Goal: Transaction & Acquisition: Purchase product/service

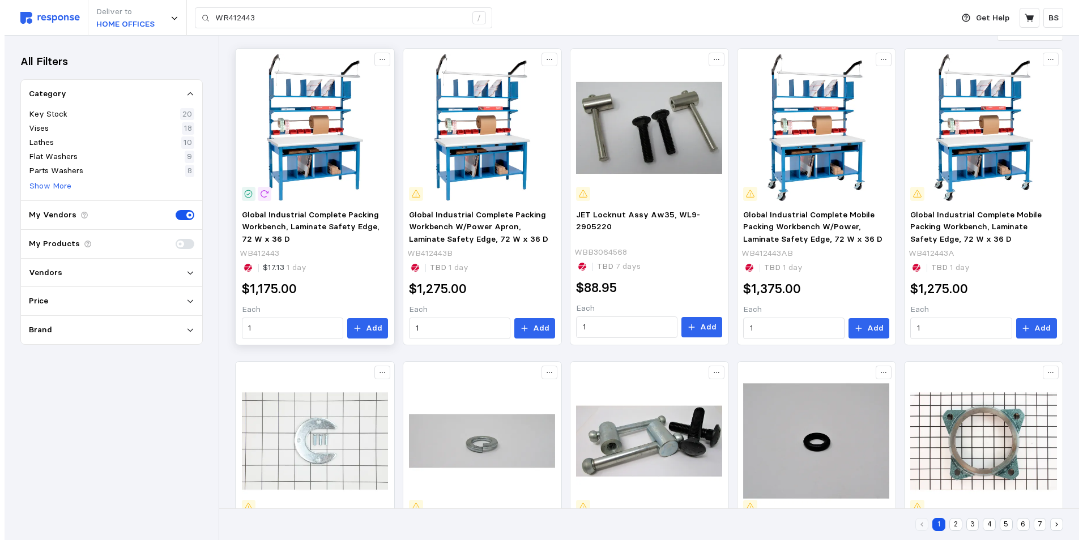
scroll to position [113, 0]
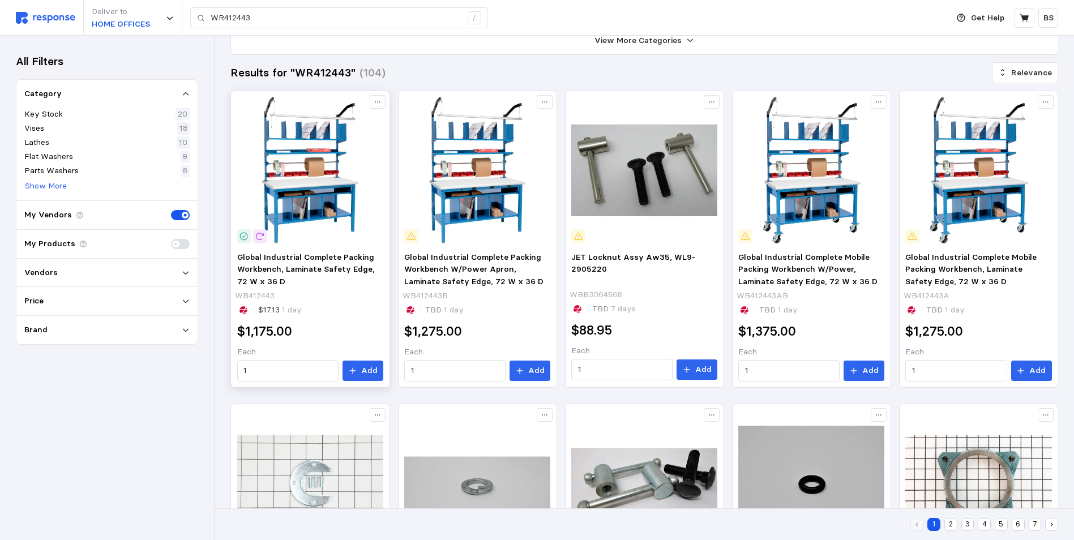
click at [314, 197] on img at bounding box center [310, 170] width 146 height 146
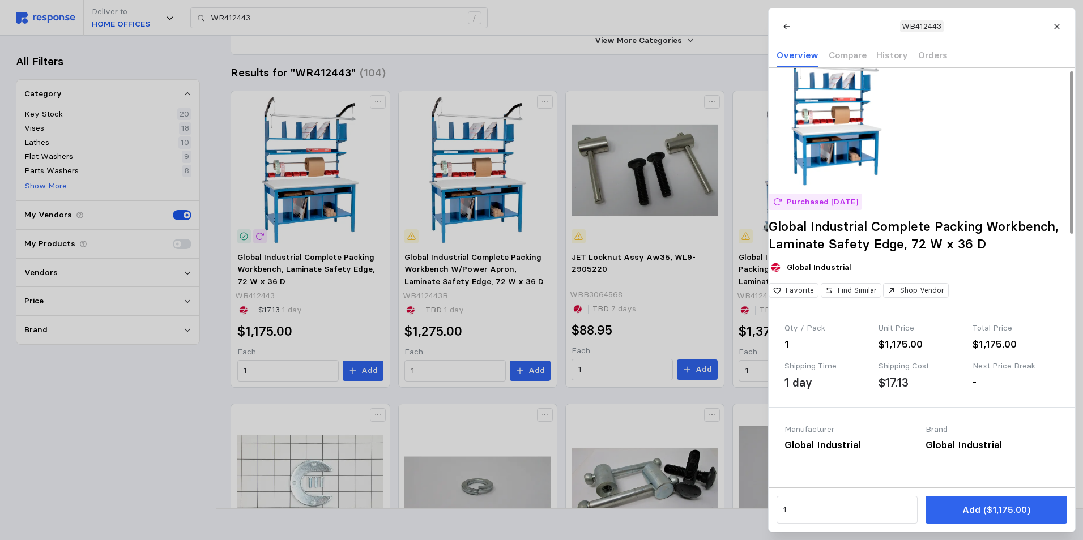
scroll to position [0, 0]
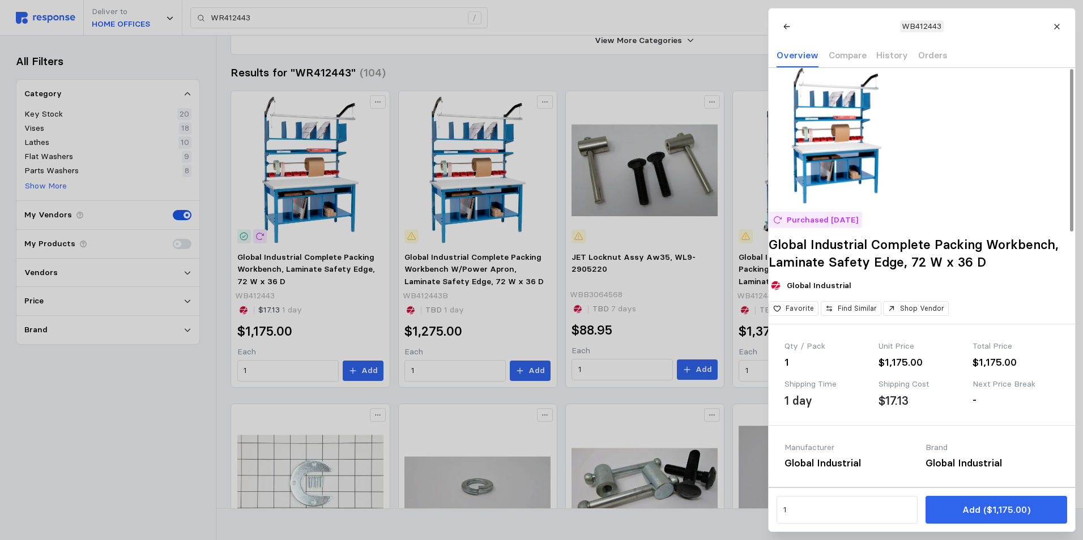
drag, startPoint x: 1066, startPoint y: 24, endPoint x: 989, endPoint y: 66, distance: 87.4
click at [1066, 24] on button at bounding box center [1057, 26] width 20 height 20
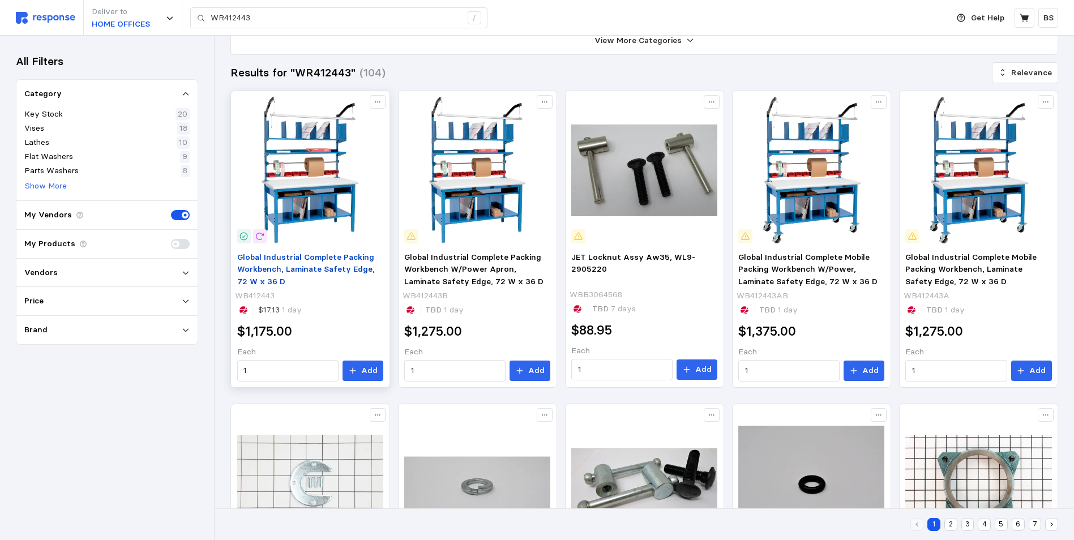
click at [306, 262] on span "Global Industrial Complete Packing Workbench, Laminate Safety Edge, 72 W x 36 D" at bounding box center [306, 269] width 138 height 35
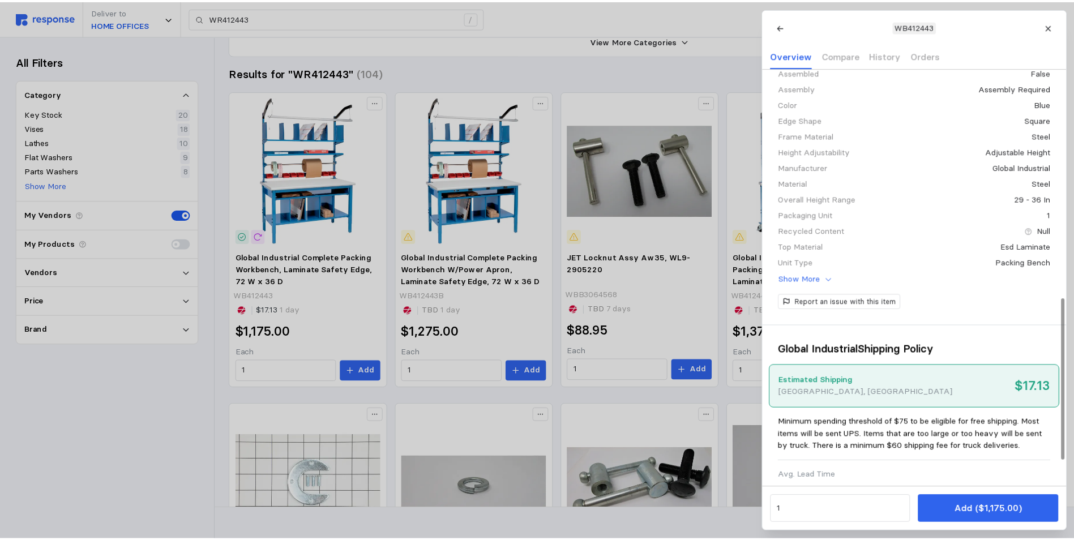
scroll to position [661, 0]
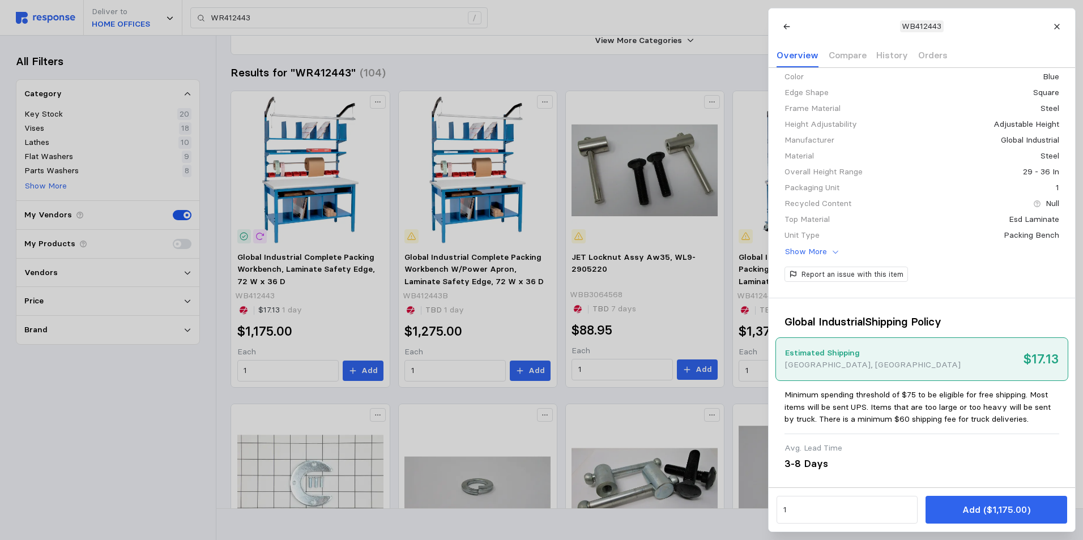
drag, startPoint x: 517, startPoint y: 62, endPoint x: 434, endPoint y: 44, distance: 84.7
click at [517, 63] on div at bounding box center [541, 270] width 1083 height 540
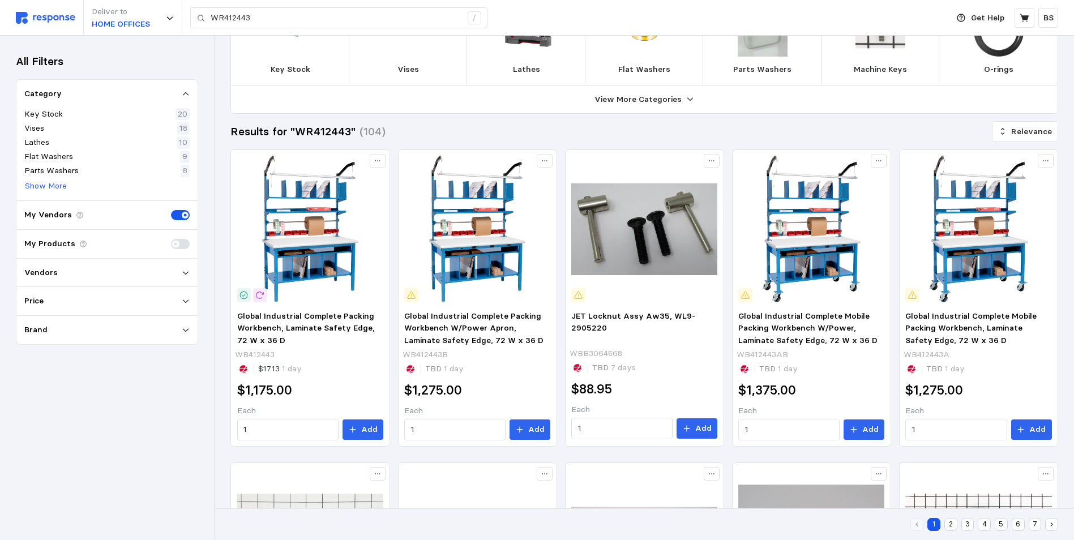
scroll to position [0, 0]
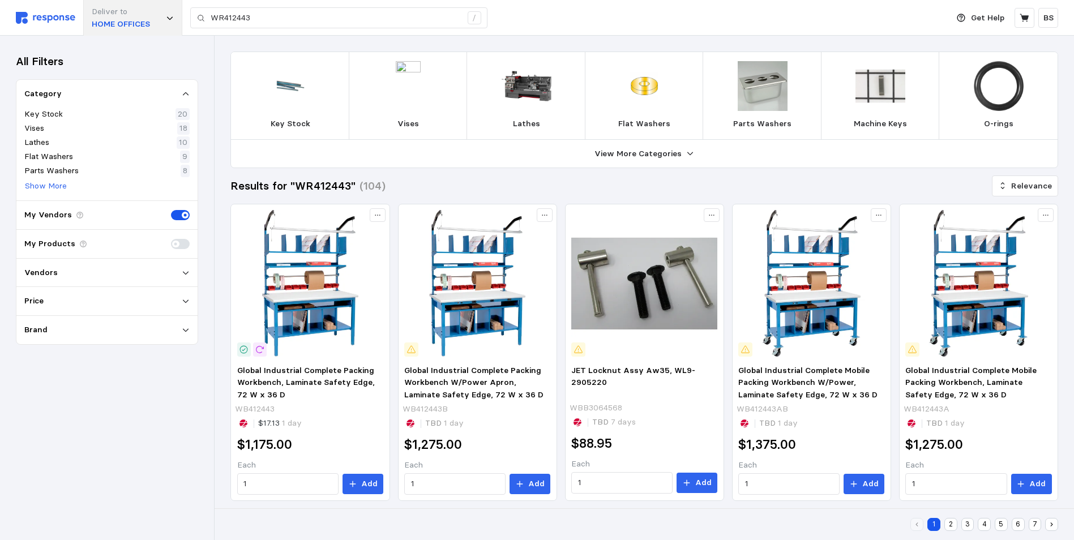
click at [172, 24] on div "Deliver to HOME OFFICES" at bounding box center [132, 18] width 99 height 36
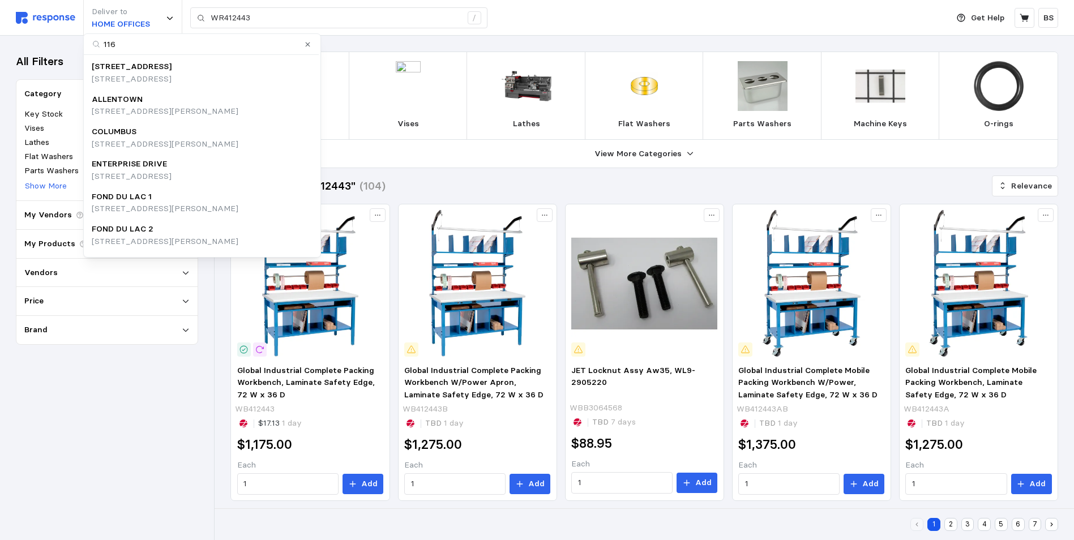
type input "1160"
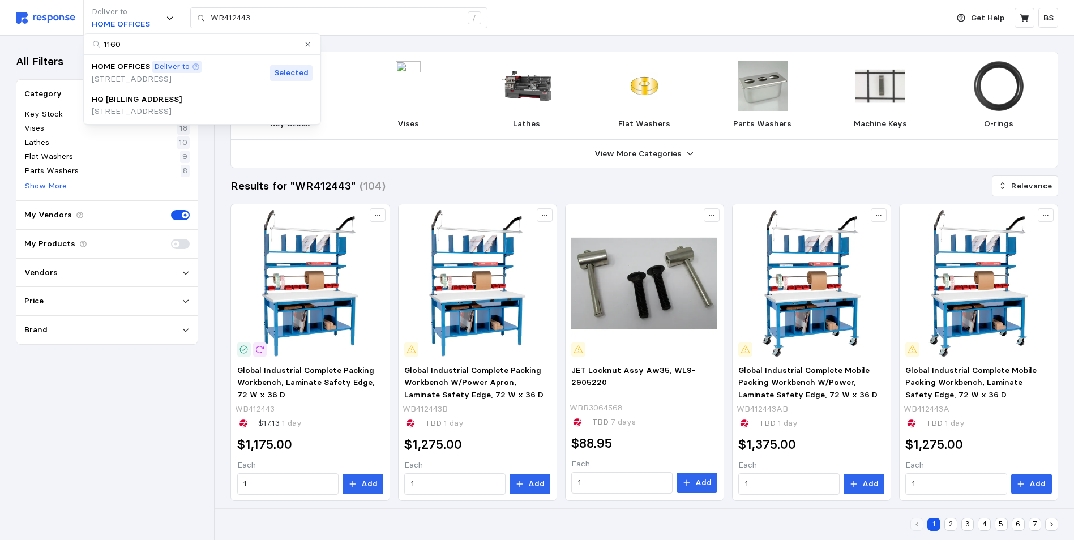
click at [130, 78] on p "[STREET_ADDRESS]" at bounding box center [147, 79] width 110 height 12
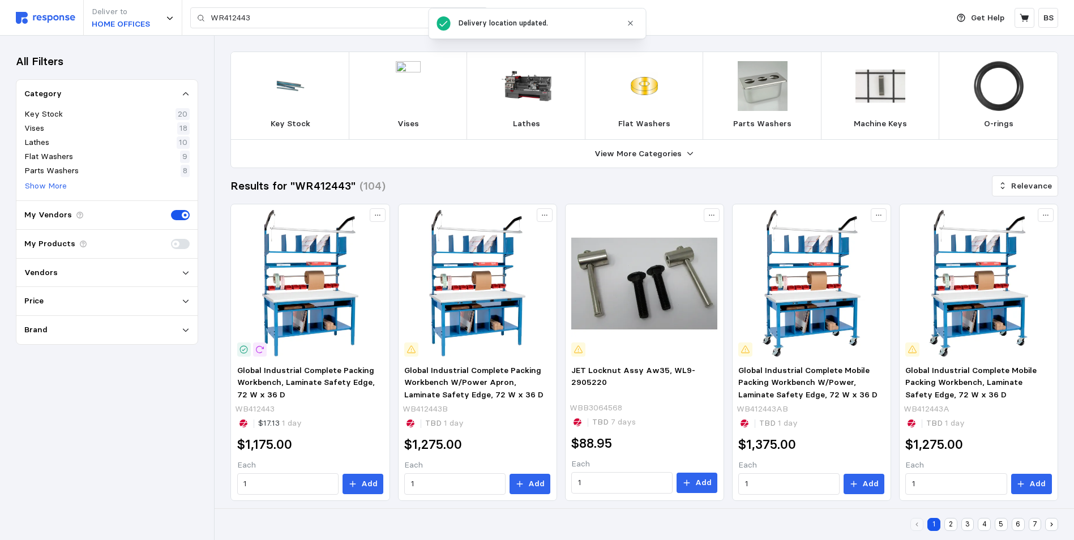
click at [629, 23] on icon "button" at bounding box center [631, 23] width 8 height 8
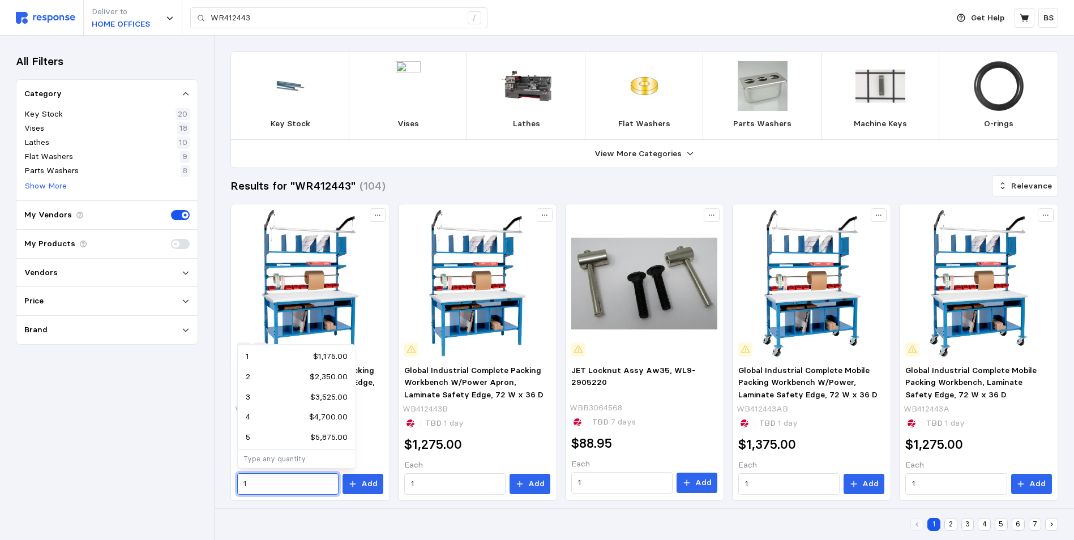
drag, startPoint x: 289, startPoint y: 487, endPoint x: 106, endPoint y: 474, distance: 182.8
type input "2"
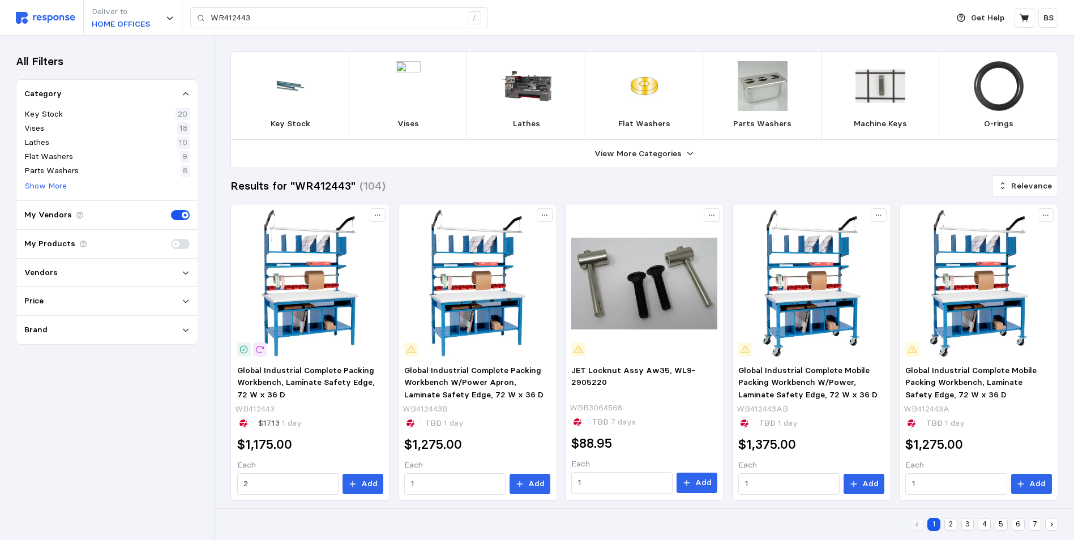
click at [125, 429] on div "All Filters Category Key Stock 20 Vises 18 Lathes 10 Flat Washers 9 Parts Washe…" at bounding box center [107, 288] width 214 height 505
click at [1048, 20] on p "BS" at bounding box center [1049, 18] width 10 height 12
click at [1029, 14] on icon at bounding box center [1025, 18] width 10 height 10
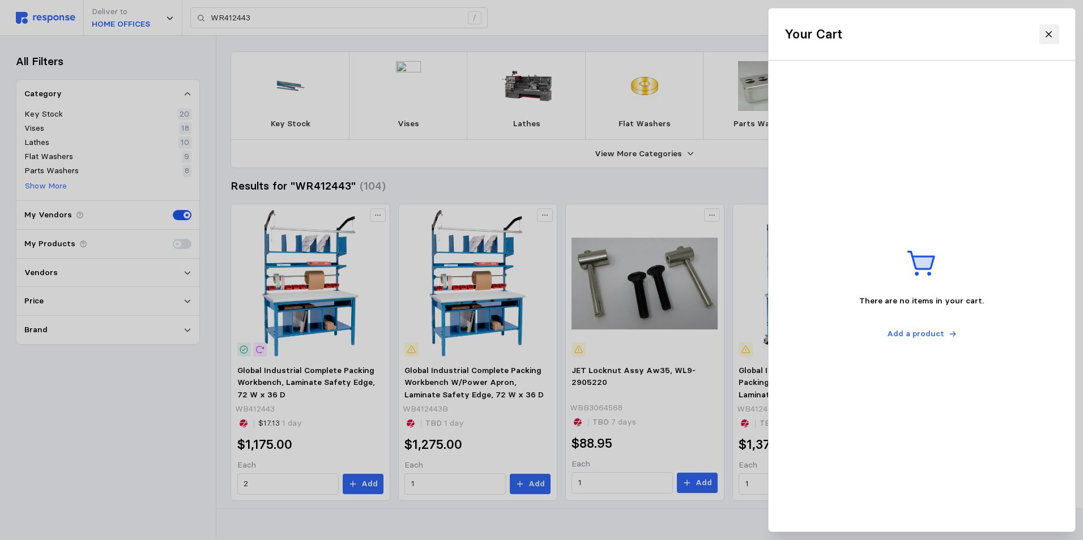
click at [1049, 33] on icon at bounding box center [1049, 34] width 10 height 10
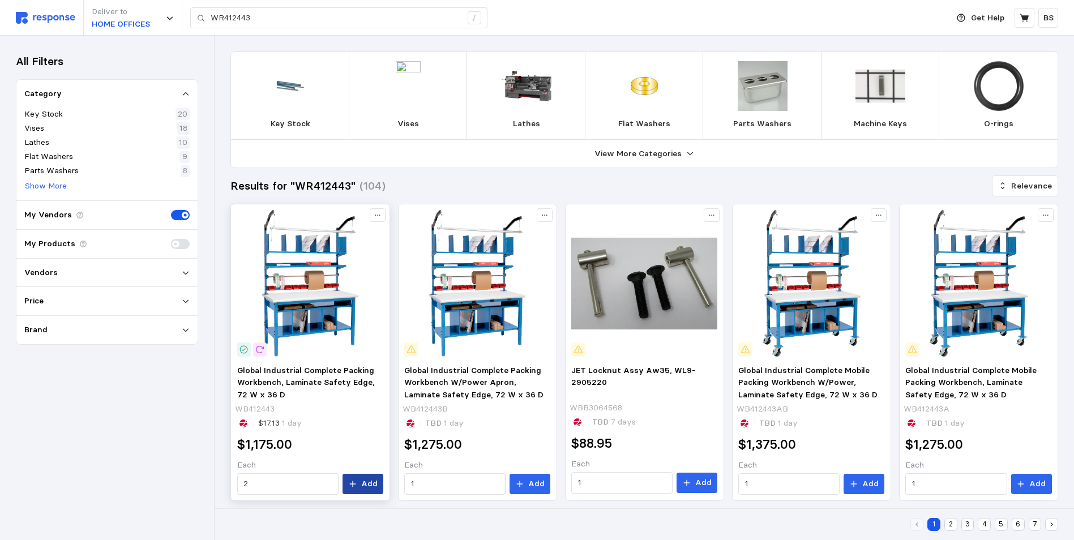
click at [369, 488] on p "Add" at bounding box center [369, 484] width 16 height 12
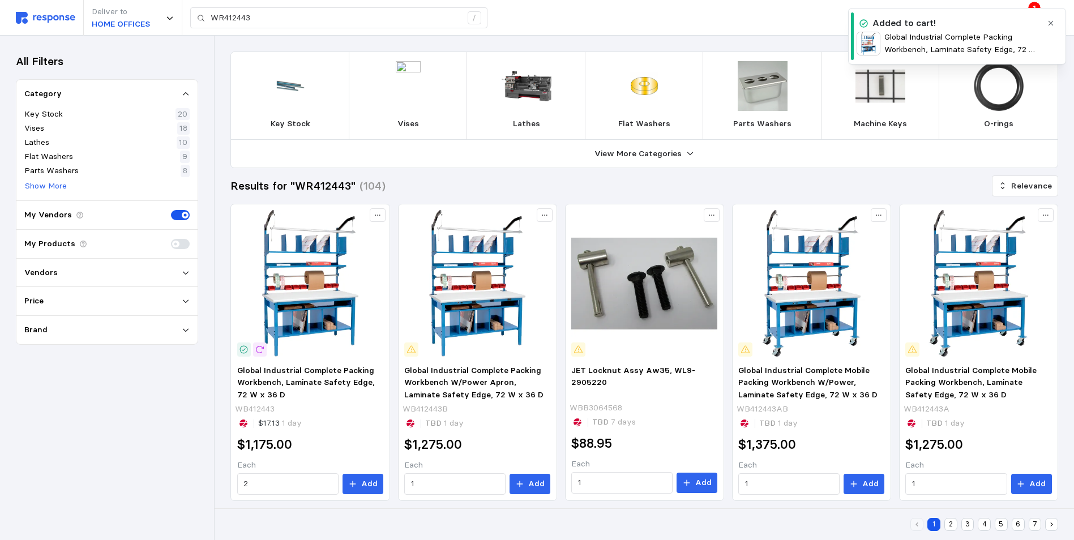
click at [1060, 21] on div "Added to cart! Global Industrial Complete Packing Workbench, Laminate Safety Ed…" at bounding box center [957, 36] width 218 height 57
click at [1054, 23] on icon "button" at bounding box center [1051, 23] width 8 height 8
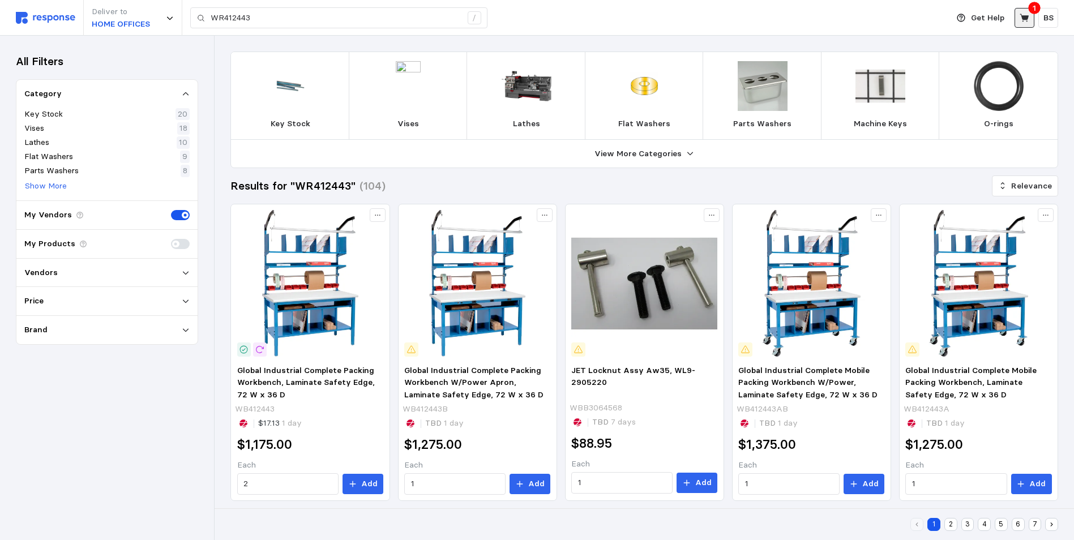
click at [1022, 19] on icon at bounding box center [1025, 18] width 10 height 10
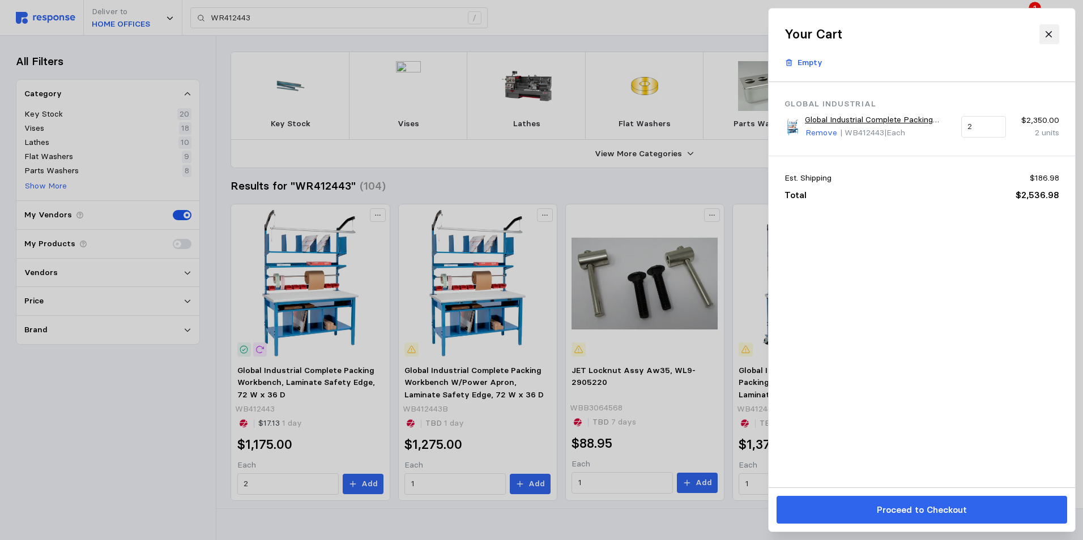
click at [1055, 30] on button at bounding box center [1049, 34] width 20 height 20
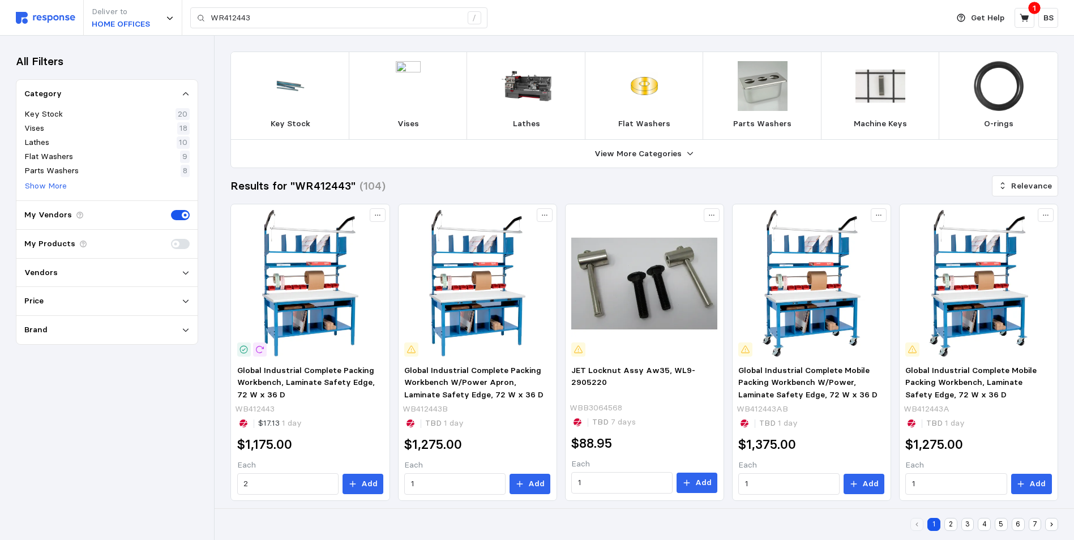
drag, startPoint x: 1031, startPoint y: 17, endPoint x: 888, endPoint y: 82, distance: 157.7
click at [1031, 17] on button at bounding box center [1025, 18] width 20 height 20
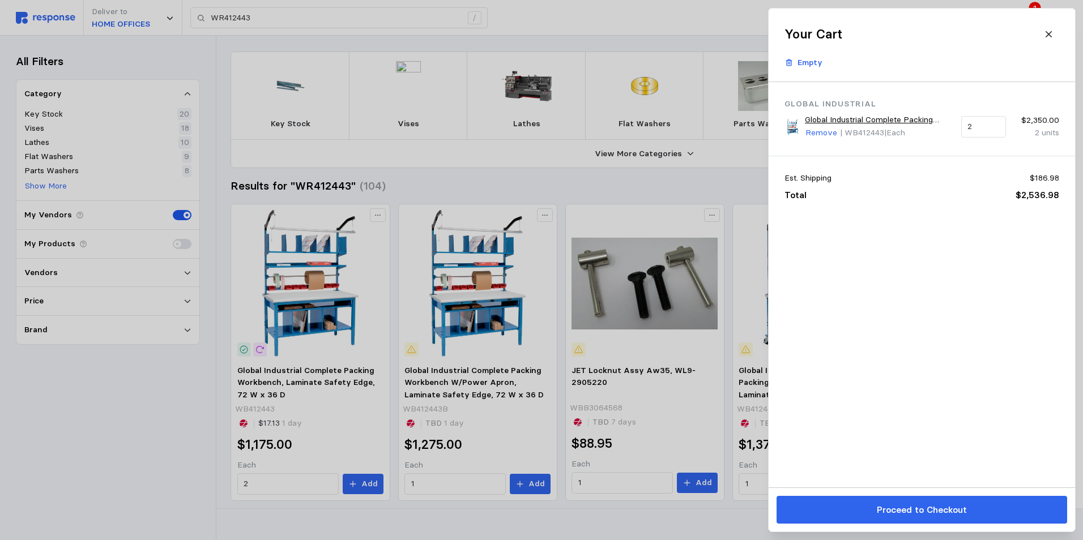
click at [576, 23] on div at bounding box center [541, 270] width 1083 height 540
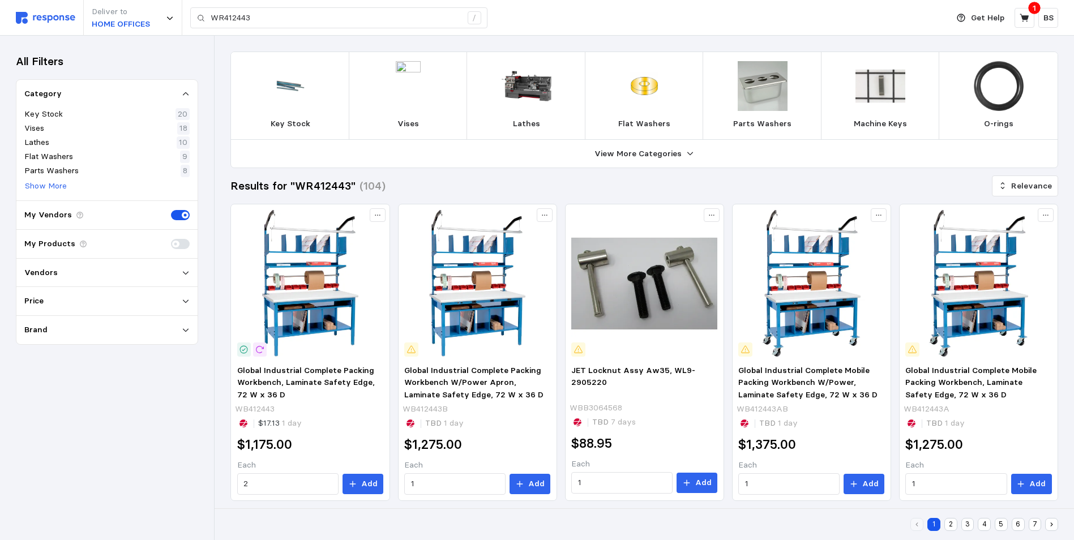
click at [319, 186] on h3 "Results for "WR412443"" at bounding box center [293, 185] width 125 height 15
copy h3 "WR412443"
click at [339, 187] on h3 "Results for "WR412443"" at bounding box center [293, 185] width 125 height 15
click at [512, 186] on div "Results for "WR412443" (104) Relevance" at bounding box center [645, 186] width 828 height 20
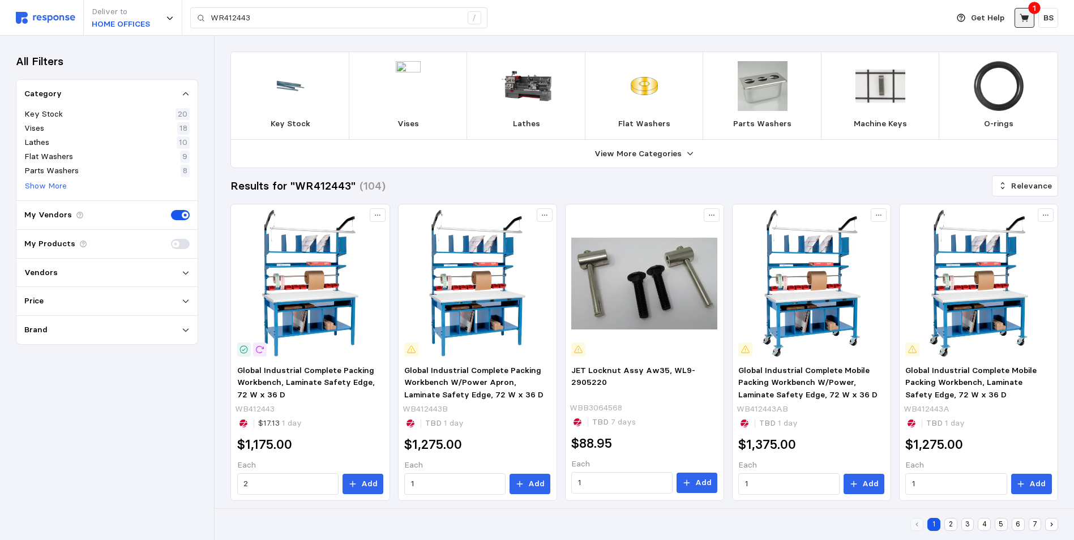
click at [1022, 22] on icon at bounding box center [1025, 18] width 10 height 10
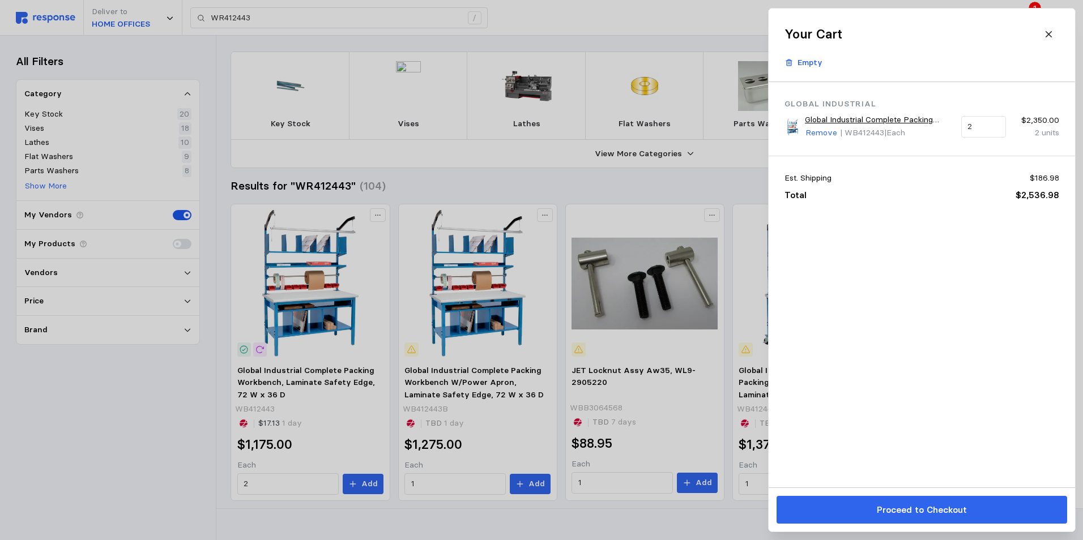
click at [692, 185] on div at bounding box center [541, 270] width 1083 height 540
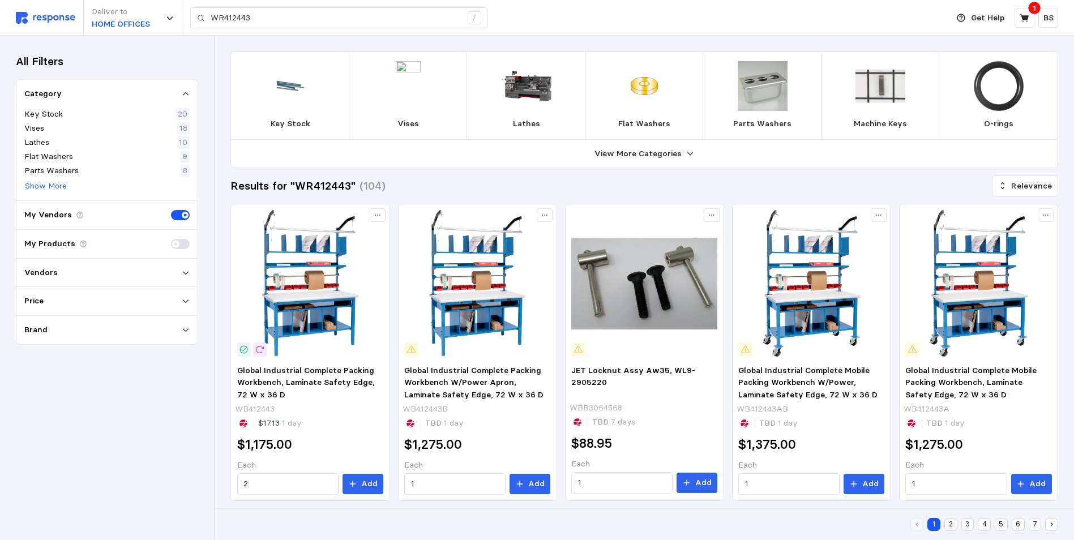
click at [129, 86] on div "Category Key Stock 20 Vises 18 Lathes 10 Flat Washers 9 Parts Washers 8 Show Mo…" at bounding box center [106, 140] width 181 height 121
click at [179, 91] on div "Category" at bounding box center [106, 94] width 165 height 12
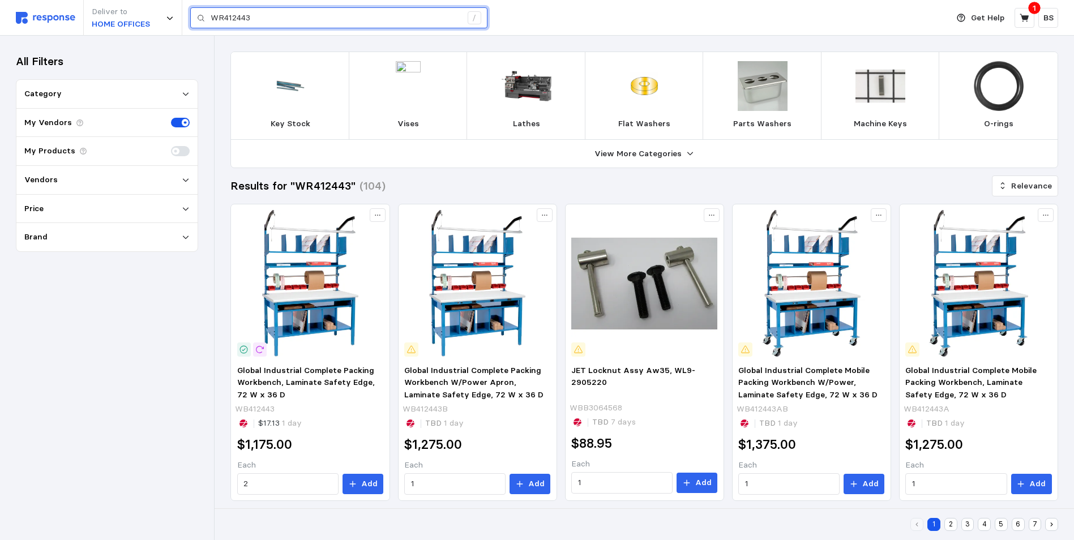
click at [221, 19] on input "WR412443" at bounding box center [336, 18] width 251 height 20
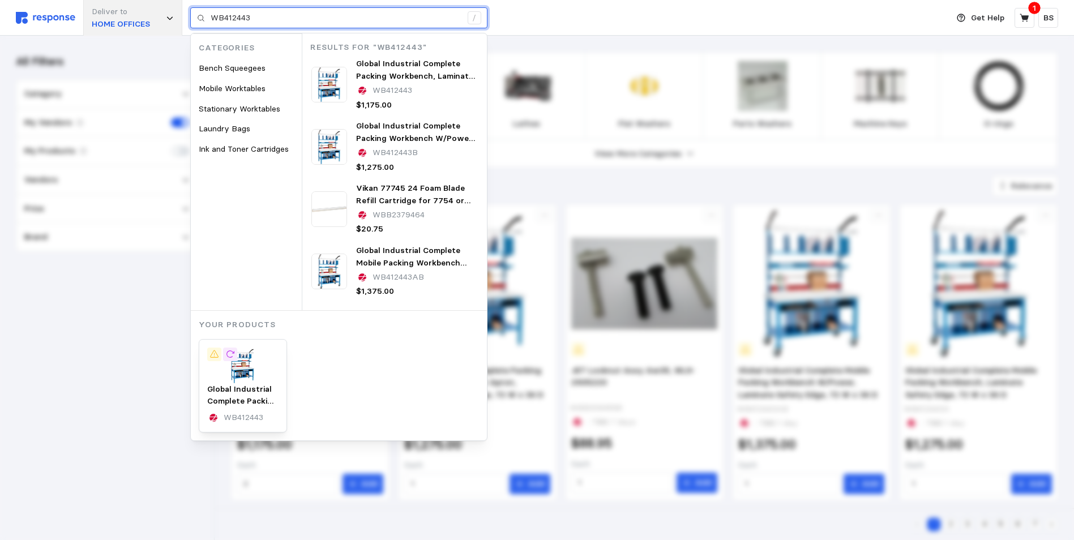
drag, startPoint x: 283, startPoint y: 16, endPoint x: 181, endPoint y: 6, distance: 102.5
click at [181, 6] on div "Deliver to HOME OFFICES WB412443 / Categories Bench Squeegees Mobile Worktables…" at bounding box center [479, 18] width 927 height 36
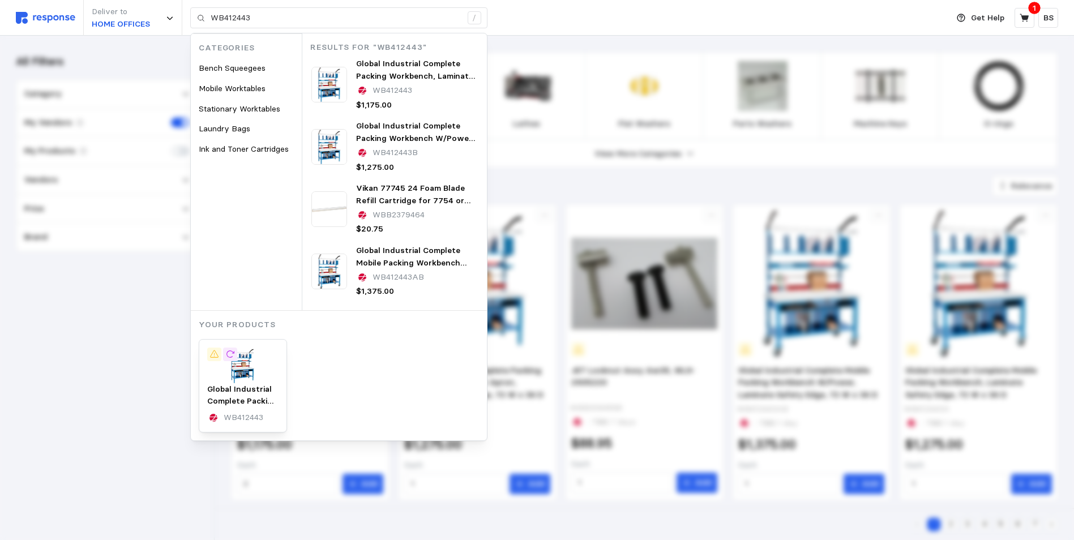
drag, startPoint x: 78, startPoint y: 309, endPoint x: 88, endPoint y: 309, distance: 10.2
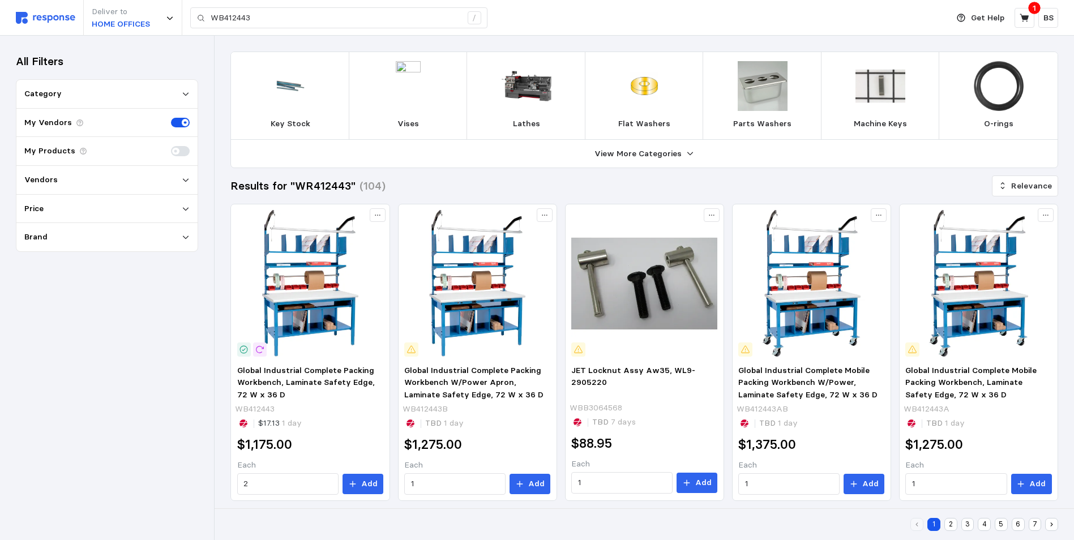
click at [56, 92] on p "Category" at bounding box center [42, 94] width 37 height 12
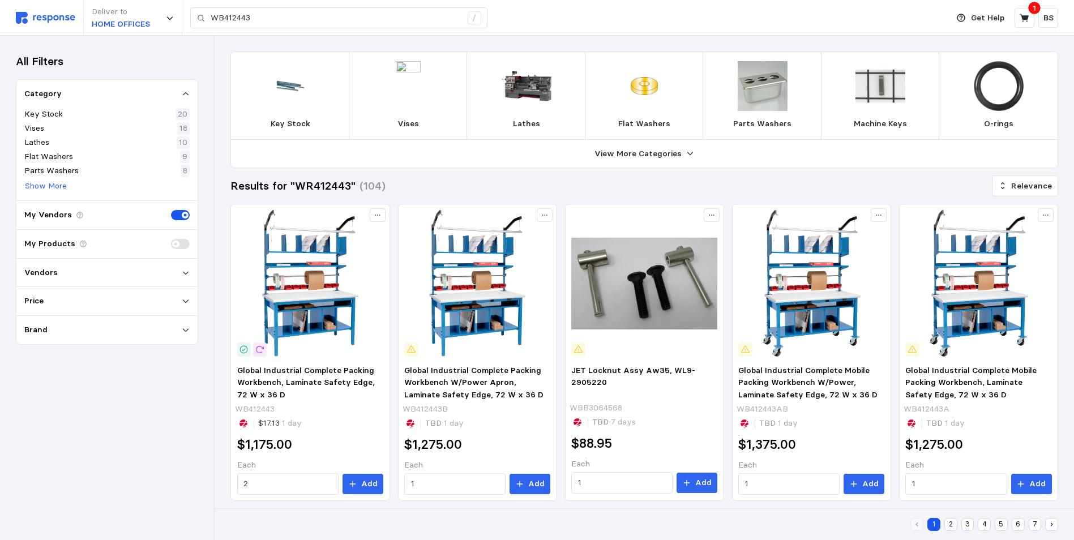
click at [56, 92] on p "Category" at bounding box center [42, 94] width 37 height 12
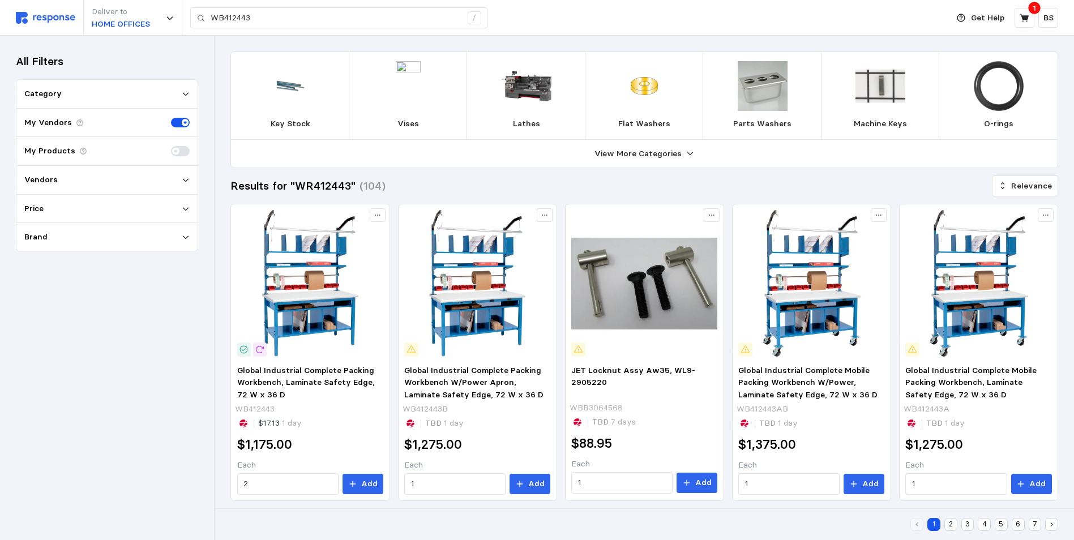
click at [38, 66] on h3 "All Filters" at bounding box center [40, 61] width 48 height 15
click at [40, 18] on img at bounding box center [45, 18] width 59 height 12
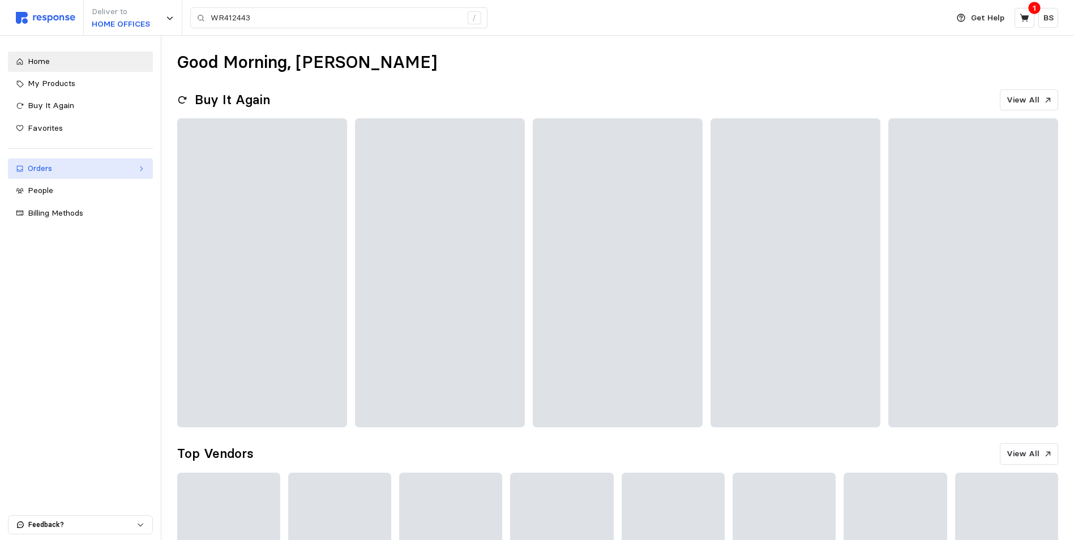
click at [117, 164] on div "Orders" at bounding box center [80, 169] width 105 height 12
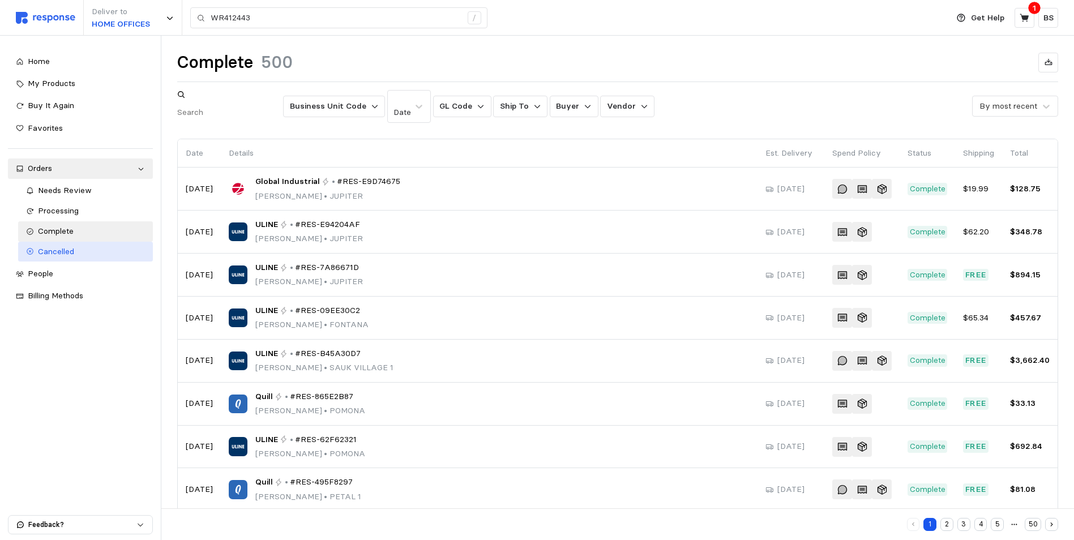
click at [58, 252] on span "Cancelled" at bounding box center [56, 251] width 36 height 10
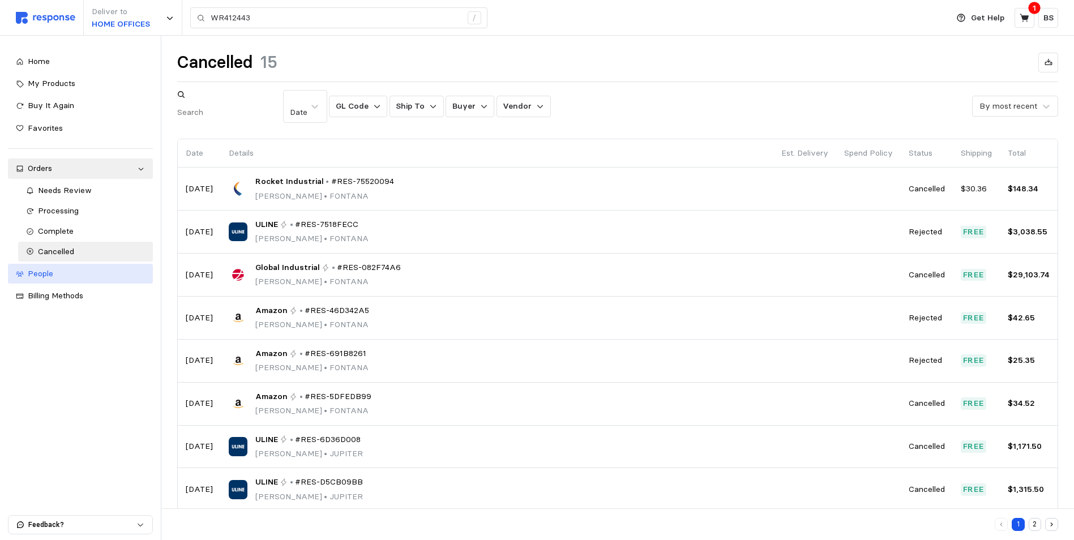
click at [40, 268] on div "People" at bounding box center [86, 274] width 117 height 12
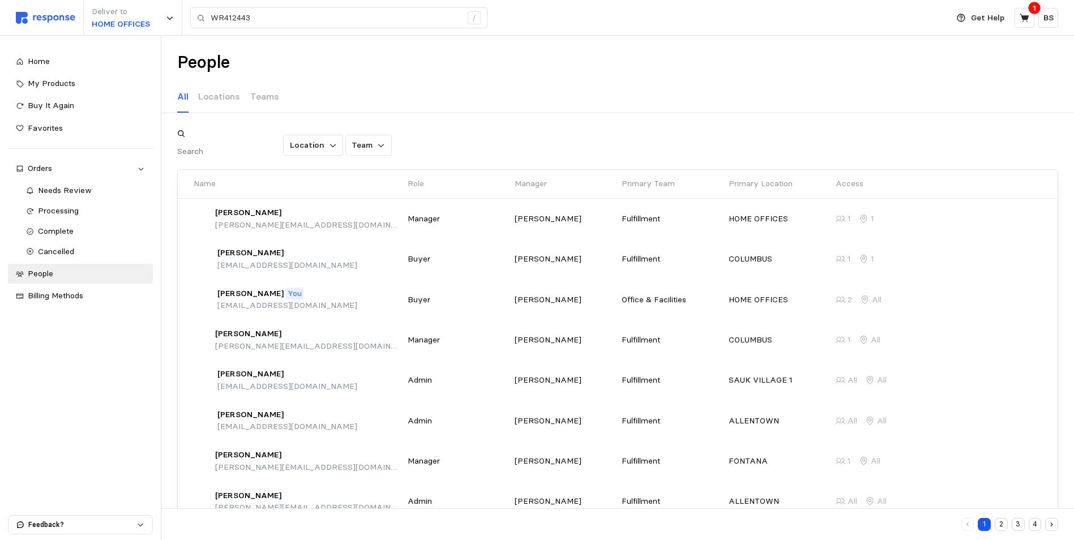
click at [239, 144] on input "text" at bounding box center [229, 152] width 104 height 20
drag, startPoint x: 871, startPoint y: 287, endPoint x: 840, endPoint y: 288, distance: 31.2
click at [840, 295] on icon at bounding box center [841, 300] width 10 height 10
click at [223, 15] on input "WR412443" at bounding box center [336, 18] width 251 height 20
type input "WB412443"
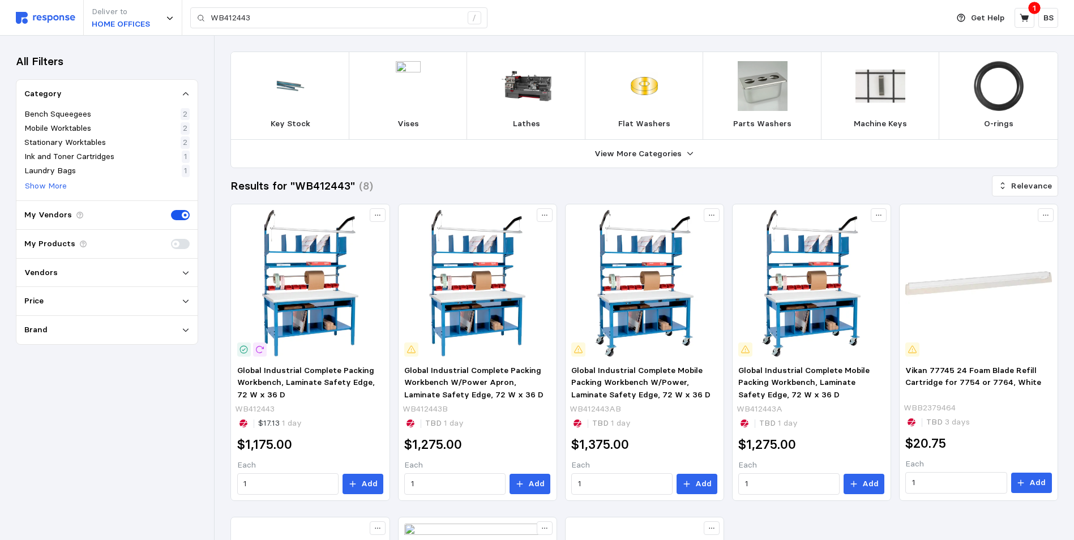
click at [35, 19] on img at bounding box center [45, 18] width 59 height 12
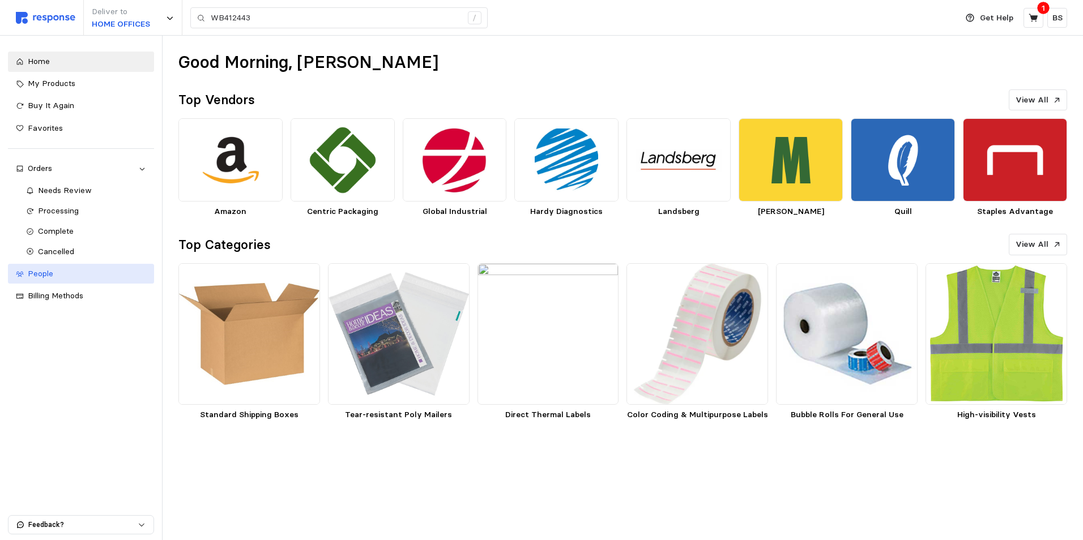
click at [76, 283] on link "People" at bounding box center [81, 274] width 146 height 20
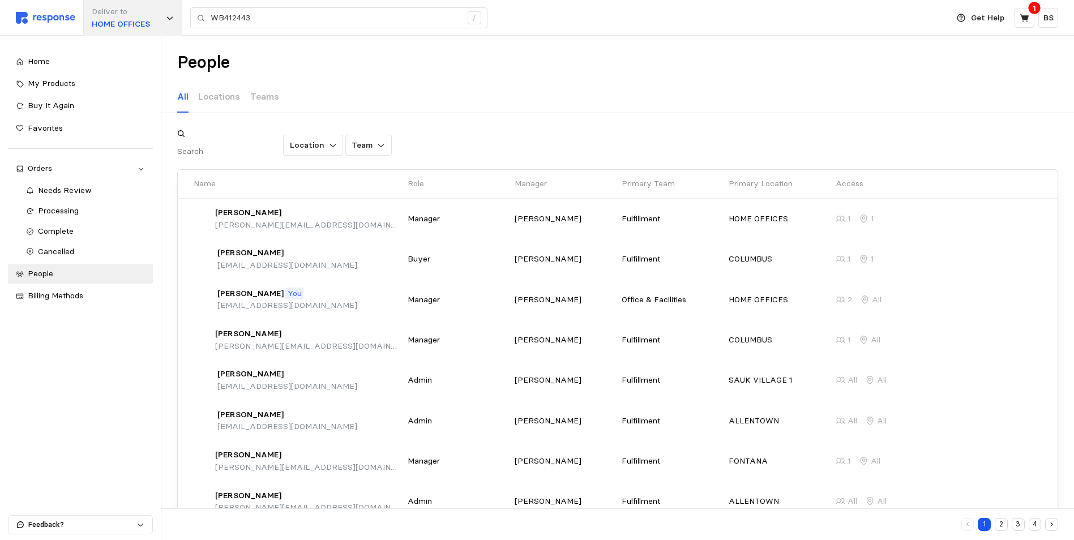
click at [120, 20] on p "HOME OFFICES" at bounding box center [121, 24] width 58 height 12
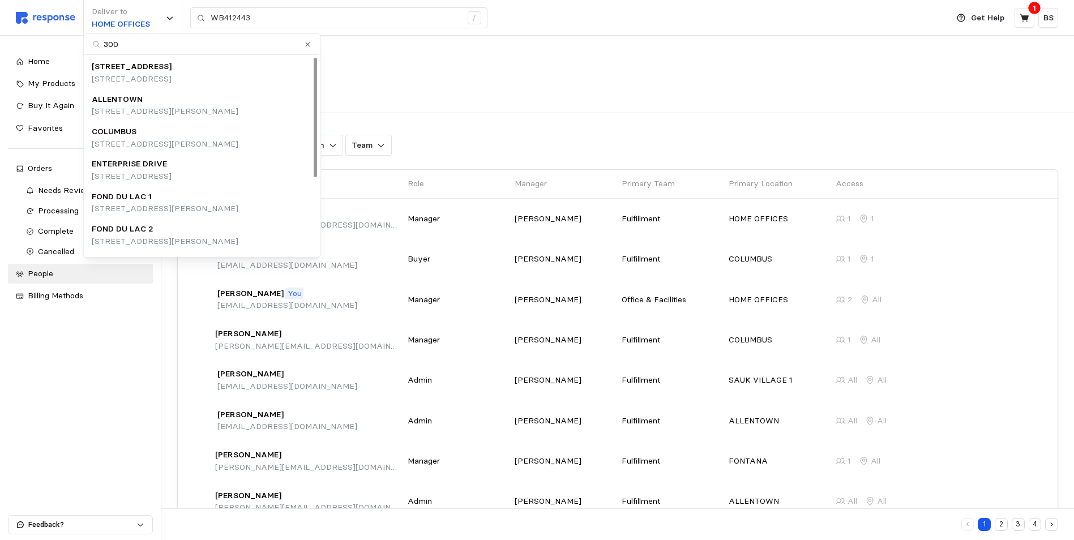
type input "3000"
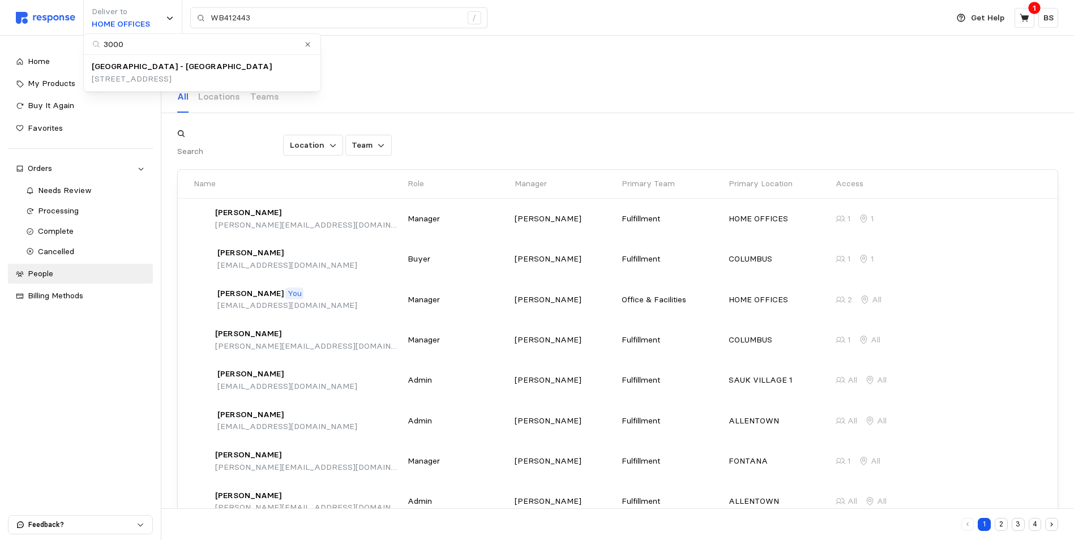
click at [410, 45] on div "People All Locations Teams Location Team Name Role Manager Primary Team Primary…" at bounding box center [617, 344] width 913 height 616
click at [49, 277] on span "People" at bounding box center [40, 273] width 25 height 10
click at [256, 97] on p "Teams" at bounding box center [264, 96] width 29 height 14
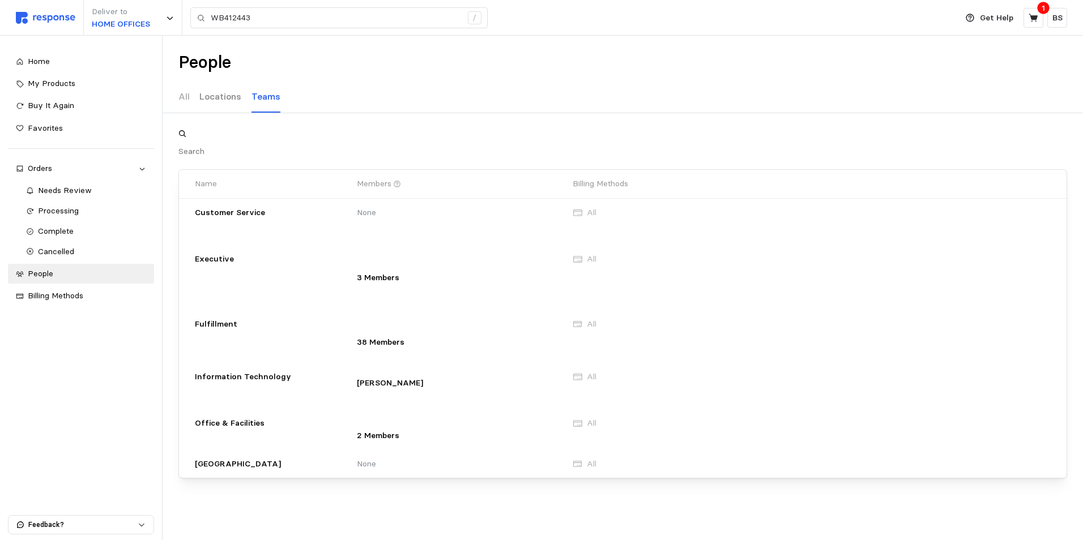
click at [219, 100] on p "Locations" at bounding box center [220, 96] width 42 height 14
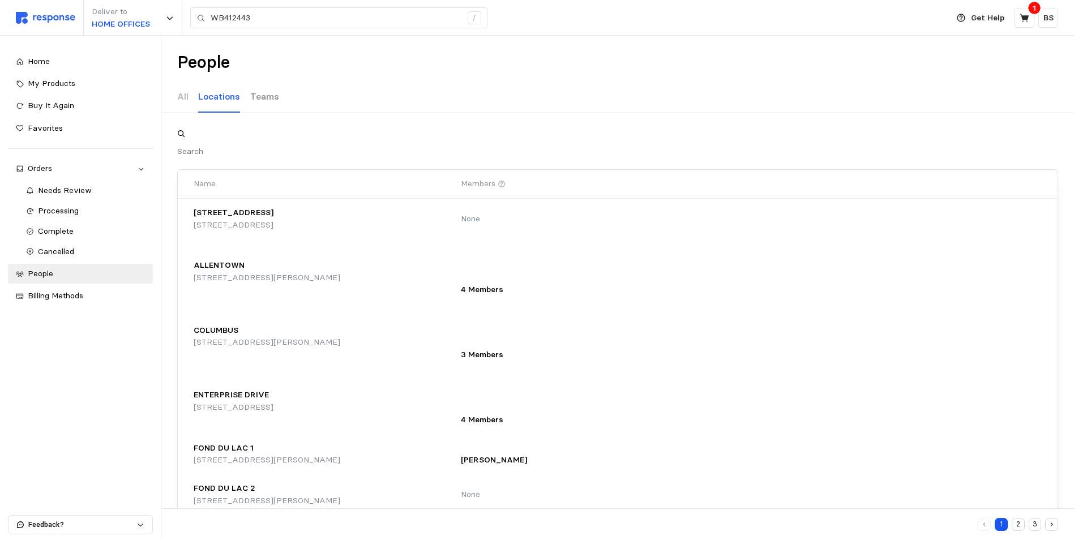
click at [267, 94] on p "Teams" at bounding box center [264, 96] width 29 height 14
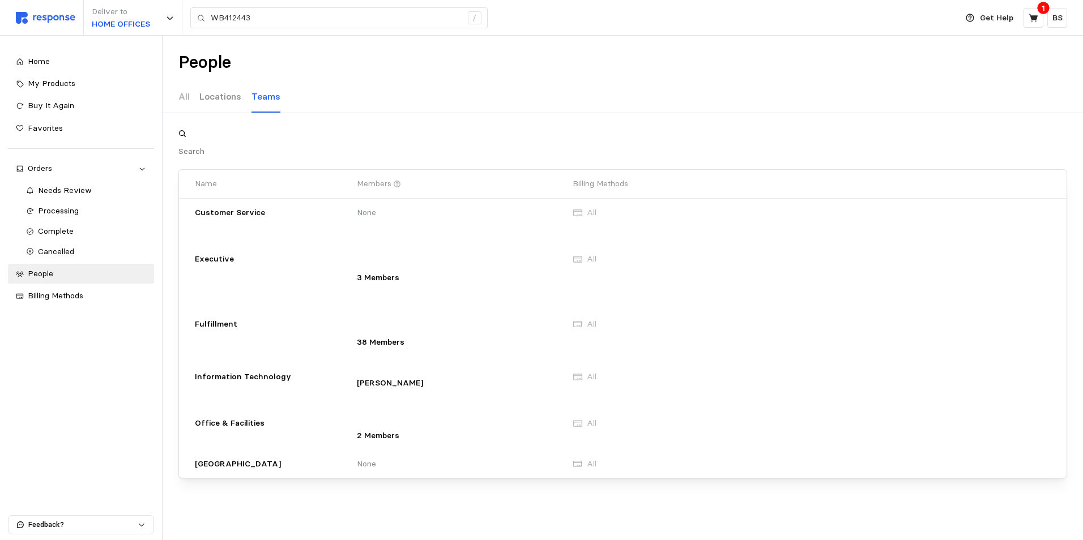
click at [201, 105] on div "Locations" at bounding box center [220, 97] width 42 height 31
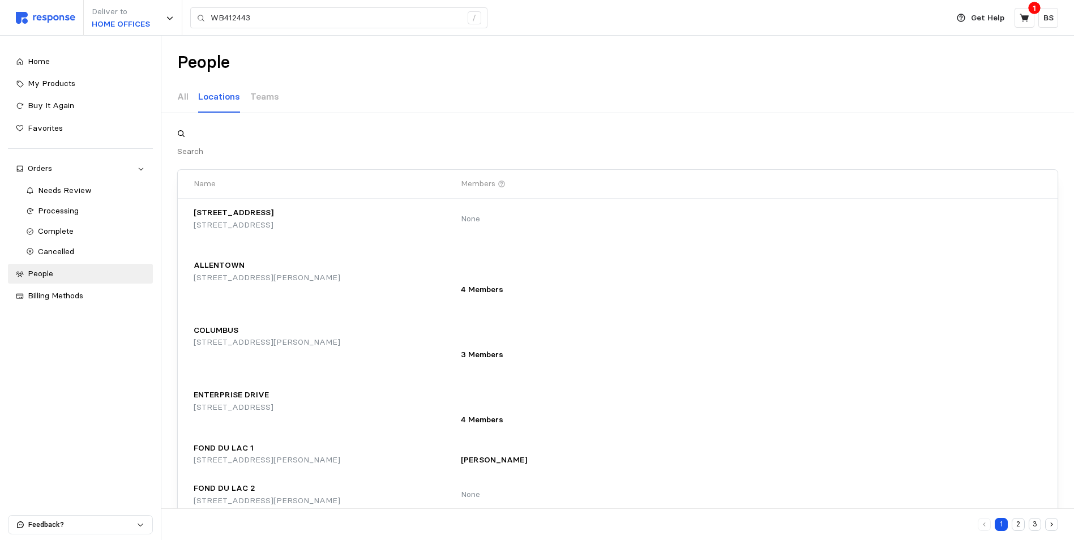
click at [220, 144] on input "text" at bounding box center [229, 152] width 104 height 20
click at [185, 138] on icon at bounding box center [181, 134] width 8 height 8
type input "3000 Warehosue"
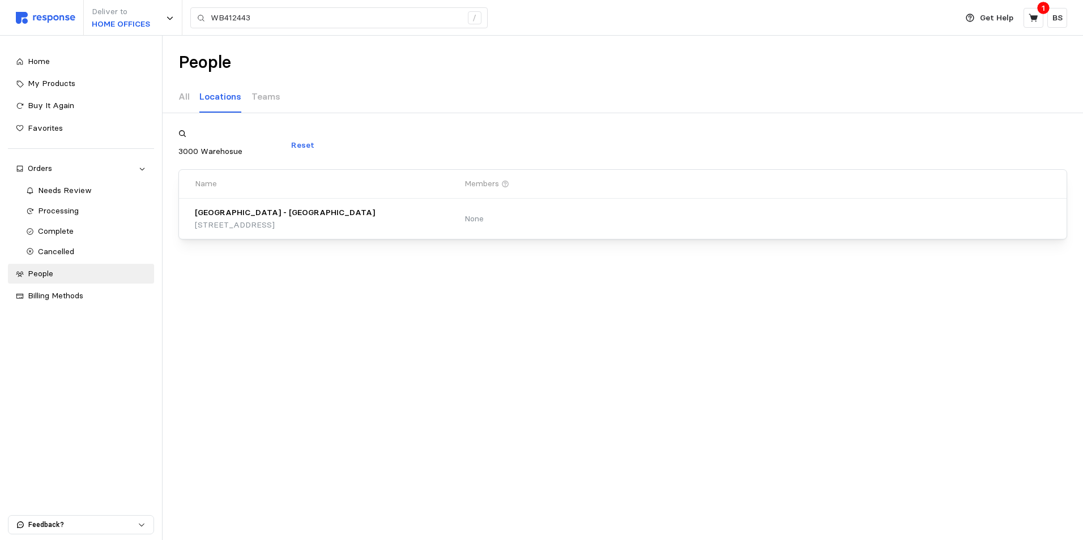
click at [586, 87] on div "All Locations Teams" at bounding box center [622, 97] width 889 height 31
click at [1035, 22] on icon at bounding box center [1034, 18] width 10 height 10
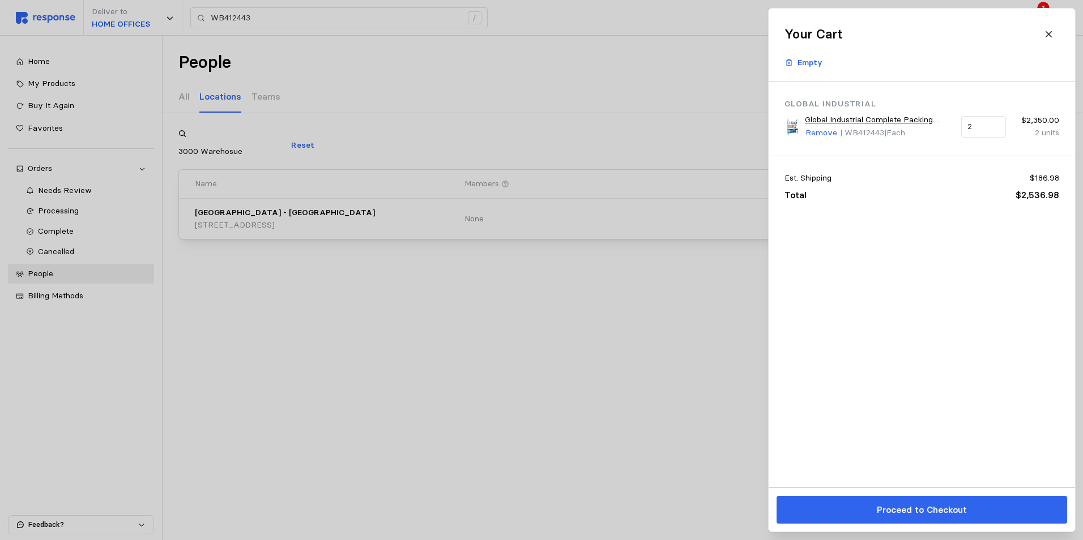
click at [671, 48] on div at bounding box center [541, 270] width 1083 height 540
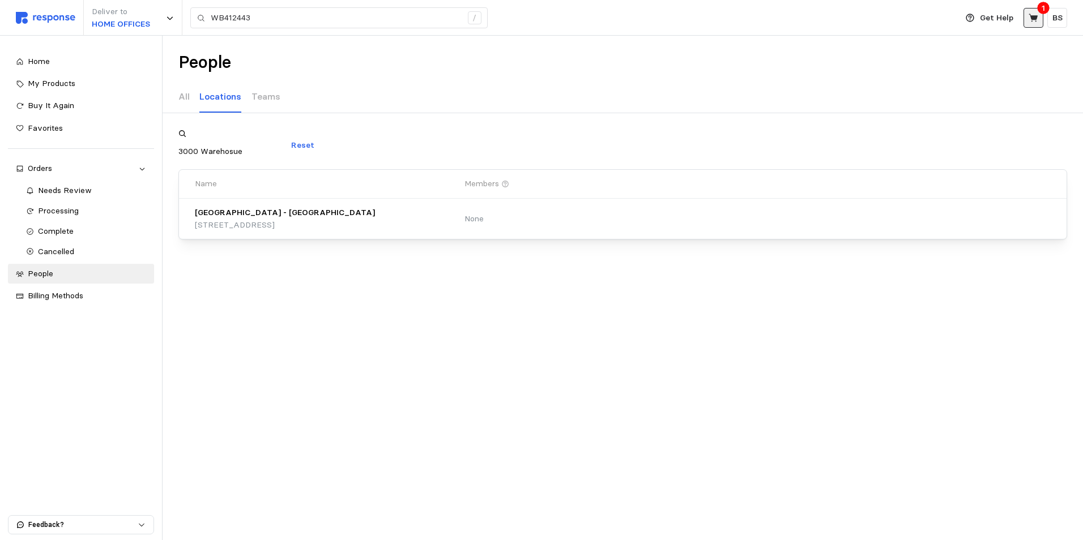
click at [1034, 19] on icon at bounding box center [1033, 18] width 9 height 8
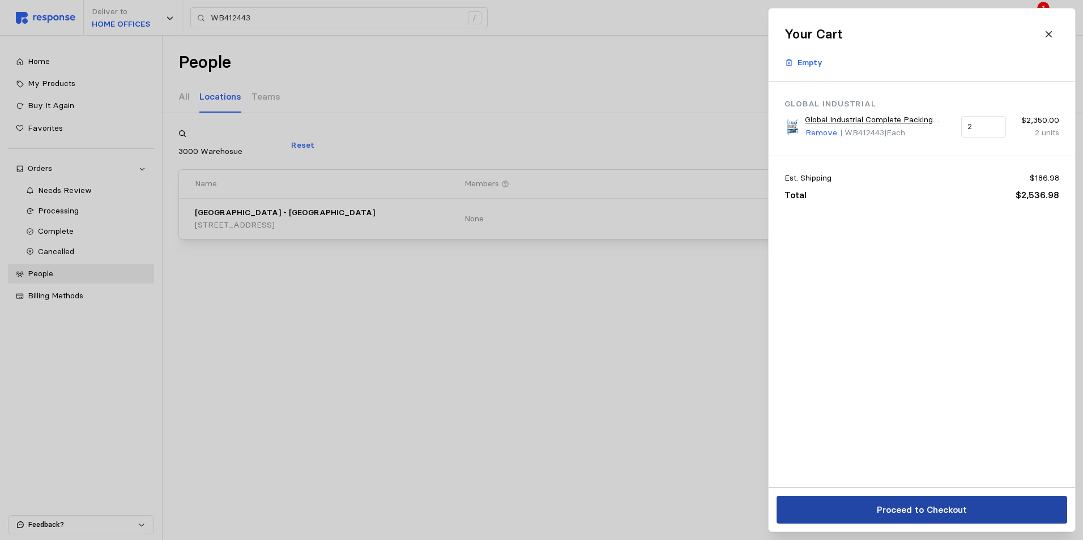
click at [928, 511] on p "Proceed to Checkout" at bounding box center [921, 510] width 90 height 14
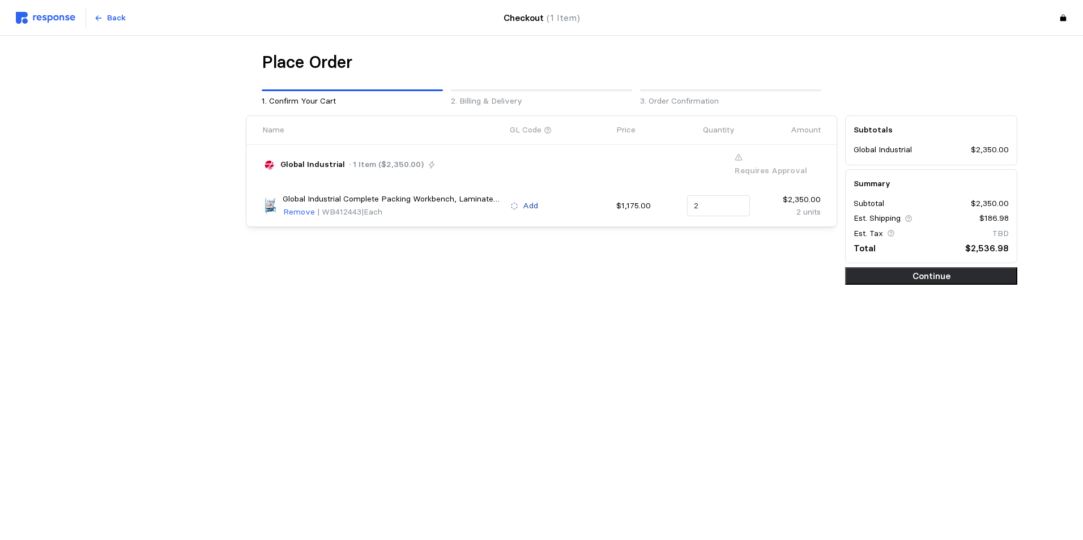
click at [528, 200] on p "Add" at bounding box center [530, 206] width 15 height 12
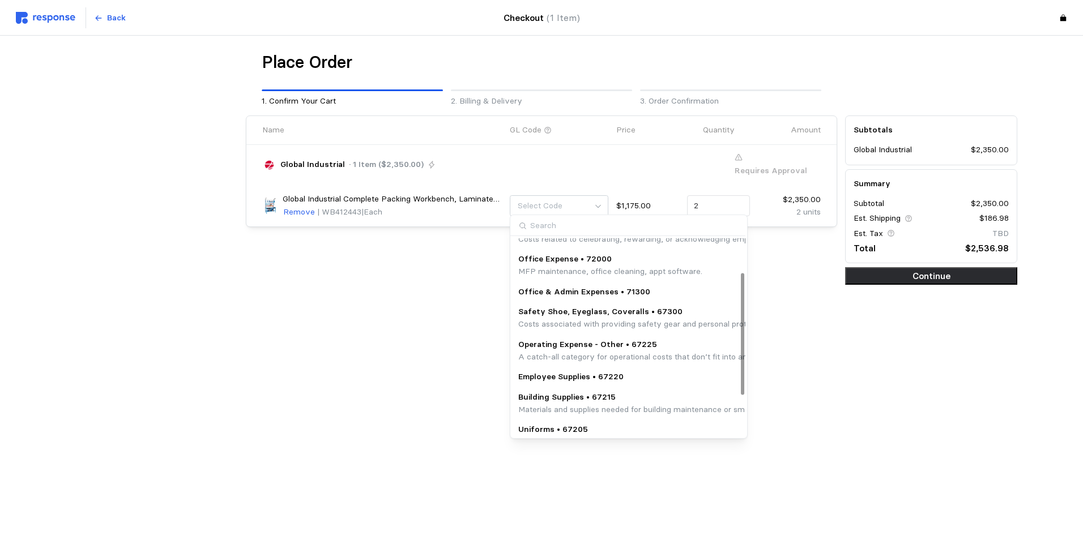
scroll to position [57, 0]
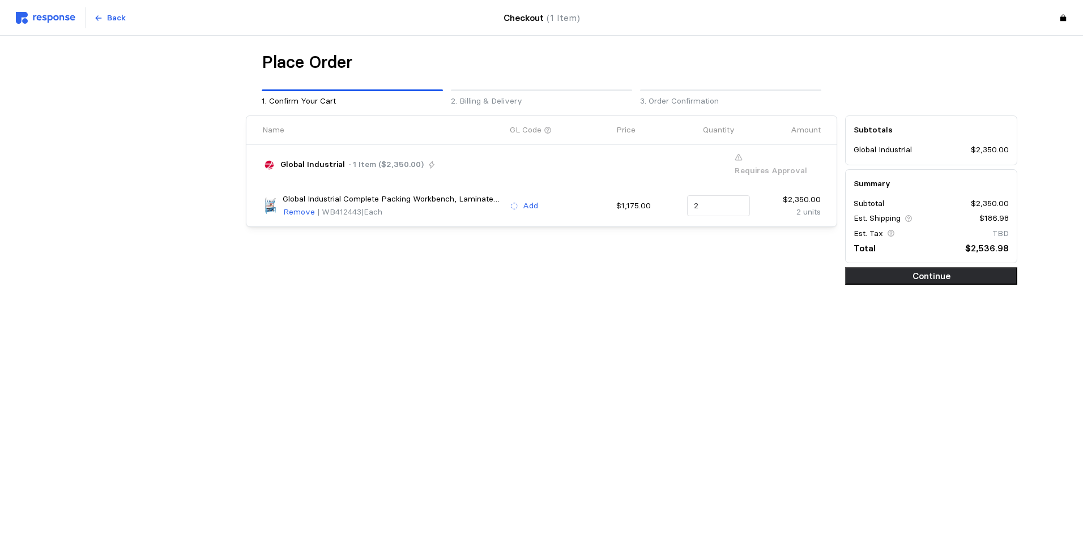
click at [322, 251] on div "Name GL Code Price Quantity Amount Global Industrial · 1 Item ($2,350.00) Requi…" at bounding box center [542, 200] width 600 height 177
click at [531, 200] on p "Add" at bounding box center [530, 206] width 15 height 12
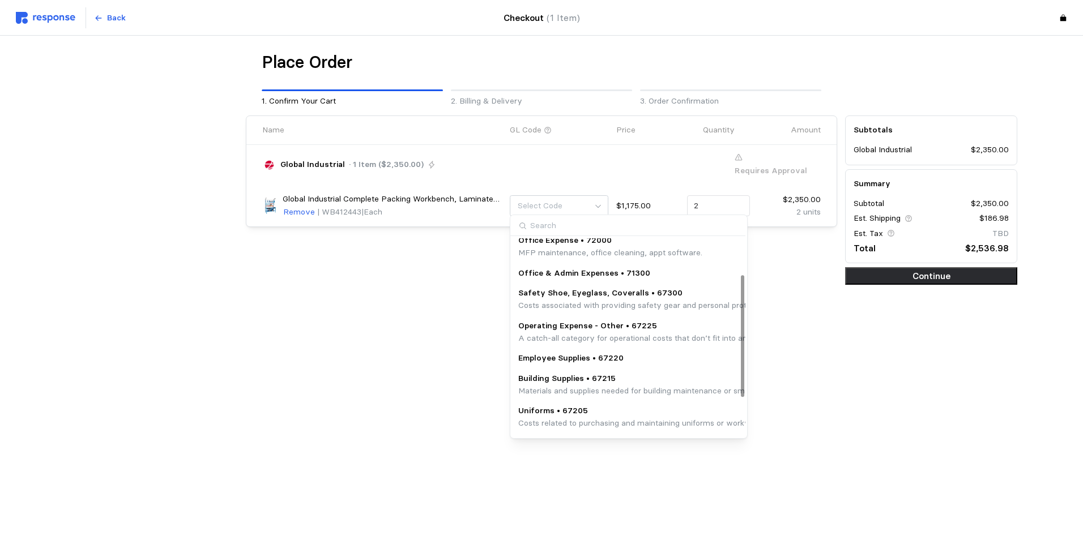
scroll to position [120, 0]
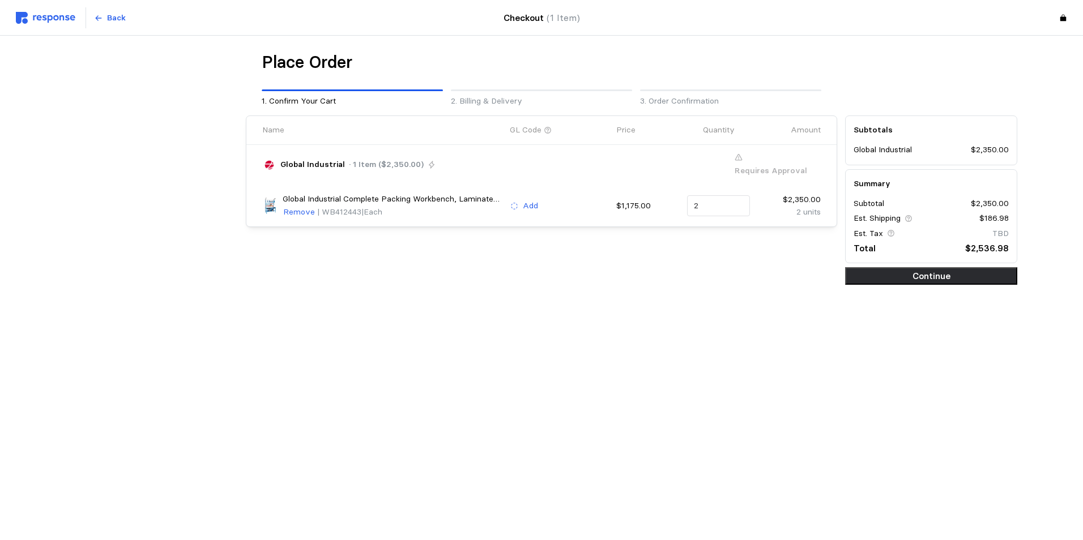
click at [267, 326] on div "Place Order 1. Confirm Your Cart 2. Billing & Delivery 3. Order Confirmation Na…" at bounding box center [542, 192] width 952 height 281
click at [535, 200] on p "Add" at bounding box center [530, 206] width 15 height 12
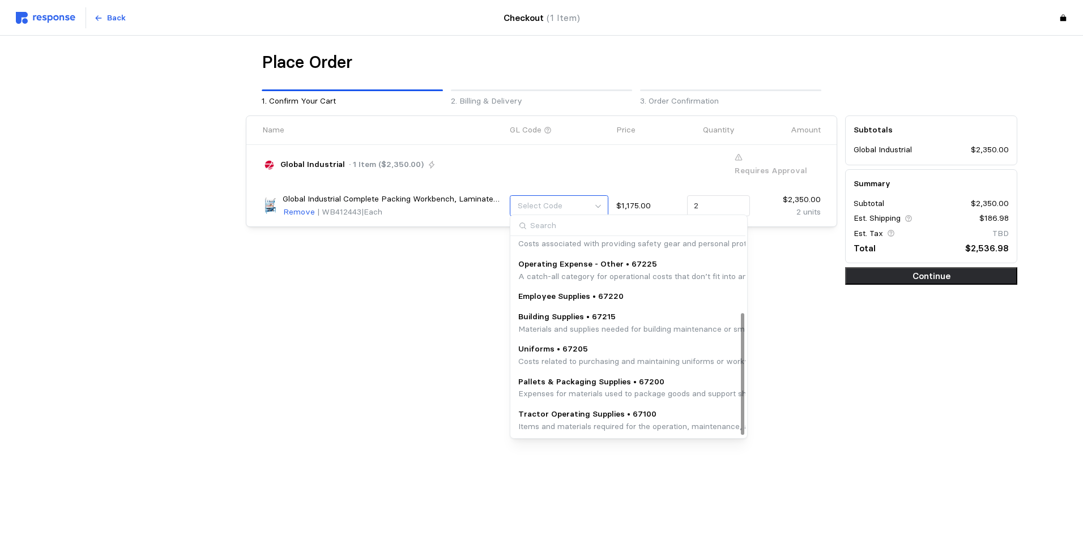
click at [550, 204] on span "Select Code" at bounding box center [540, 206] width 45 height 10
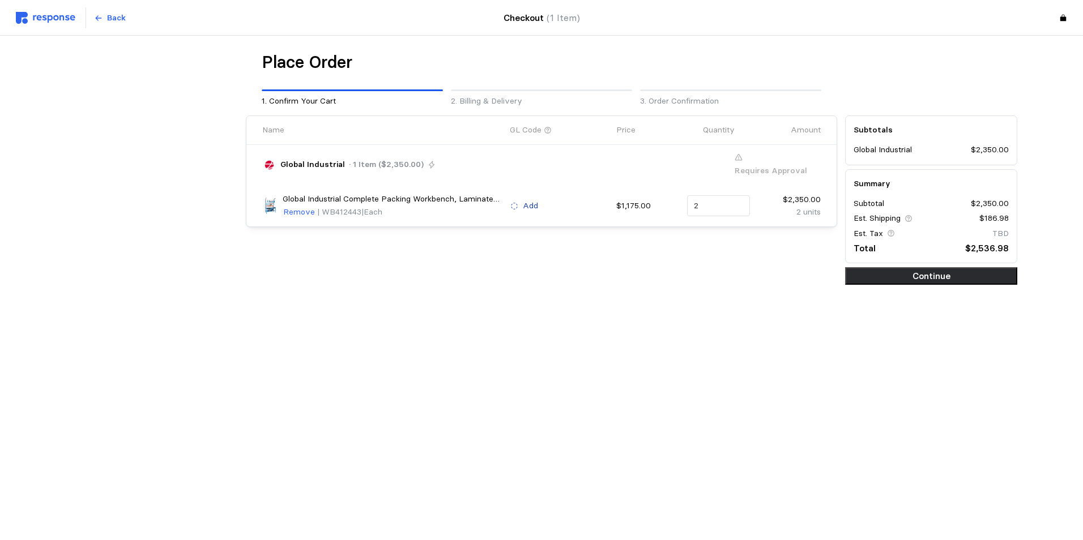
click at [522, 199] on button "Add" at bounding box center [524, 206] width 29 height 14
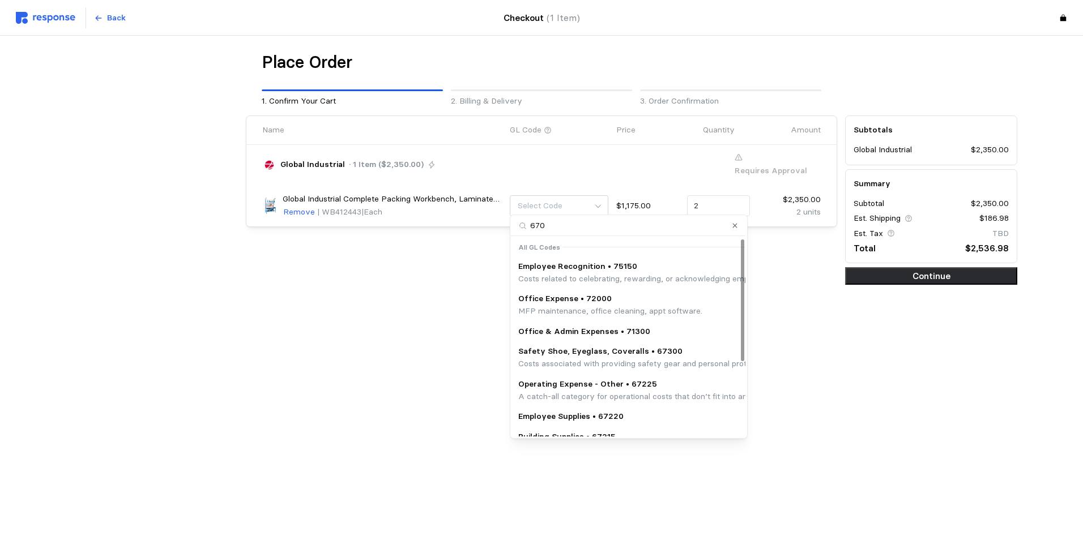
type input "6700"
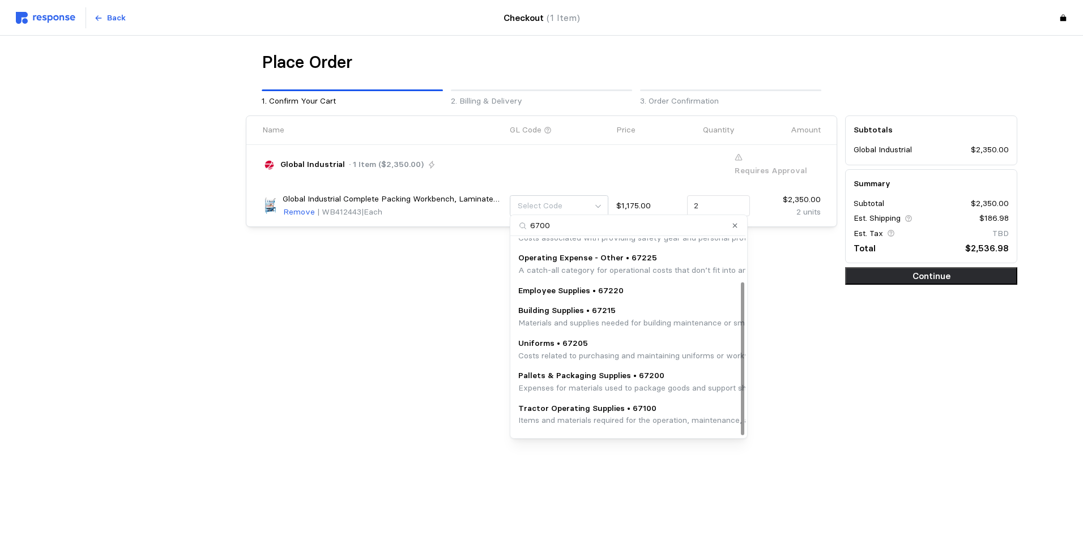
scroll to position [56, 0]
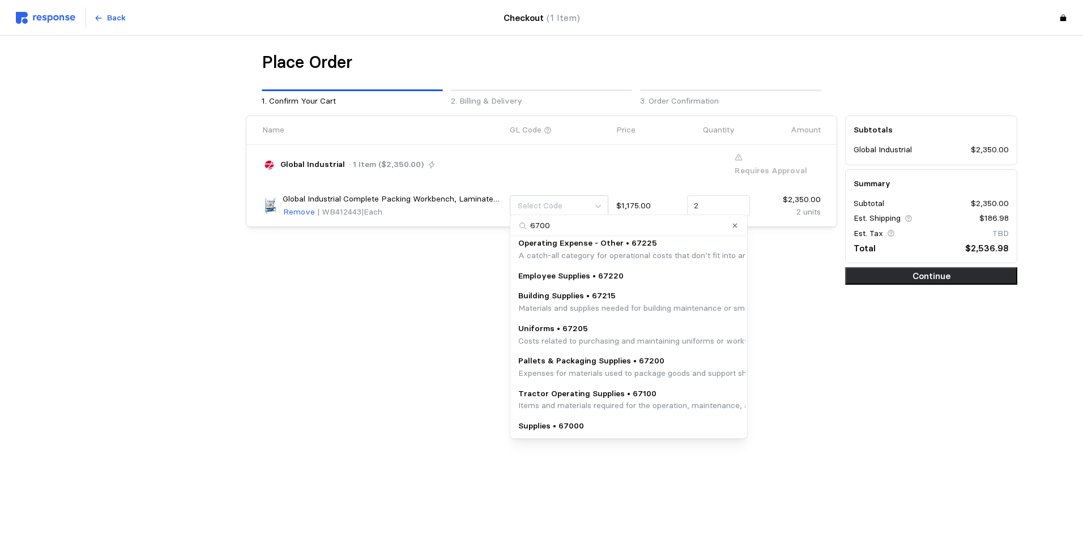
click at [524, 228] on input "6700" at bounding box center [627, 225] width 235 height 21
click at [586, 297] on p "Building Supplies • 67215" at bounding box center [749, 296] width 463 height 12
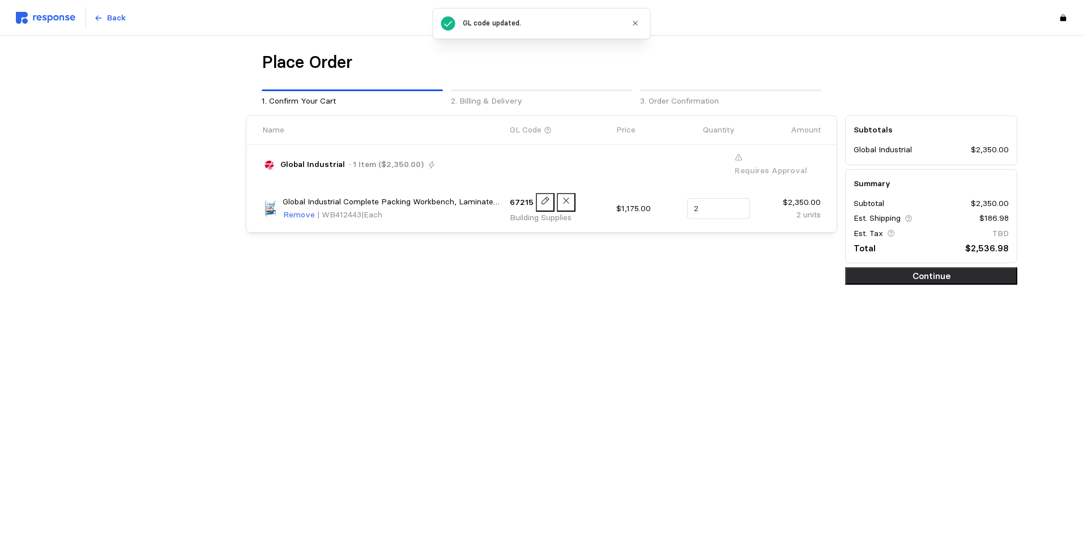
click at [638, 23] on icon "button" at bounding box center [635, 23] width 8 height 8
click at [115, 13] on p "Back" at bounding box center [116, 18] width 19 height 12
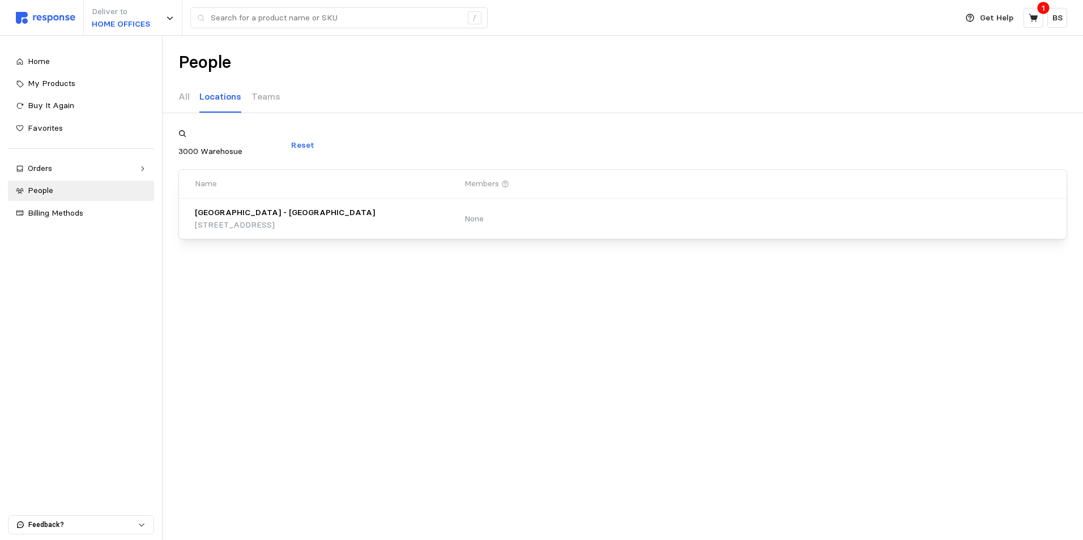
click at [1038, 11] on div "1" at bounding box center [1044, 8] width 12 height 12
click at [1032, 25] on button at bounding box center [1034, 18] width 20 height 20
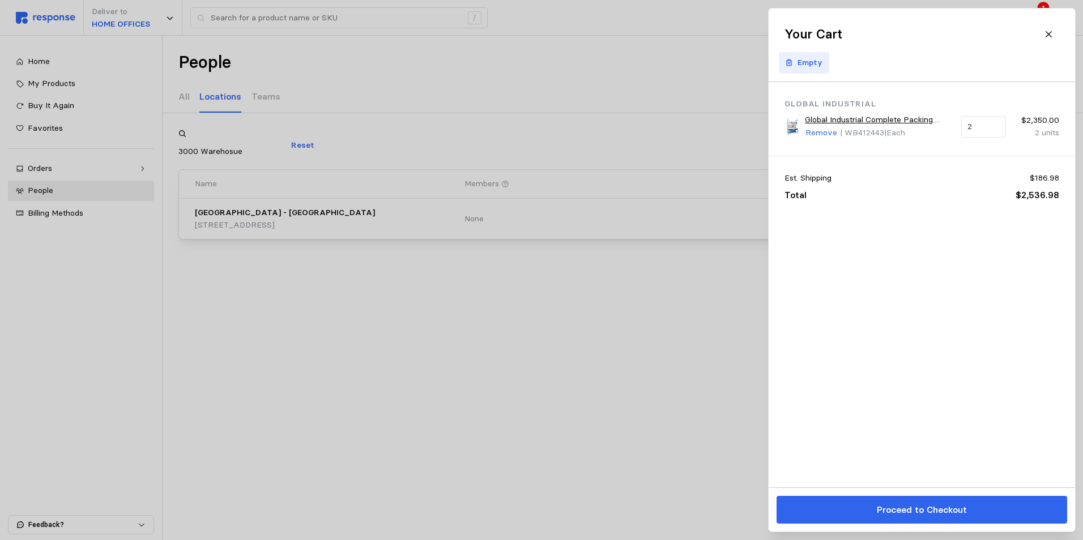
click at [813, 65] on p "Empty" at bounding box center [810, 63] width 25 height 12
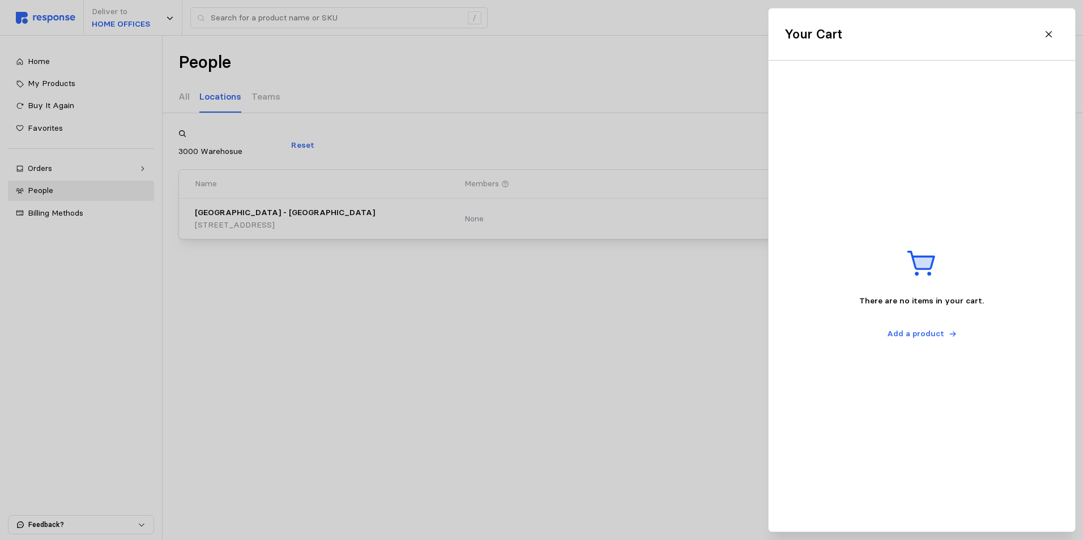
drag, startPoint x: 1055, startPoint y: 37, endPoint x: 799, endPoint y: 57, distance: 256.2
click at [1054, 37] on button at bounding box center [1049, 34] width 20 height 20
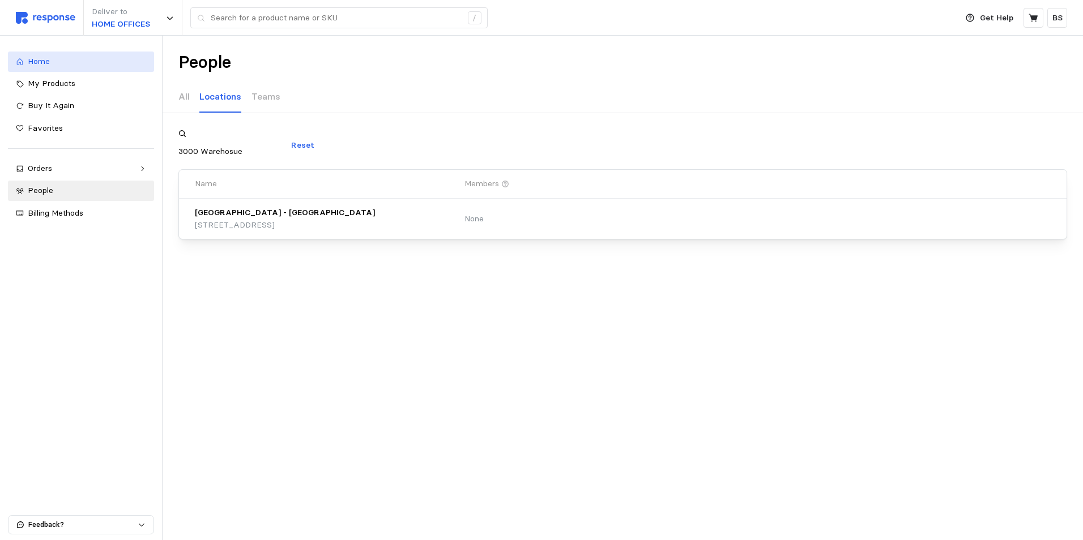
click at [52, 63] on div "Home" at bounding box center [87, 62] width 118 height 12
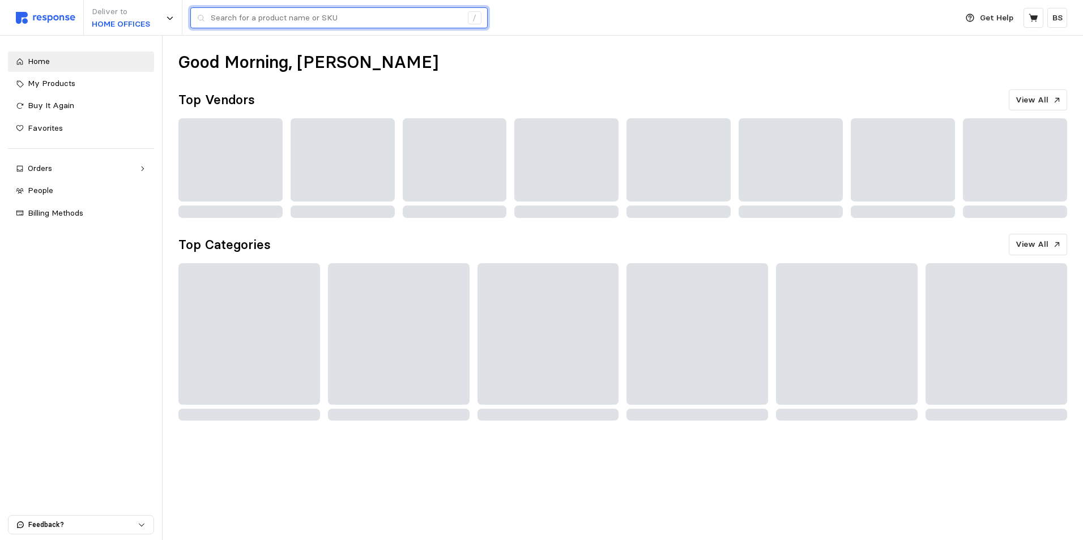
click at [270, 15] on input "text" at bounding box center [336, 18] width 251 height 20
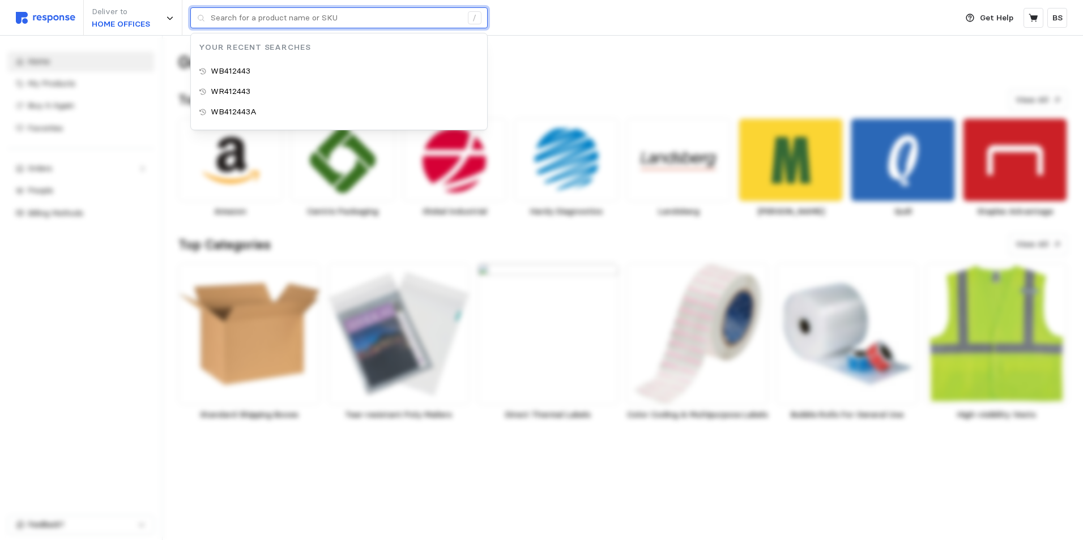
paste input "WR412443"
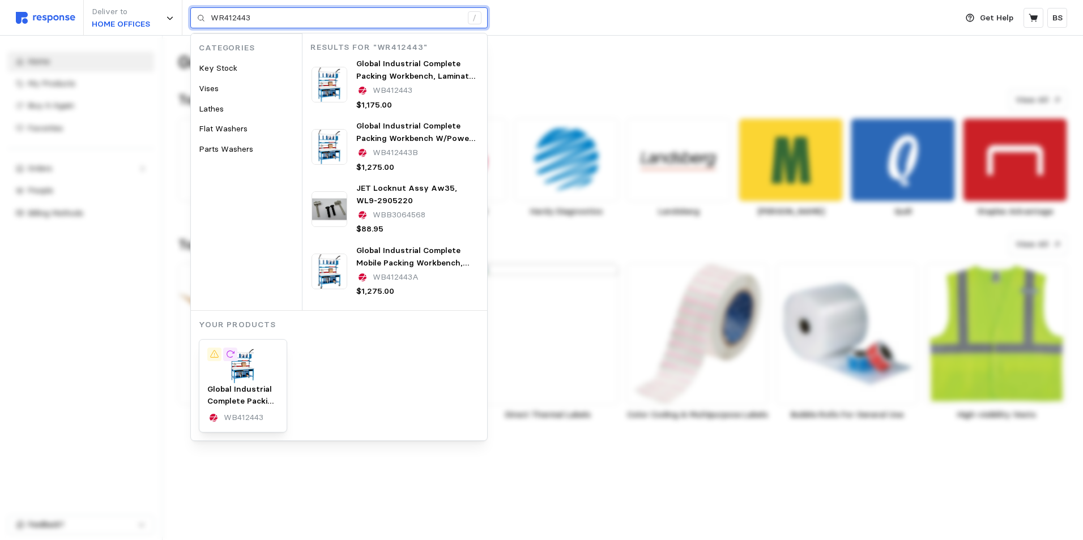
click at [220, 19] on input "WR412443" at bounding box center [336, 18] width 251 height 20
type input "WB412443"
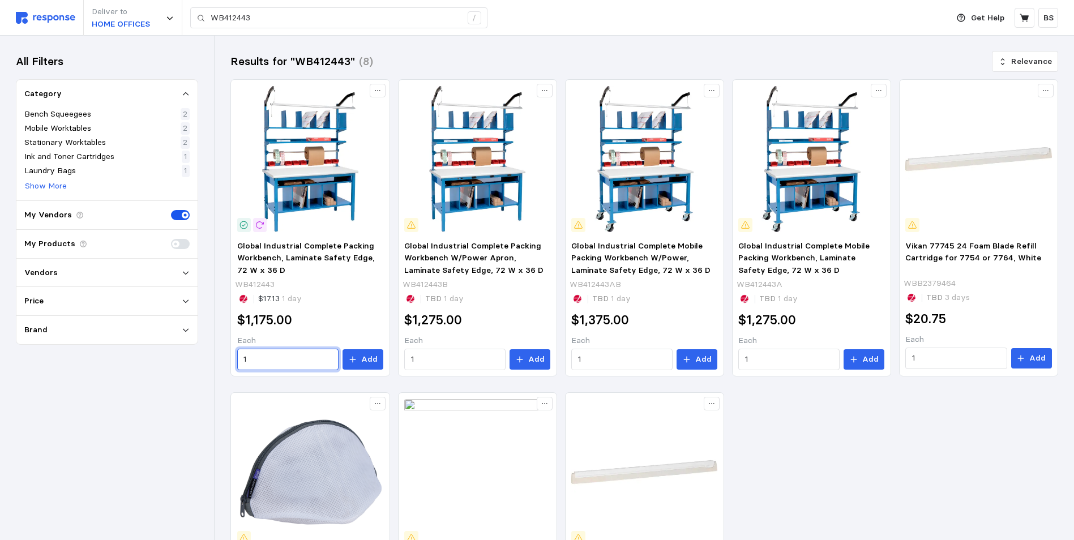
click at [143, 334] on div "Deliver to HOME OFFICES WB412443 / Get Help BS WB412443 / Home My Products Buy …" at bounding box center [537, 369] width 1074 height 738
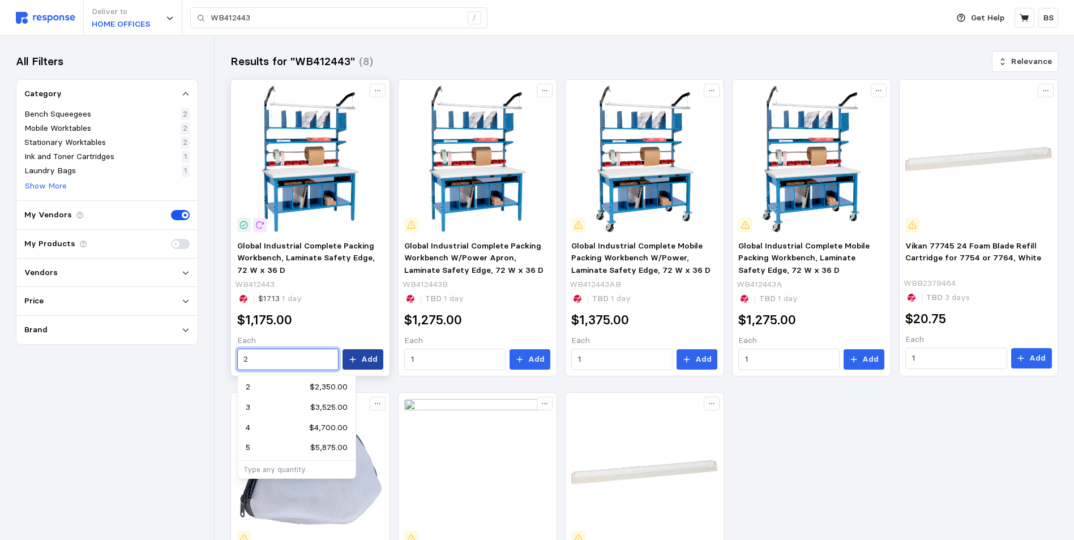
type input "2"
click at [367, 363] on p "Add" at bounding box center [369, 359] width 16 height 12
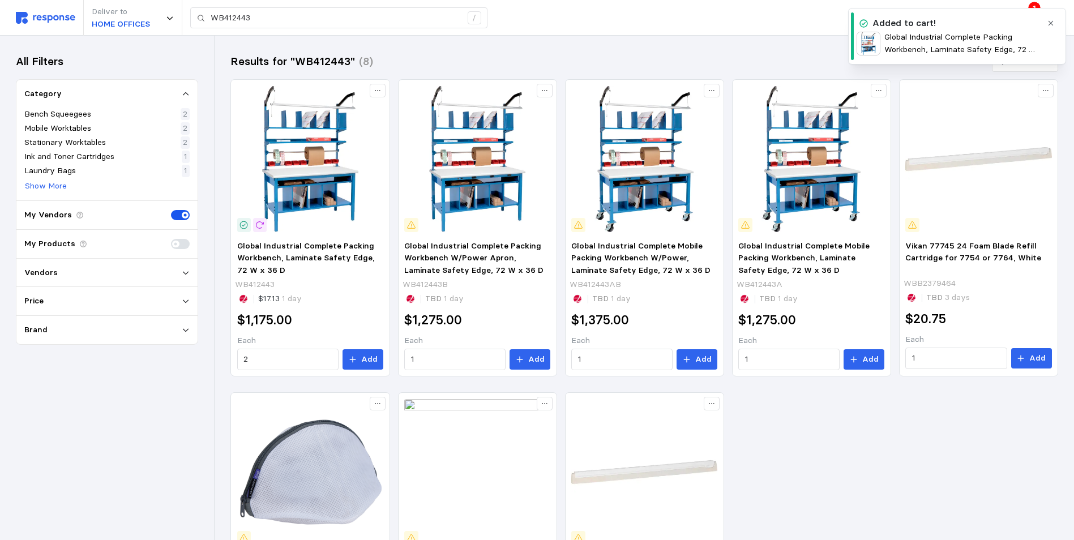
click at [1054, 20] on icon "button" at bounding box center [1051, 23] width 8 height 8
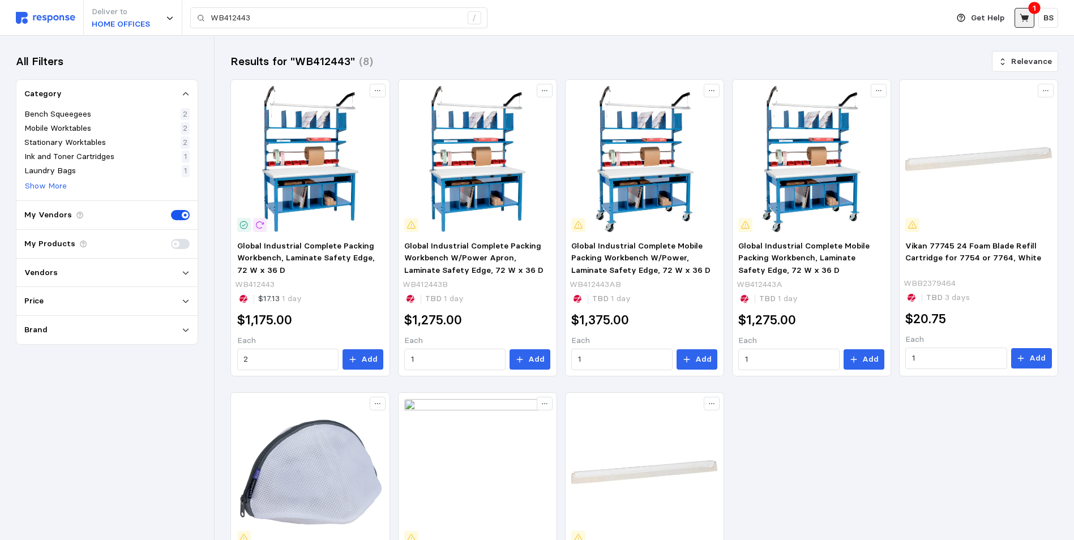
click at [1026, 17] on icon at bounding box center [1024, 18] width 9 height 8
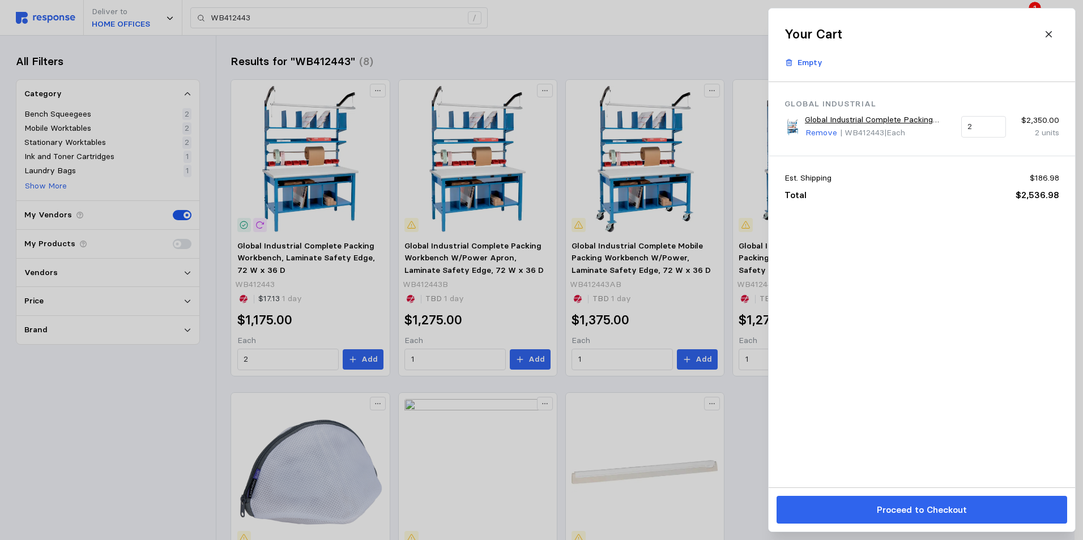
click at [946, 509] on p "Proceed to Checkout" at bounding box center [921, 510] width 90 height 14
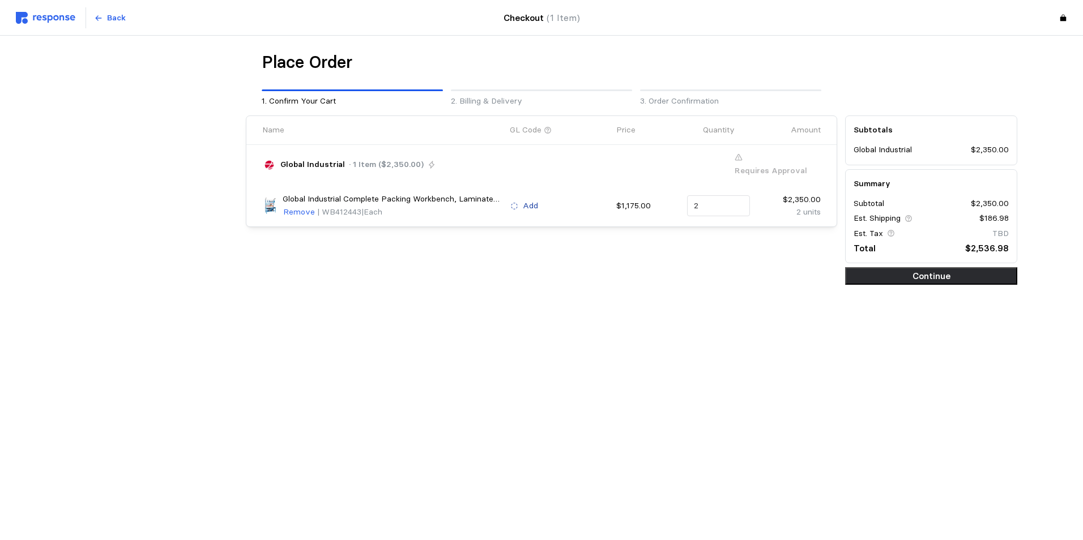
click at [519, 199] on button "Add" at bounding box center [524, 206] width 29 height 14
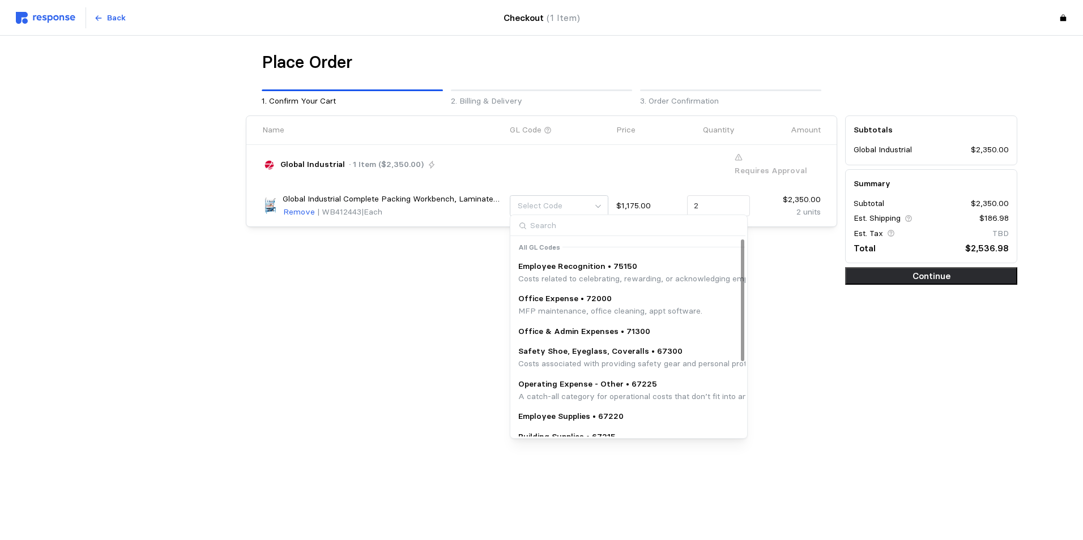
scroll to position [120, 0]
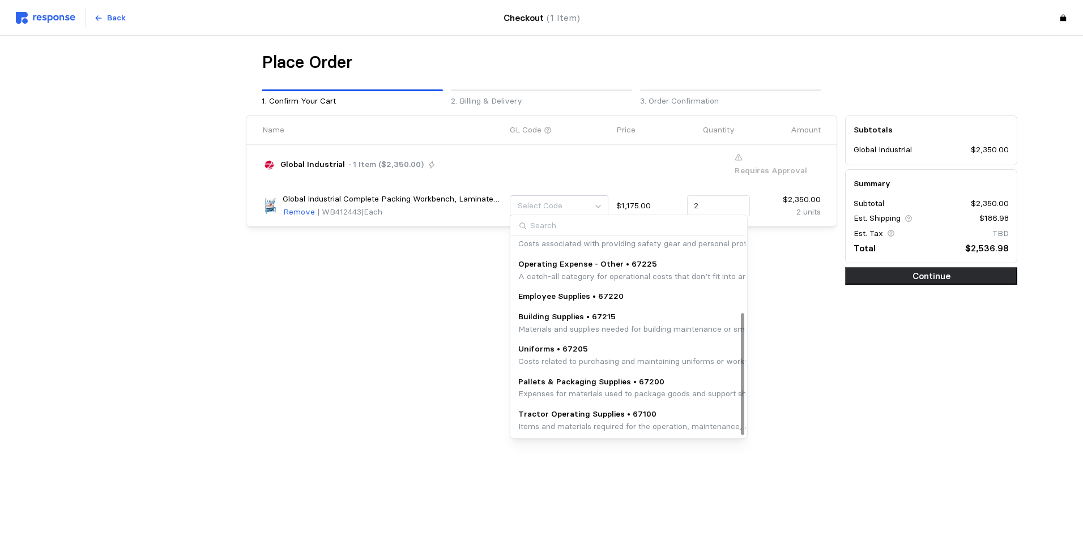
click at [580, 325] on p "Materials and supplies needed for building maintenance or small-scale improveme…" at bounding box center [749, 329] width 463 height 12
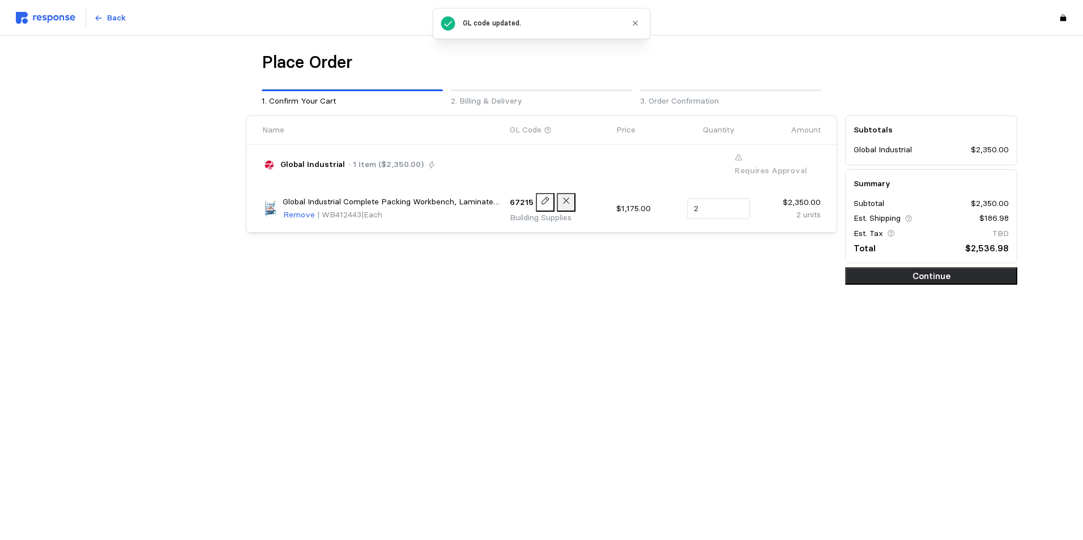
click at [565, 197] on icon at bounding box center [566, 201] width 10 height 10
click at [537, 200] on p "Add" at bounding box center [530, 206] width 15 height 12
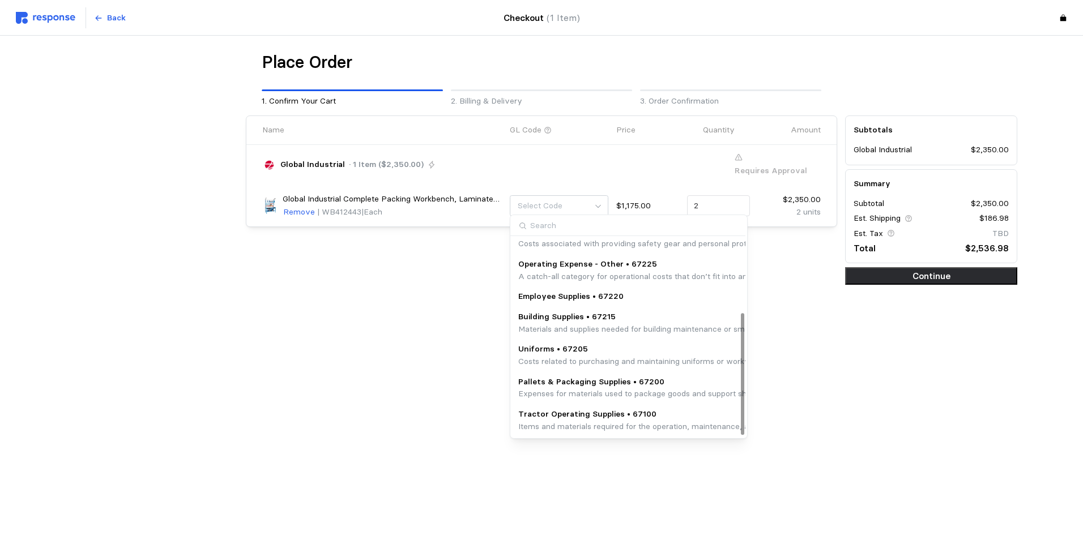
click at [559, 322] on p "Building Supplies • 67215" at bounding box center [749, 317] width 463 height 12
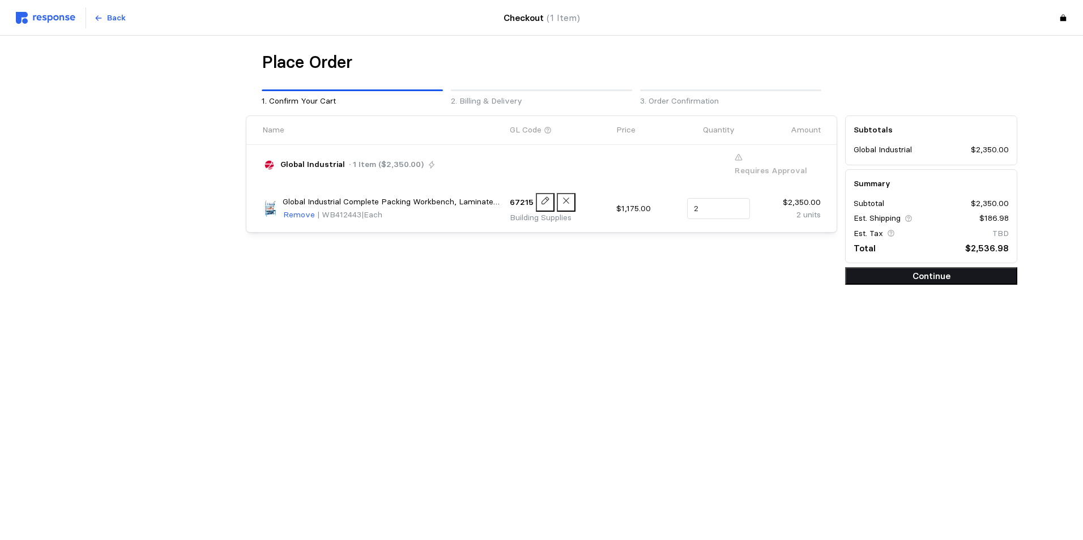
click at [914, 282] on p "Continue" at bounding box center [931, 276] width 163 height 14
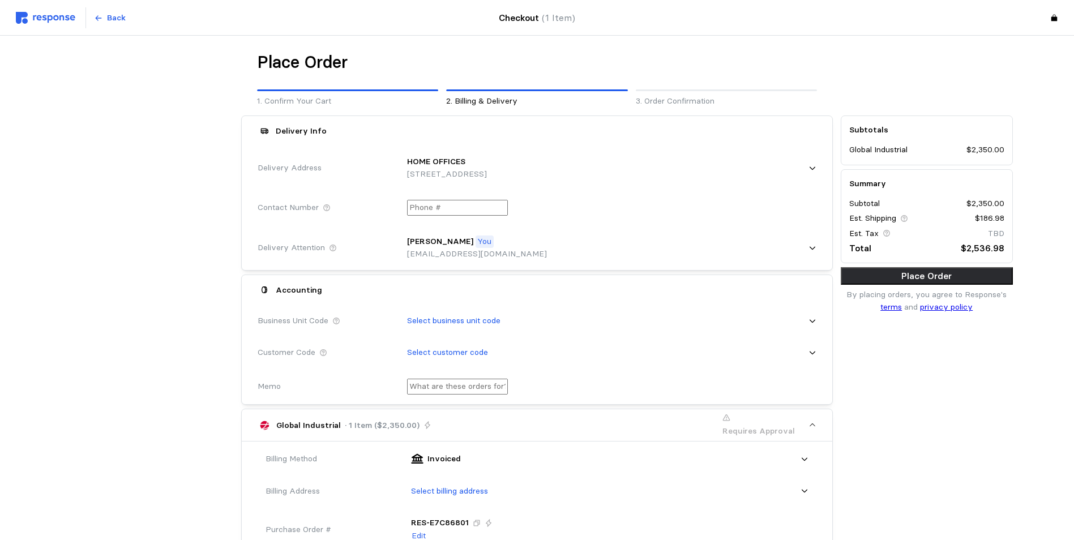
click at [436, 166] on p "HOME OFFICES" at bounding box center [436, 162] width 58 height 12
type input "3000 ware"
click at [518, 229] on p "[STREET_ADDRESS]" at bounding box center [498, 232] width 180 height 12
click at [453, 203] on input "text" at bounding box center [457, 208] width 101 height 16
type input "+7 ( ) -"
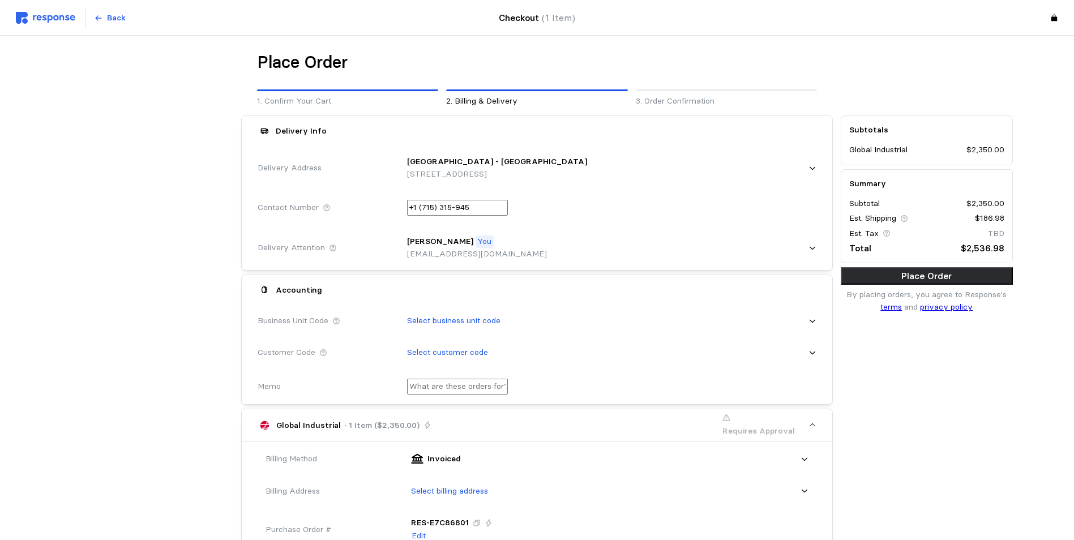
type input "[PHONE_NUMBER]"
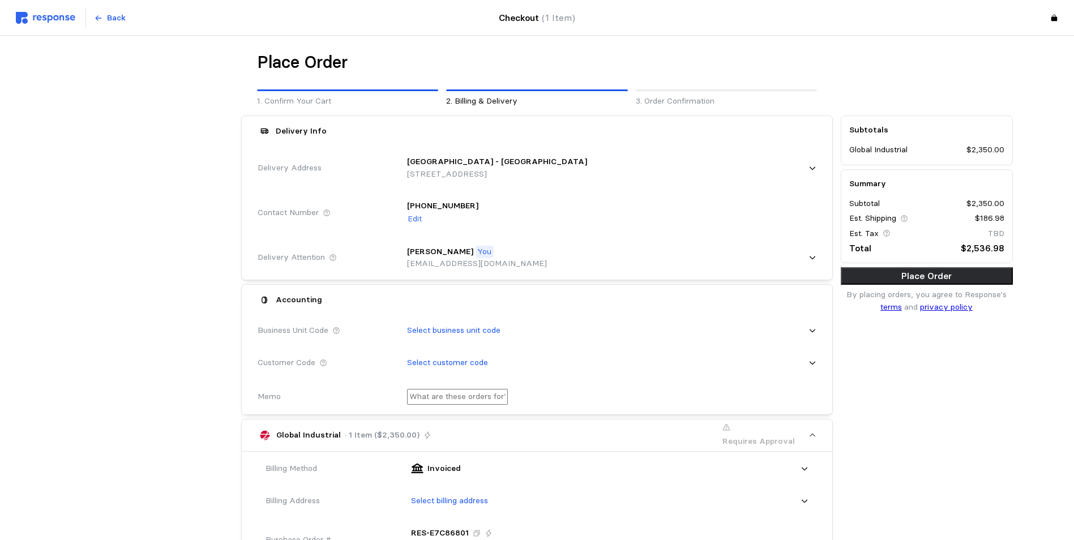
click at [547, 208] on div "[PHONE_NUMBER] Edit" at bounding box center [607, 212] width 417 height 41
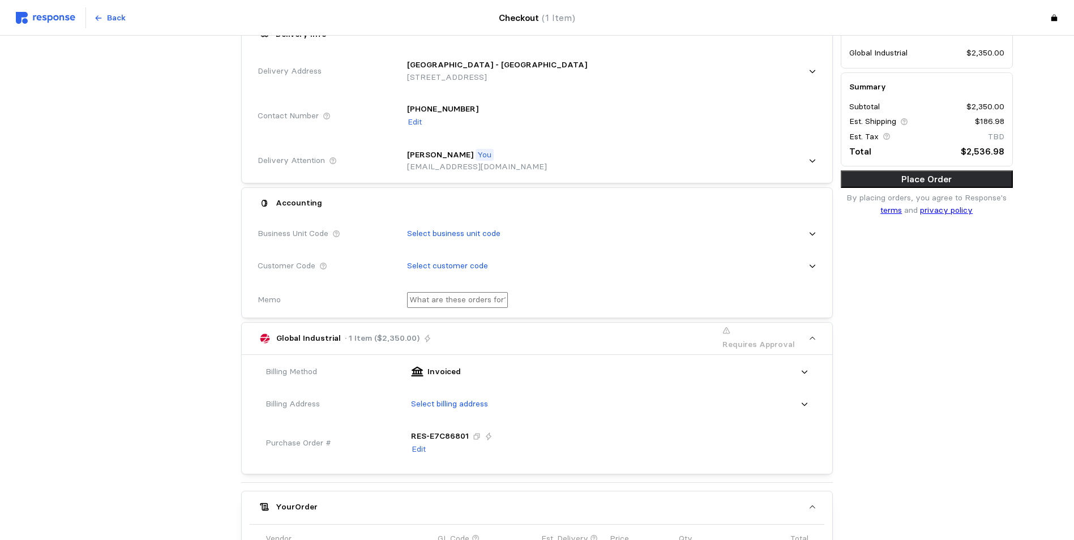
scroll to position [113, 0]
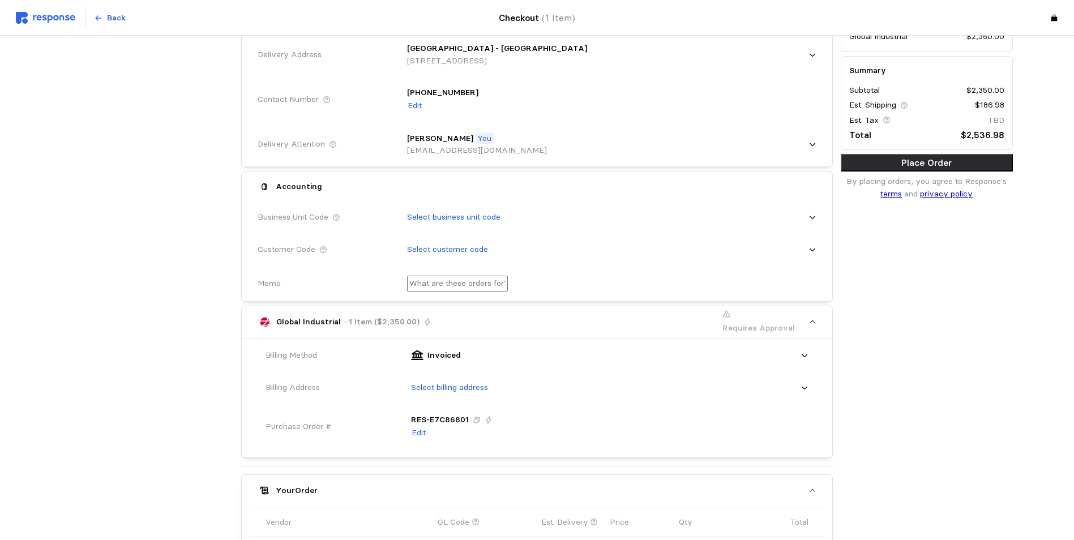
click at [470, 221] on p "Select business unit code" at bounding box center [453, 217] width 93 height 12
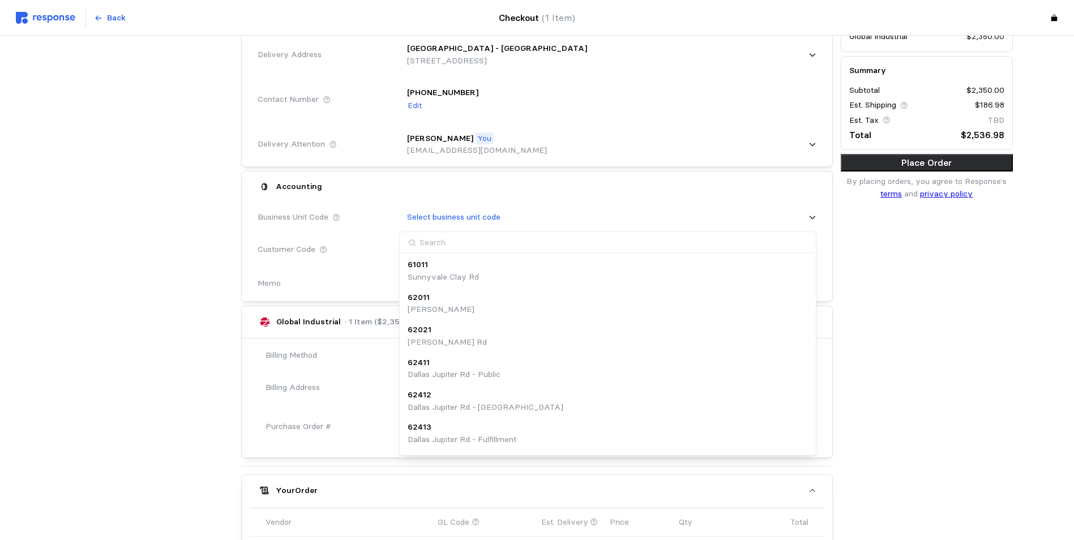
click at [472, 219] on p "Select business unit code" at bounding box center [453, 217] width 93 height 12
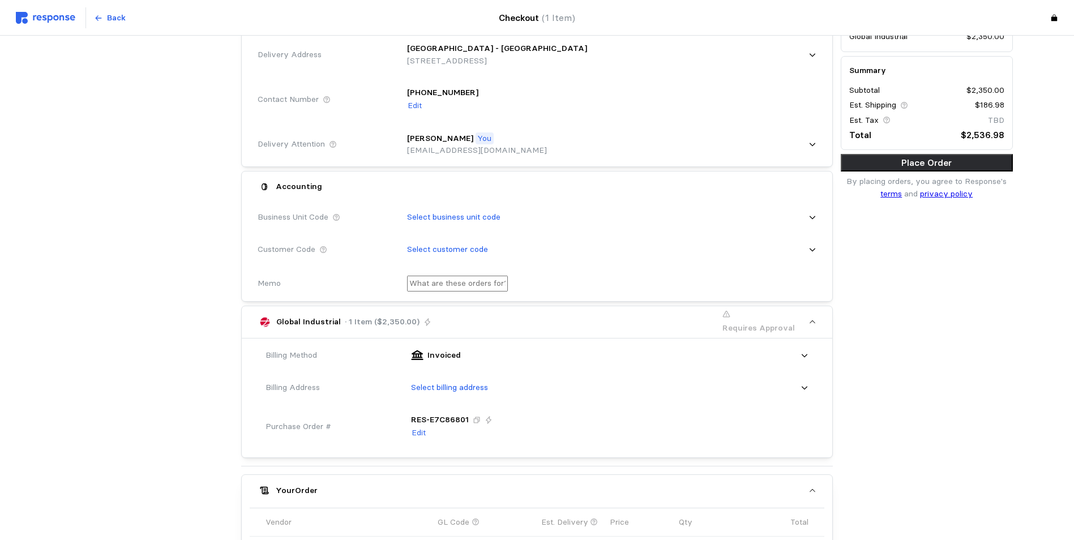
click at [448, 244] on div "Select customer code" at bounding box center [607, 250] width 417 height 28
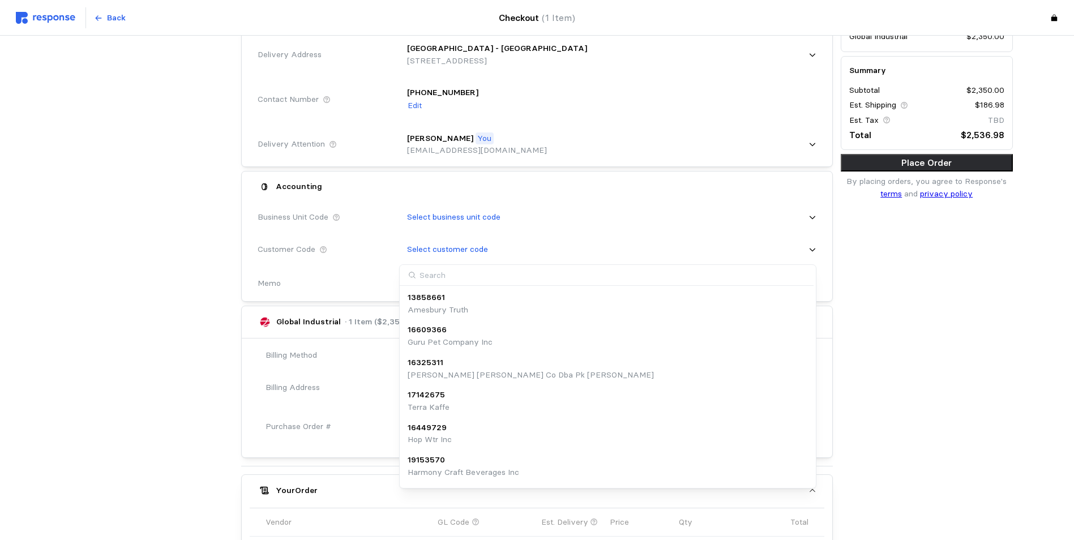
click at [453, 221] on p "Select business unit code" at bounding box center [453, 217] width 93 height 12
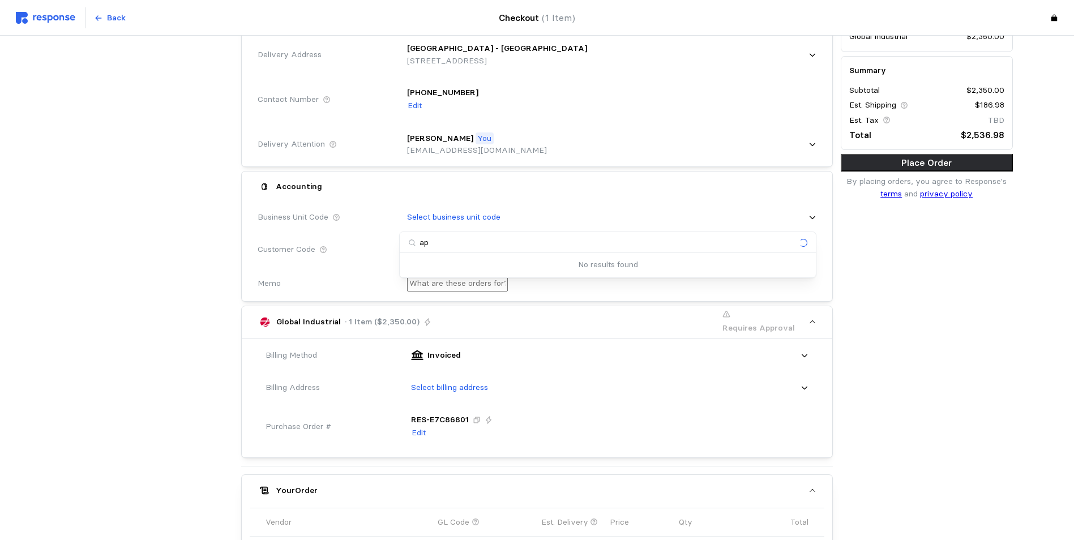
type input "a"
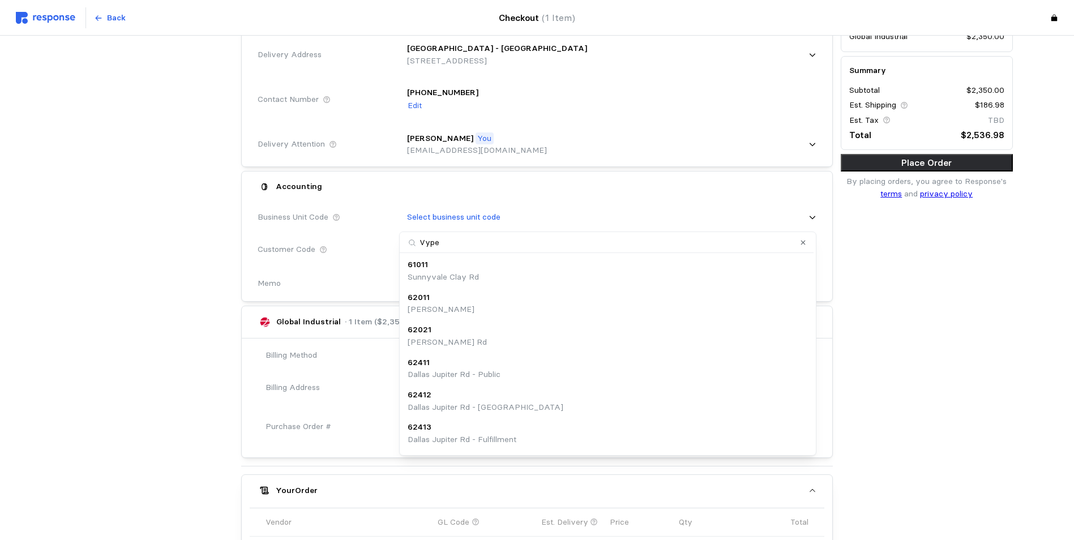
type input "Vyper"
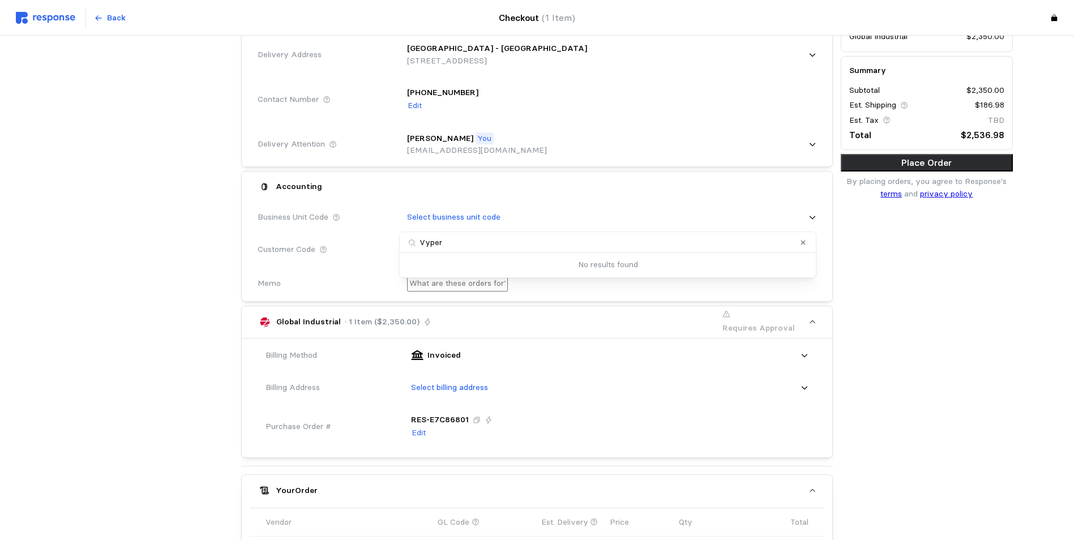
click at [349, 278] on div "Memo" at bounding box center [325, 284] width 142 height 20
click at [482, 288] on input "text" at bounding box center [457, 284] width 101 height 16
type input "V"
click at [508, 292] on input "Kase Customer - Vyper Industrial" at bounding box center [457, 284] width 101 height 16
drag, startPoint x: 560, startPoint y: 283, endPoint x: 477, endPoint y: 288, distance: 82.8
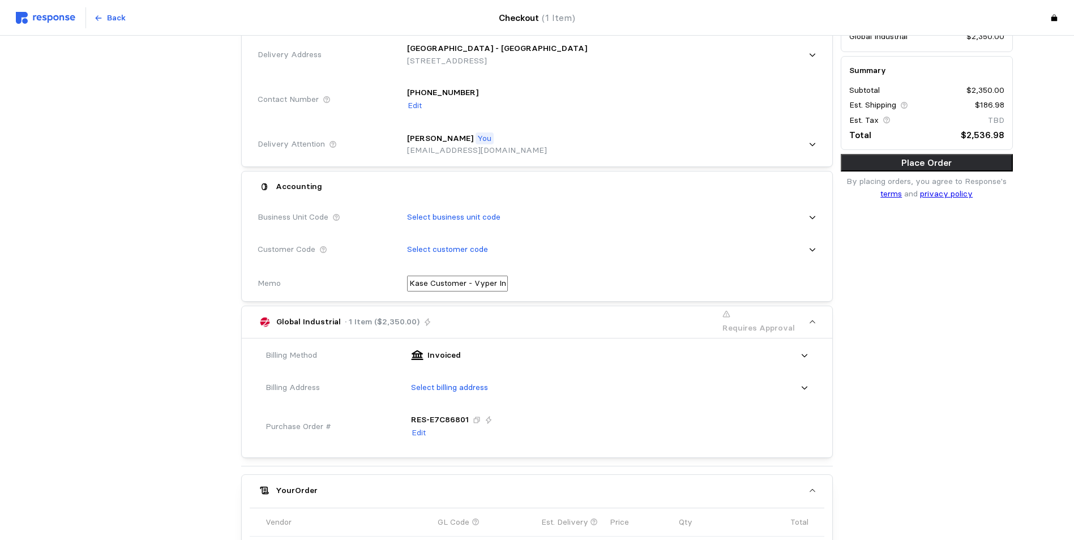
click at [477, 288] on input "Kase Customer - Vyper Industrial" at bounding box center [457, 284] width 101 height 16
paste input "Engineering LLC"
type input "Kase Customer - Vyper Engineering LLC"
click at [450, 220] on p "Select business unit code" at bounding box center [453, 217] width 93 height 12
click at [799, 243] on button "Clear value" at bounding box center [803, 242] width 11 height 11
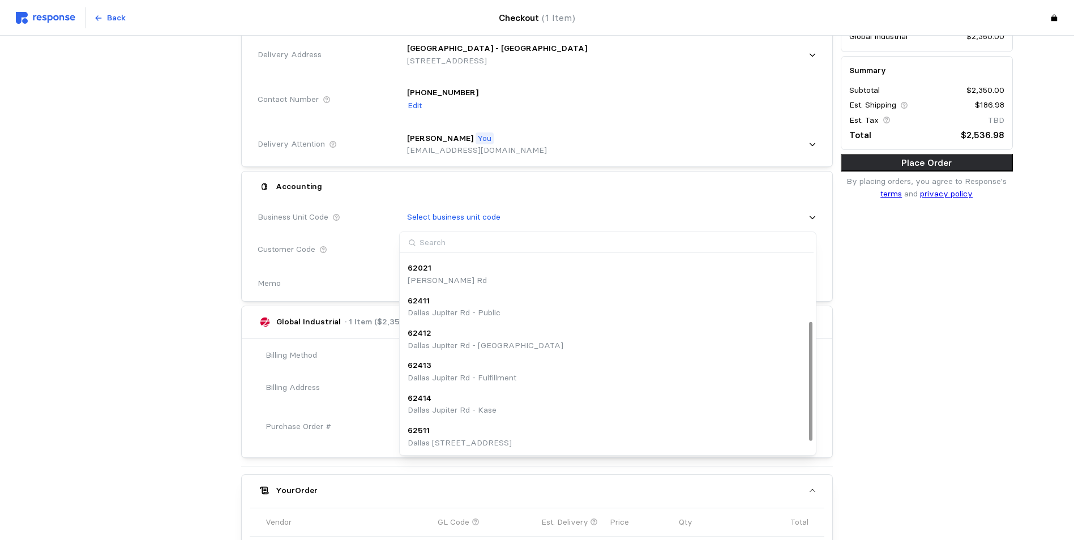
scroll to position [127, 0]
click at [372, 204] on div "Business Unit Code Select business unit code" at bounding box center [537, 217] width 567 height 36
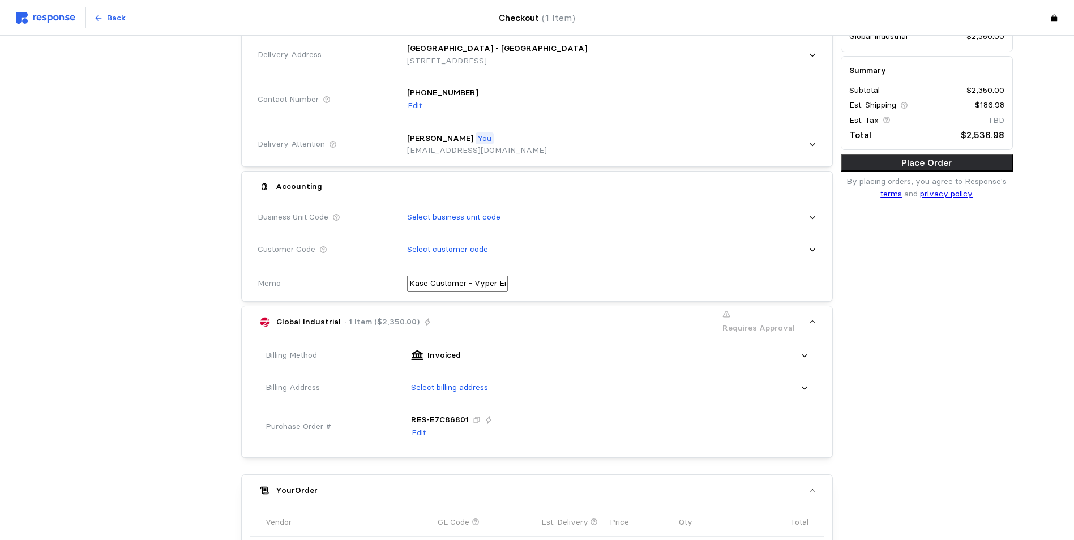
click at [445, 248] on p "Select customer code" at bounding box center [447, 250] width 81 height 12
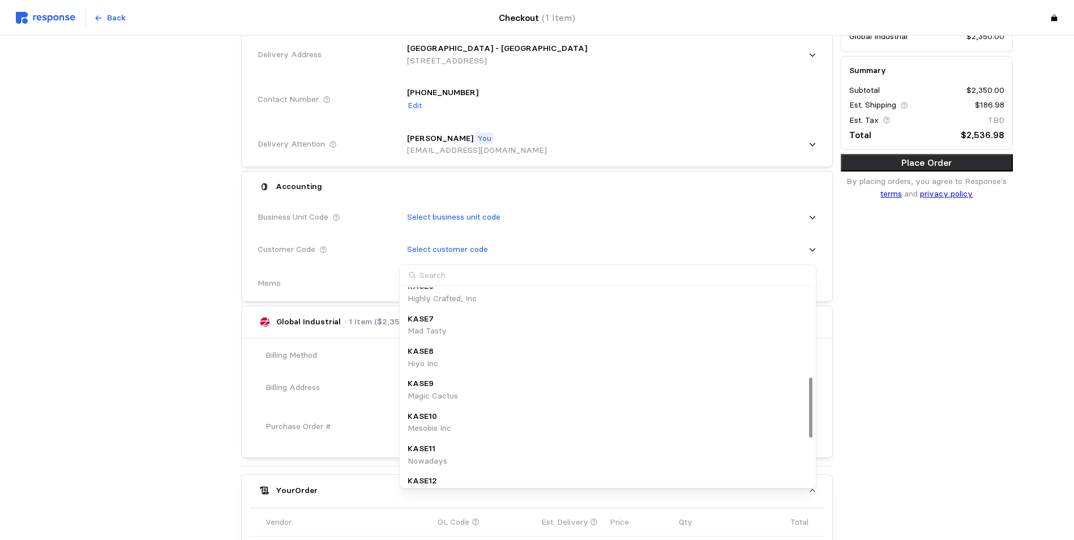
scroll to position [452, 0]
click at [902, 304] on div "Subtotals Global Industrial $2,350.00 Summary Subtotal $2,350.00 Est. Shipping …" at bounding box center [927, 366] width 180 height 737
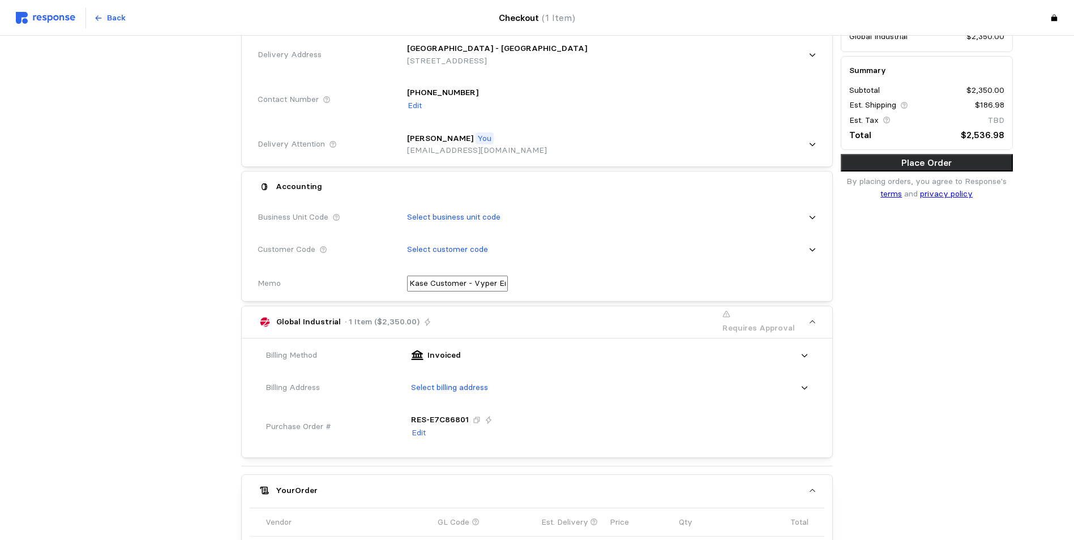
click at [430, 285] on input "Kase Customer - Vyper Engineering LLC" at bounding box center [457, 284] width 101 height 16
click at [466, 285] on input "Kase Customer - Vyper Engineering LLC" at bounding box center [457, 284] width 101 height 16
drag, startPoint x: 510, startPoint y: 282, endPoint x: 515, endPoint y: 287, distance: 7.6
click at [508, 284] on input "Kase Customer - Vyper Engineering LLC" at bounding box center [457, 284] width 101 height 16
click at [508, 285] on input "Kase Customer - Vyper Engineering LLC" at bounding box center [457, 284] width 101 height 16
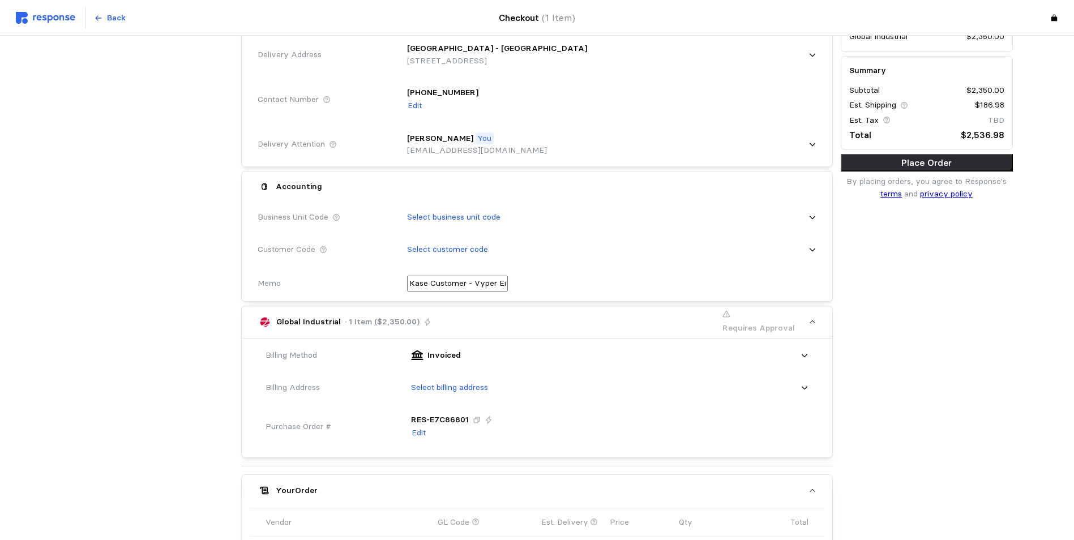
click at [508, 284] on input "Kase Customer - Vyper Engineering LLC - 1901" at bounding box center [457, 284] width 101 height 16
click at [508, 283] on input "Kase Customer - Vyper Engineering LLC - Facility: 1901" at bounding box center [457, 284] width 101 height 16
type input "Kase Customer - Vyper Engineering LLC - Facility: 1901"
drag, startPoint x: 408, startPoint y: 290, endPoint x: 510, endPoint y: 296, distance: 101.5
click at [510, 292] on div "Kase Customer - Vyper Engineering LLC - Facility: 1901" at bounding box center [612, 284] width 410 height 16
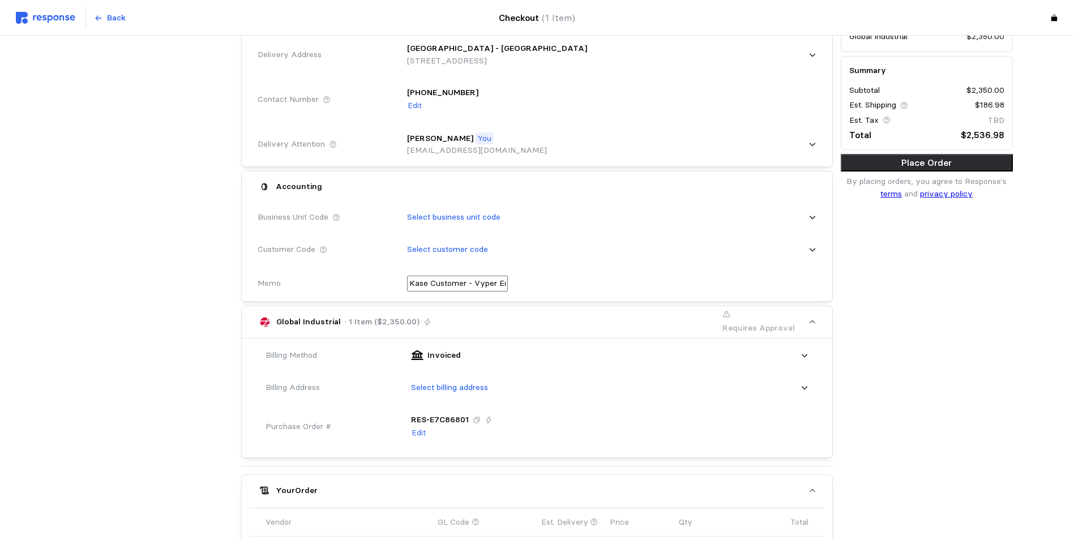
click at [508, 283] on input "Kase Customer - Vyper Engineering LLC - Facility: 1901" at bounding box center [457, 284] width 101 height 16
click at [288, 285] on div "Memo" at bounding box center [325, 284] width 134 height 12
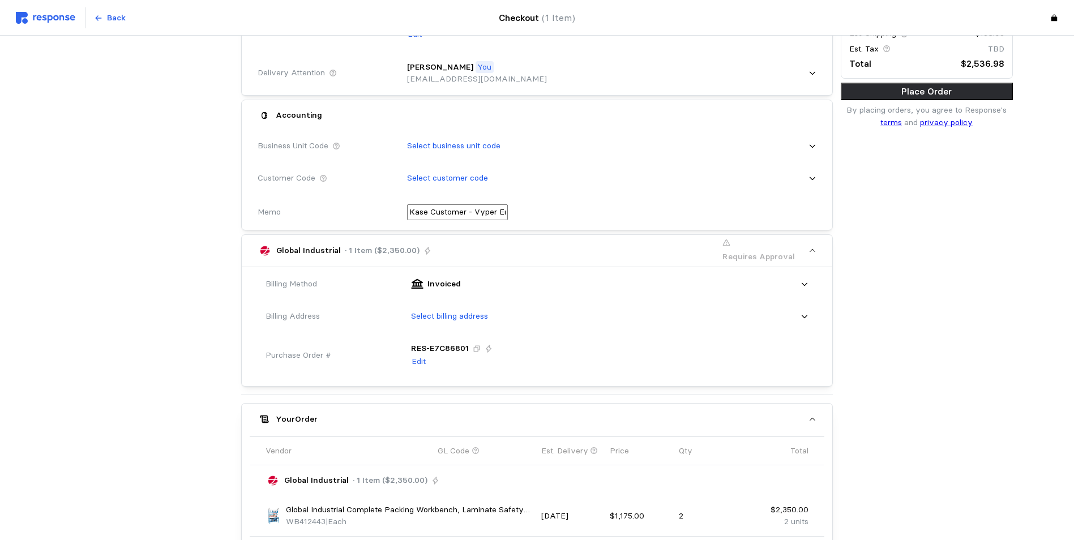
scroll to position [283, 0]
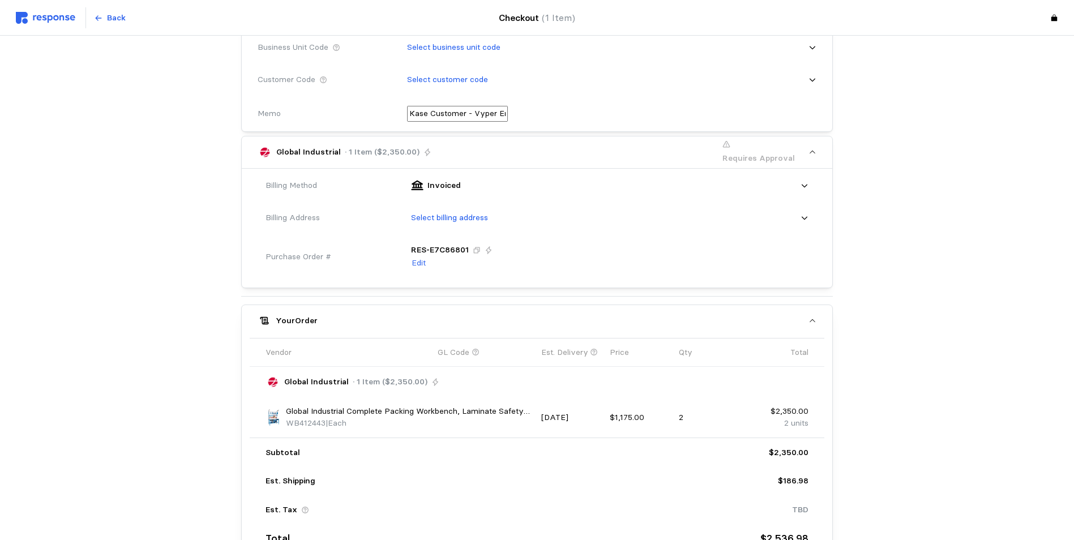
click at [450, 221] on p "Select billing address" at bounding box center [449, 218] width 77 height 12
type input "3"
drag, startPoint x: 507, startPoint y: 240, endPoint x: 0, endPoint y: 231, distance: 507.0
click at [22, 232] on body "Back Checkout (1 Item) Place Order 1. Confirm Your Cart 2. Billing & Delivery 3…" at bounding box center [537, 171] width 1074 height 909
type input "Bill"
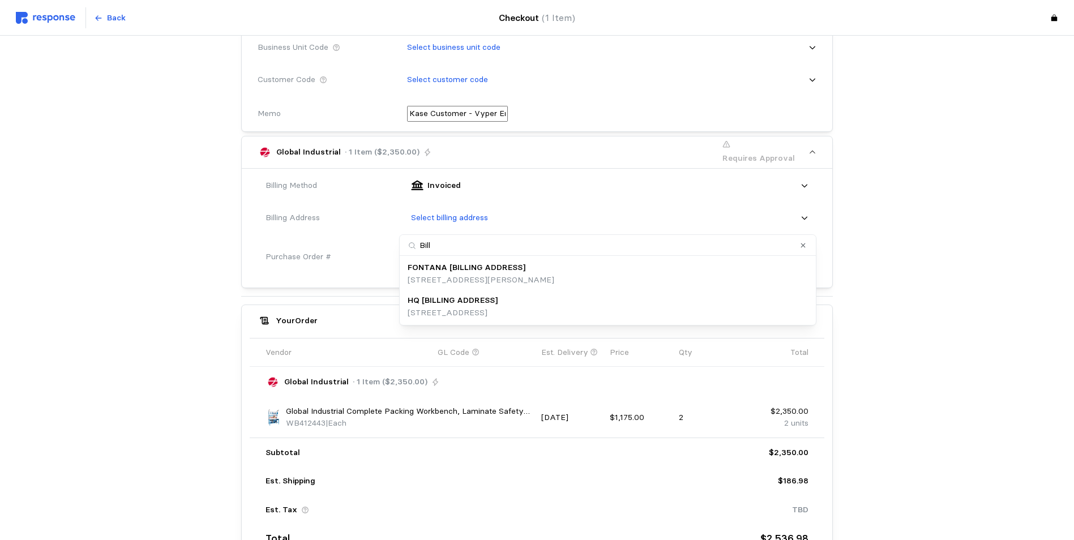
click at [456, 310] on p "[STREET_ADDRESS]" at bounding box center [453, 313] width 90 height 12
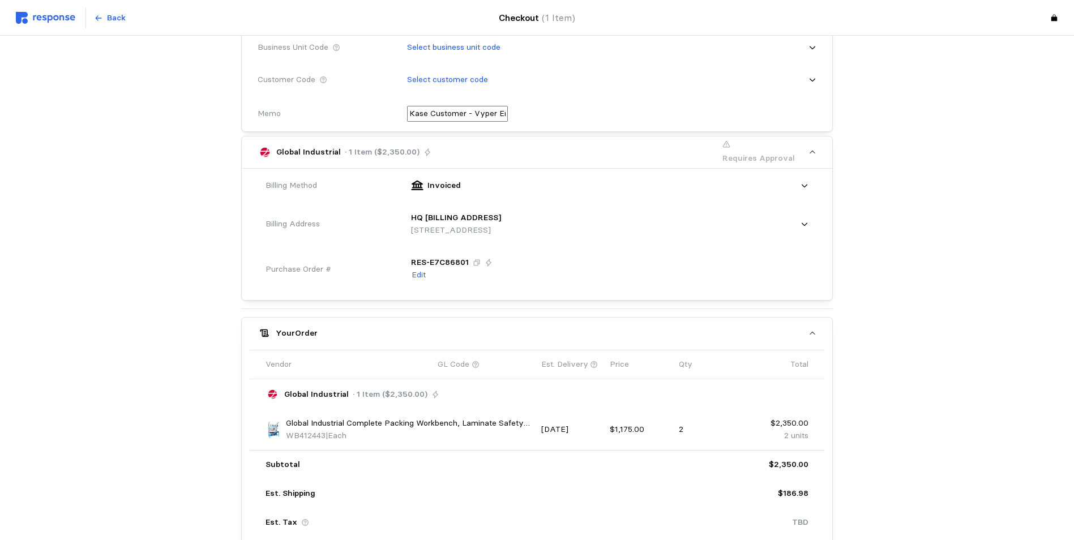
click at [809, 190] on icon at bounding box center [805, 186] width 8 height 8
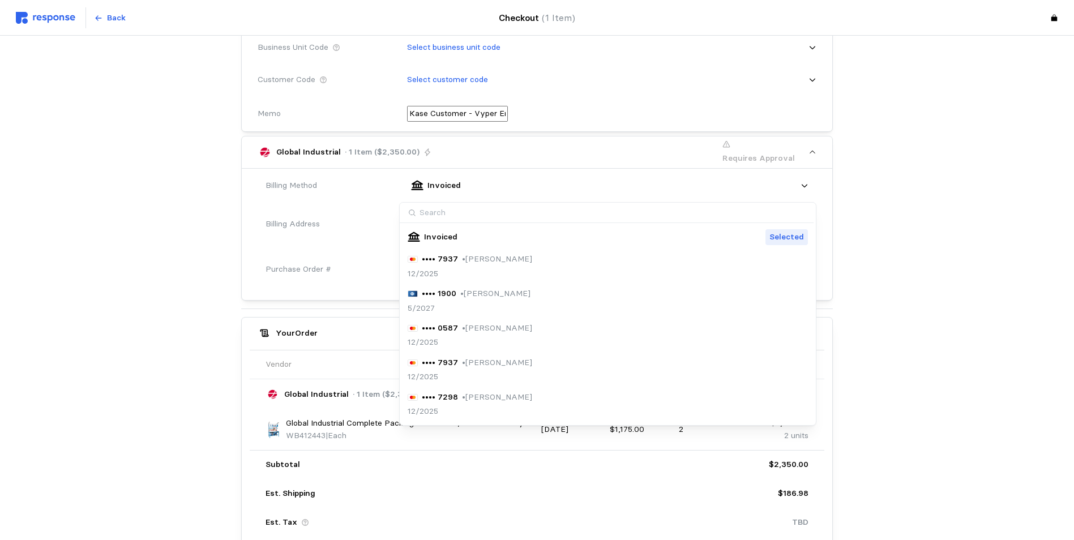
click at [809, 190] on icon at bounding box center [805, 186] width 8 height 8
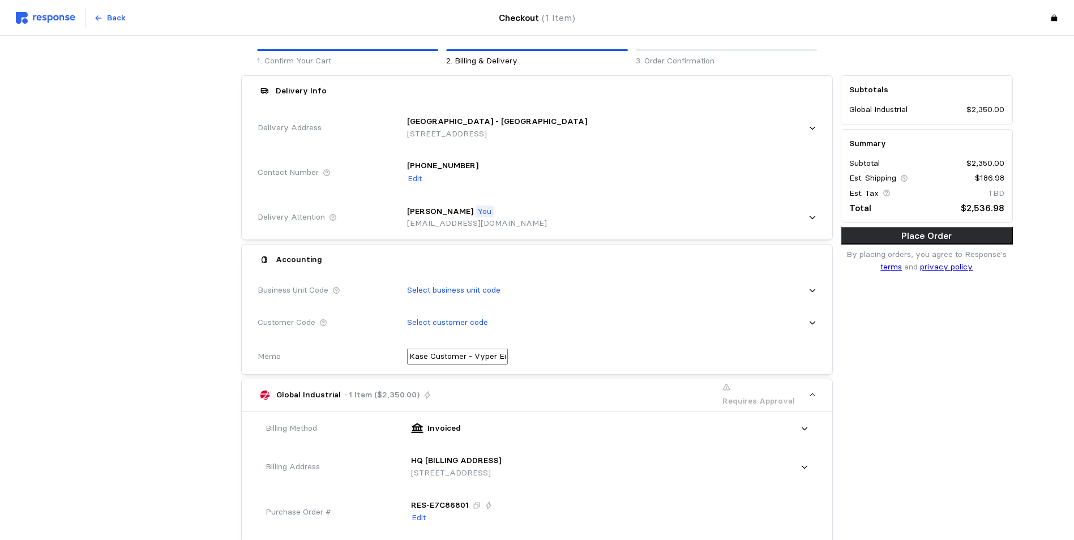
scroll to position [0, 0]
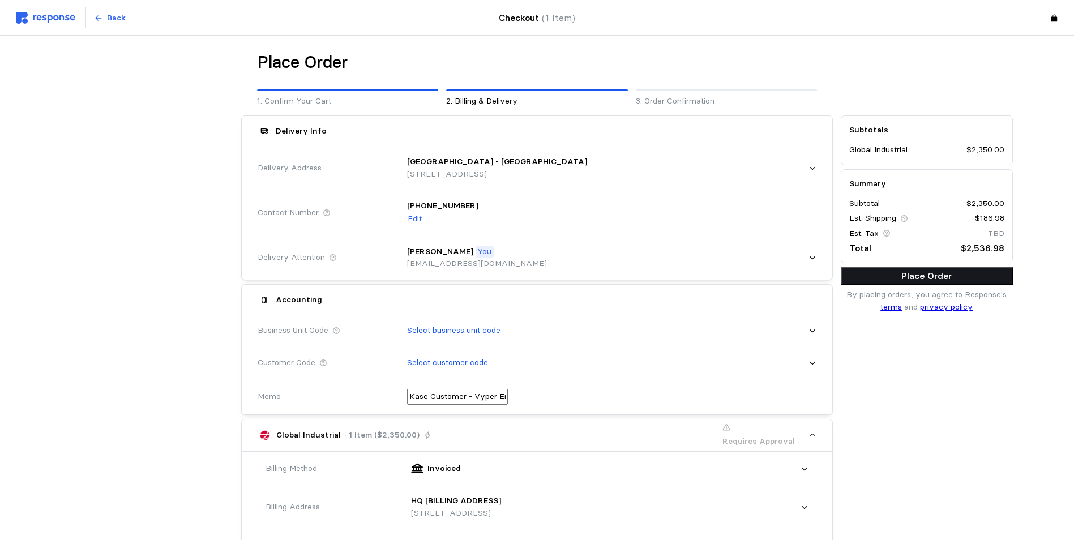
click at [925, 274] on p "Place Order" at bounding box center [927, 276] width 163 height 14
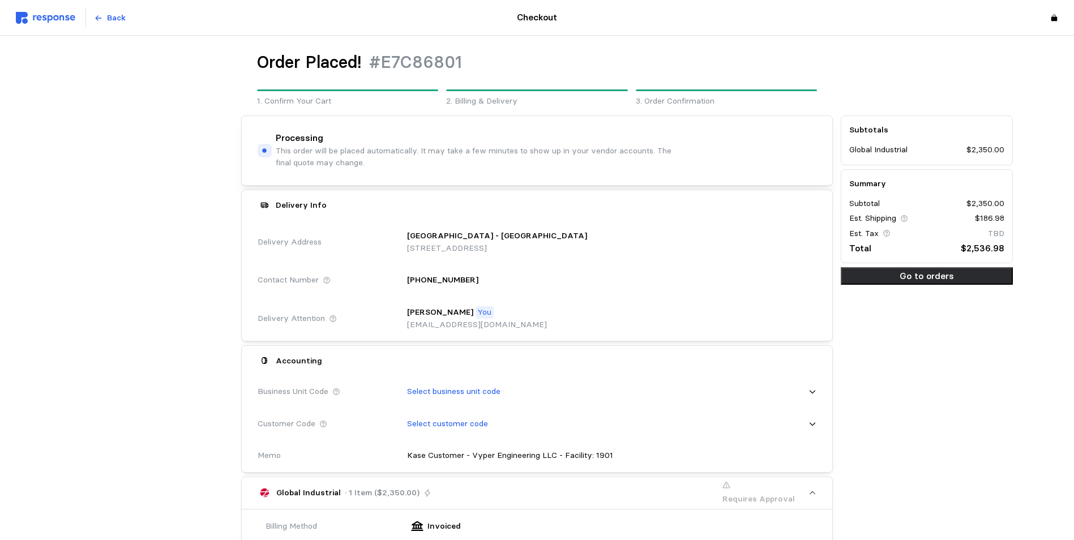
click at [48, 15] on img at bounding box center [45, 18] width 59 height 12
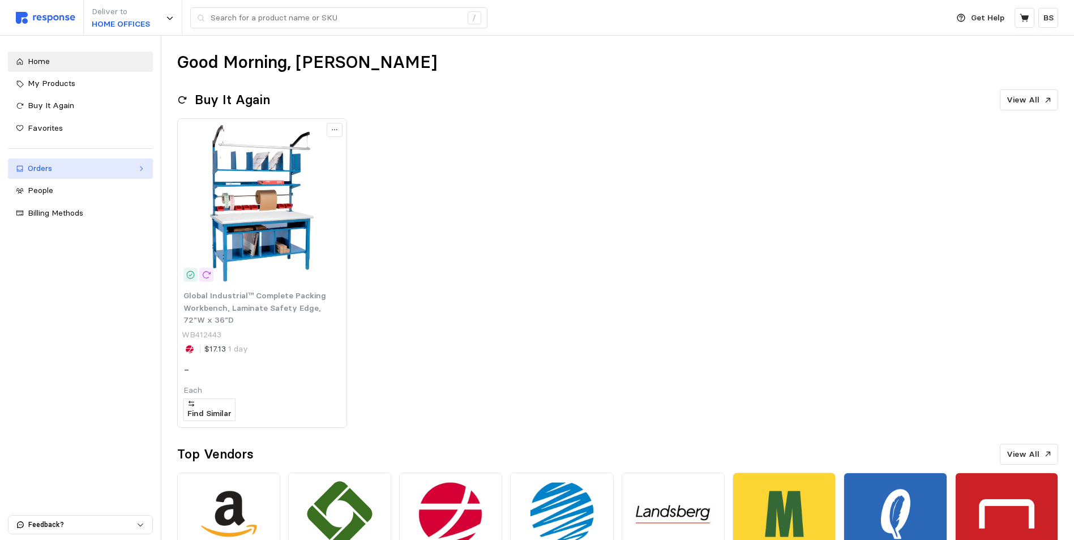
click at [76, 175] on link "Orders" at bounding box center [80, 169] width 145 height 20
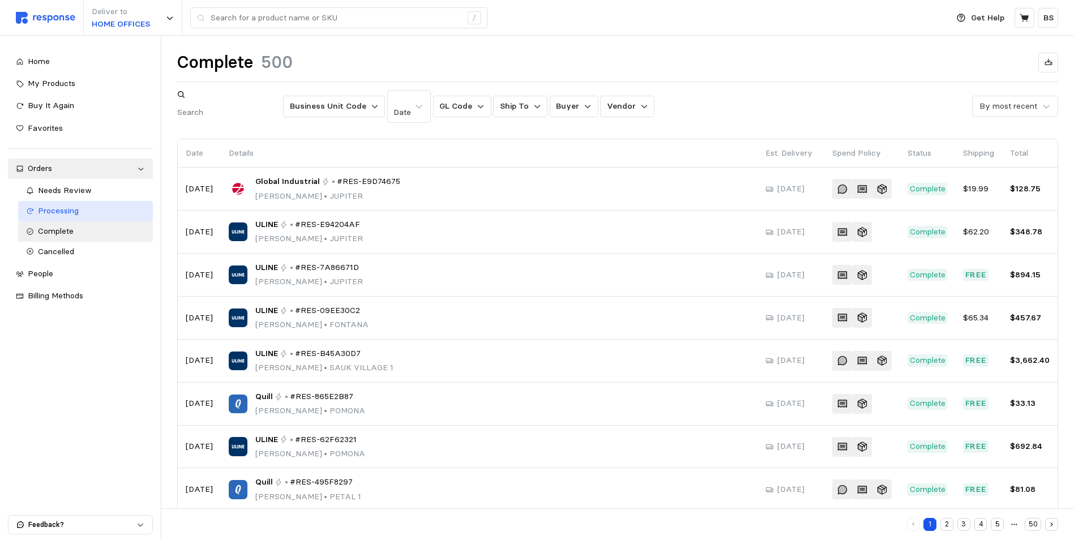
click at [89, 210] on div "Processing" at bounding box center [91, 211] width 107 height 12
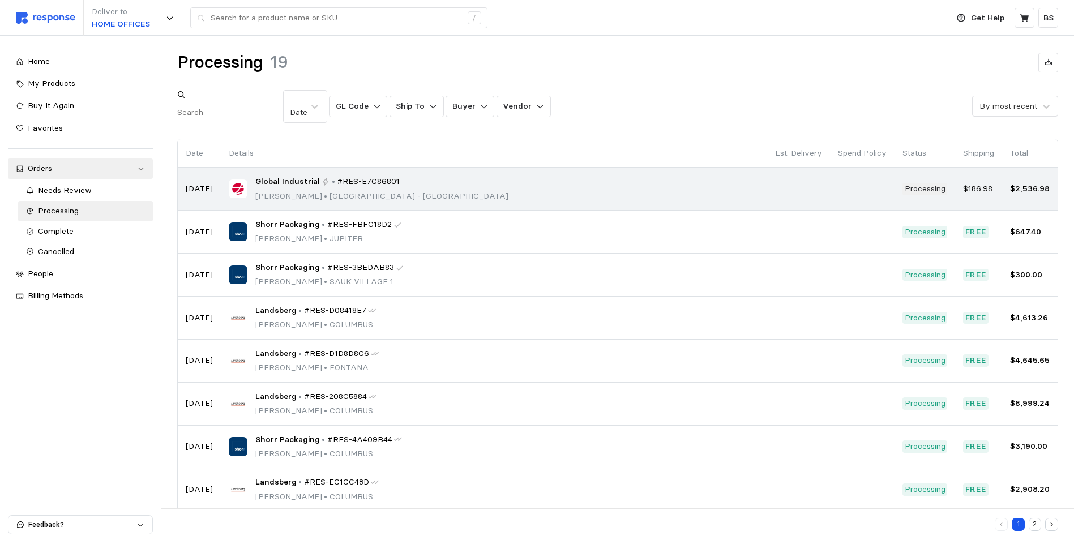
click at [315, 177] on div "Global Industrial • #RES-E7C86801 [PERSON_NAME] • [GEOGRAPHIC_DATA] - [GEOGRAPH…" at bounding box center [381, 189] width 253 height 27
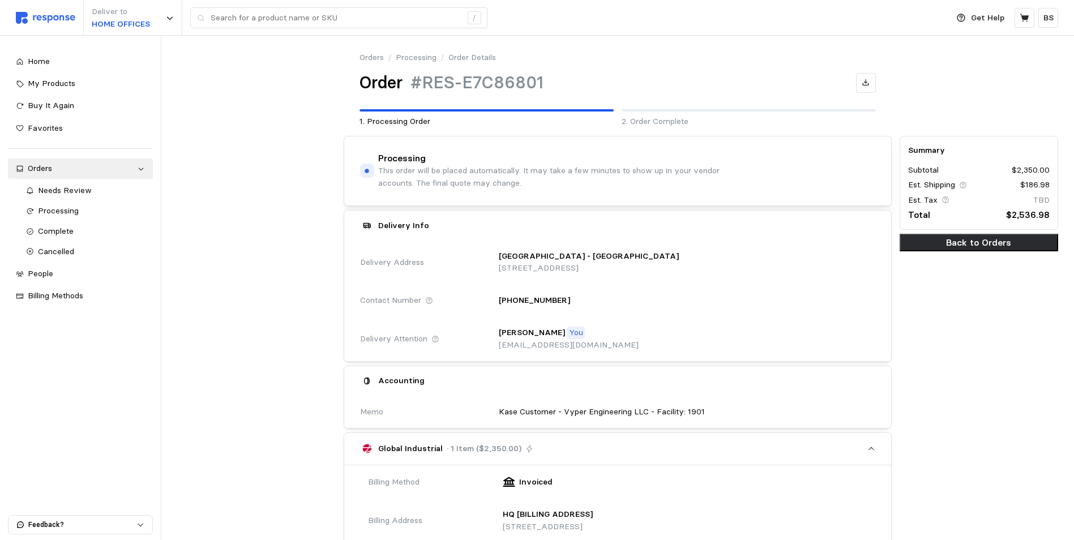
click at [229, 201] on div at bounding box center [256, 497] width 167 height 730
click at [60, 161] on link "Orders" at bounding box center [80, 169] width 145 height 20
click at [60, 163] on div "Orders" at bounding box center [80, 169] width 105 height 12
click at [67, 192] on span "Needs Review" at bounding box center [65, 190] width 54 height 10
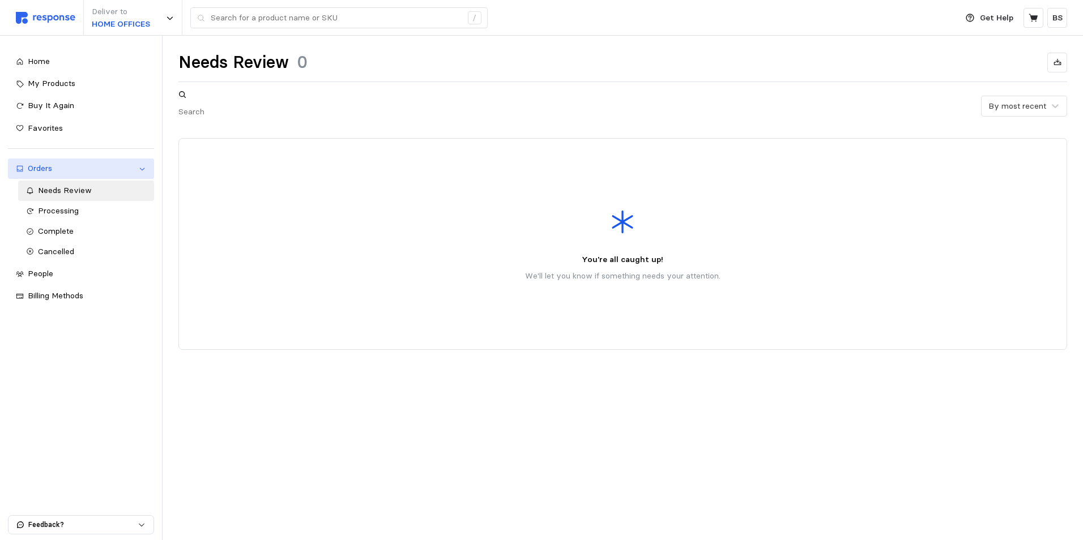
click at [93, 168] on div "Orders" at bounding box center [81, 169] width 106 height 12
click at [92, 171] on div "Orders" at bounding box center [81, 169] width 106 height 12
click at [70, 218] on link "Processing" at bounding box center [86, 211] width 136 height 20
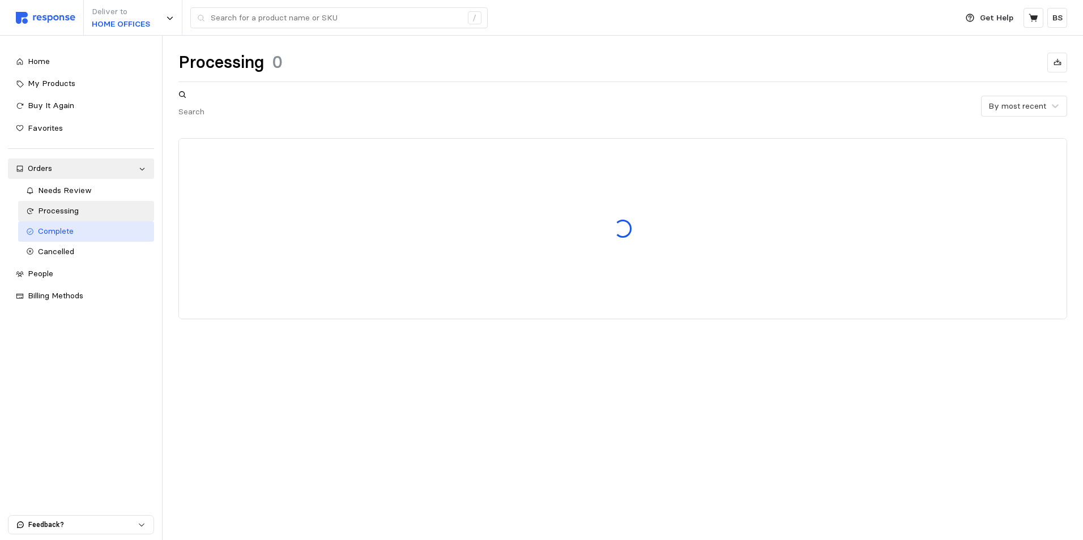
click at [69, 228] on span "Complete" at bounding box center [56, 231] width 36 height 10
click at [83, 199] on link "Needs Review" at bounding box center [86, 191] width 136 height 20
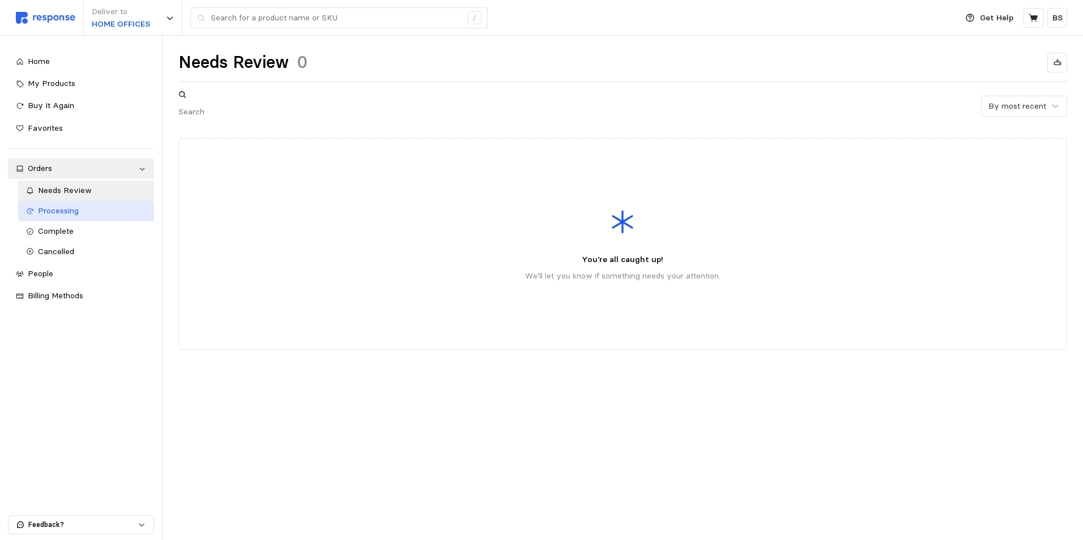
click at [78, 206] on span "Processing" at bounding box center [58, 211] width 41 height 10
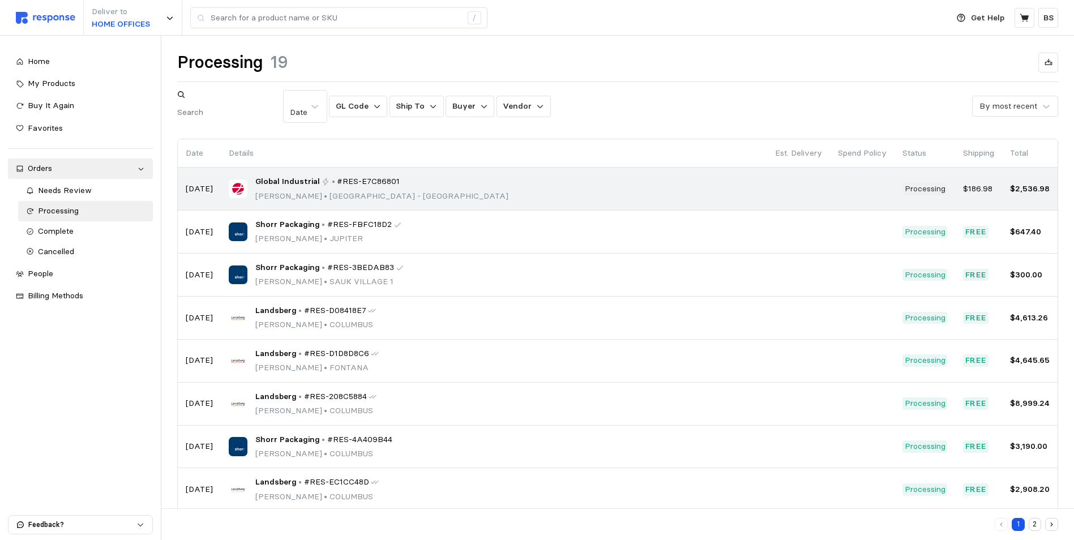
click at [400, 176] on div "Global Industrial • #RES-E7C86801" at bounding box center [381, 182] width 253 height 12
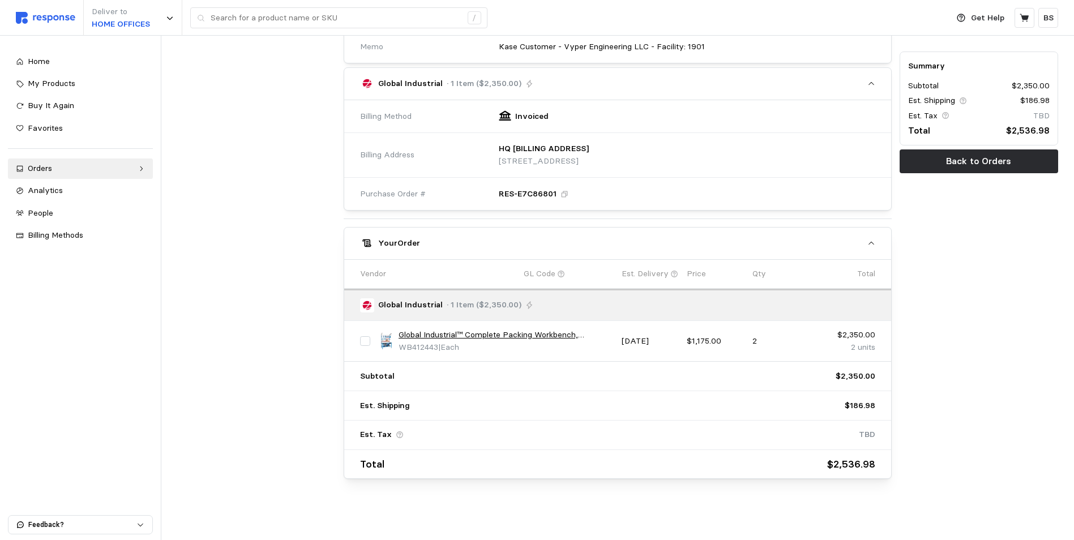
scroll to position [370, 0]
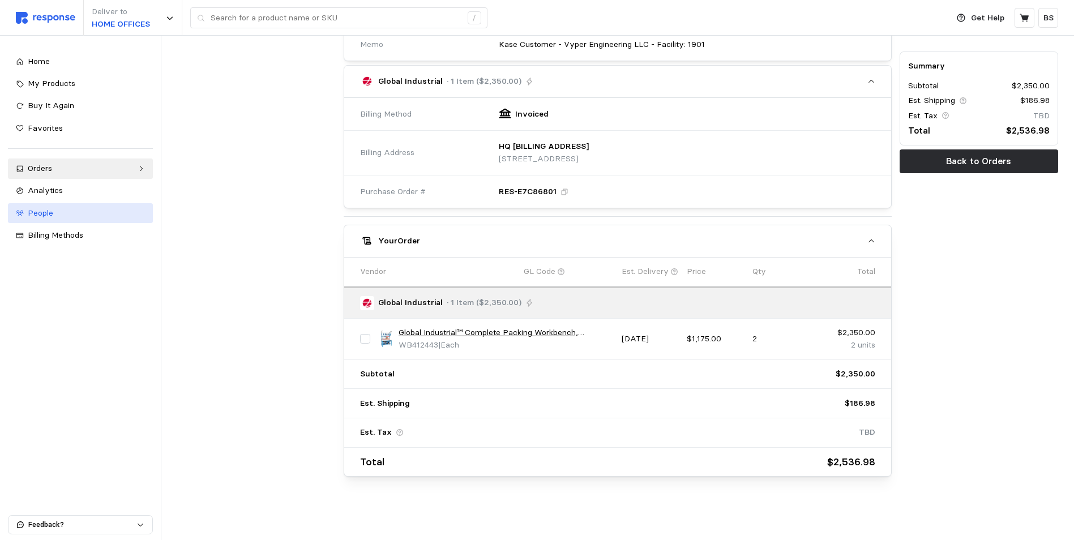
click at [51, 219] on div "People" at bounding box center [86, 213] width 117 height 12
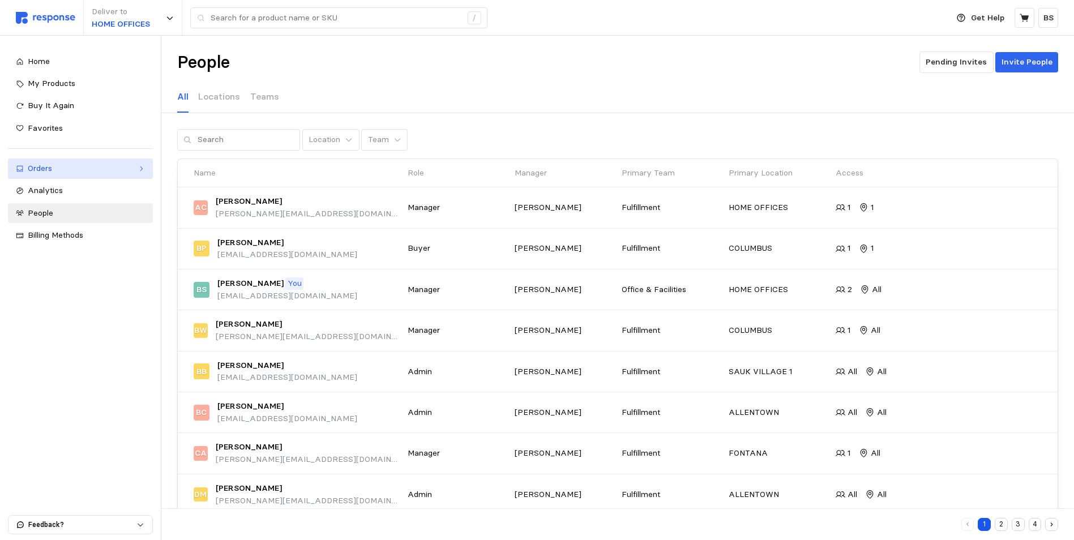
click at [100, 170] on div "Orders" at bounding box center [80, 169] width 105 height 12
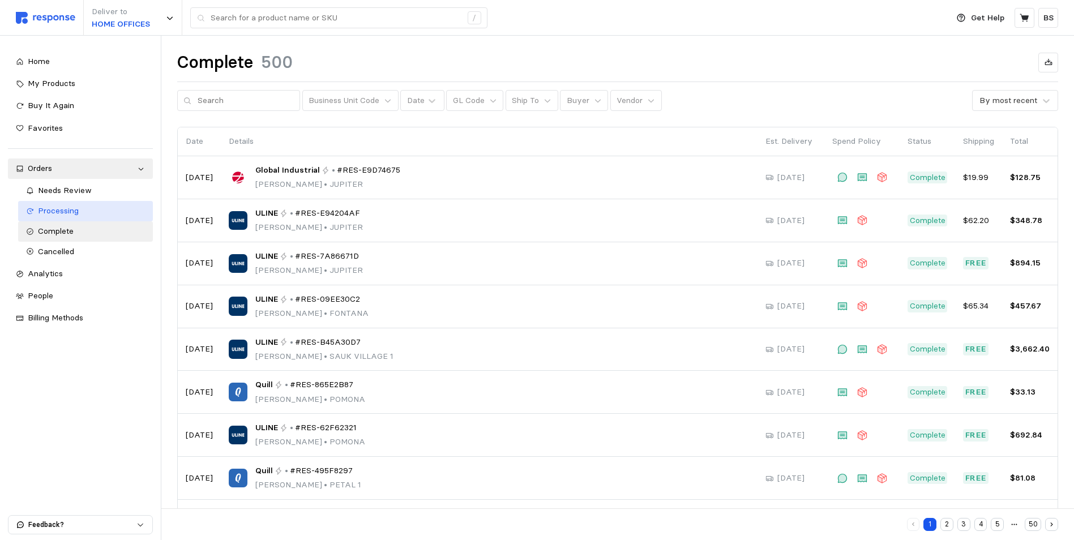
click at [71, 208] on span "Processing" at bounding box center [58, 211] width 41 height 10
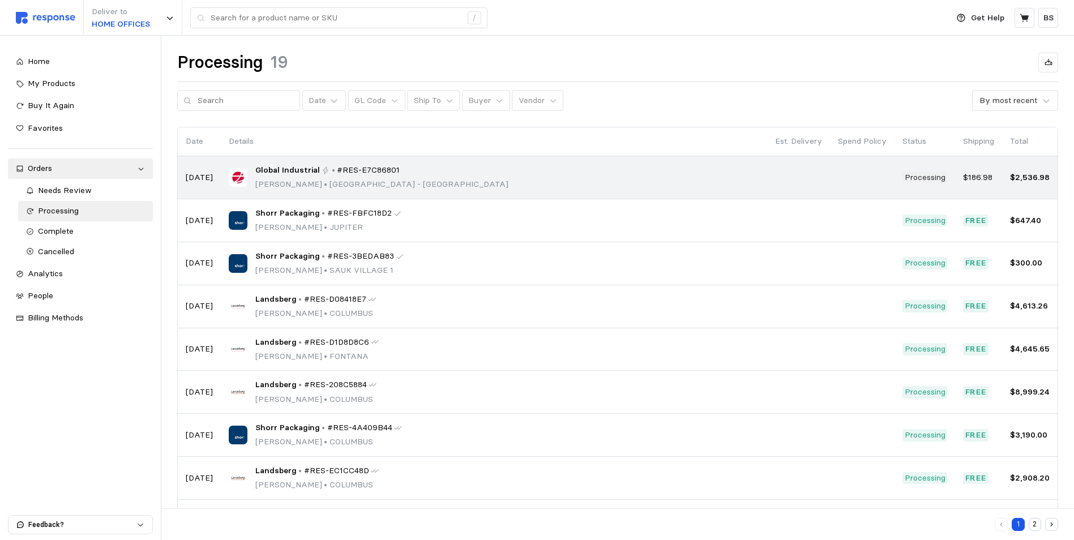
click at [280, 170] on span "Global Industrial" at bounding box center [287, 170] width 65 height 12
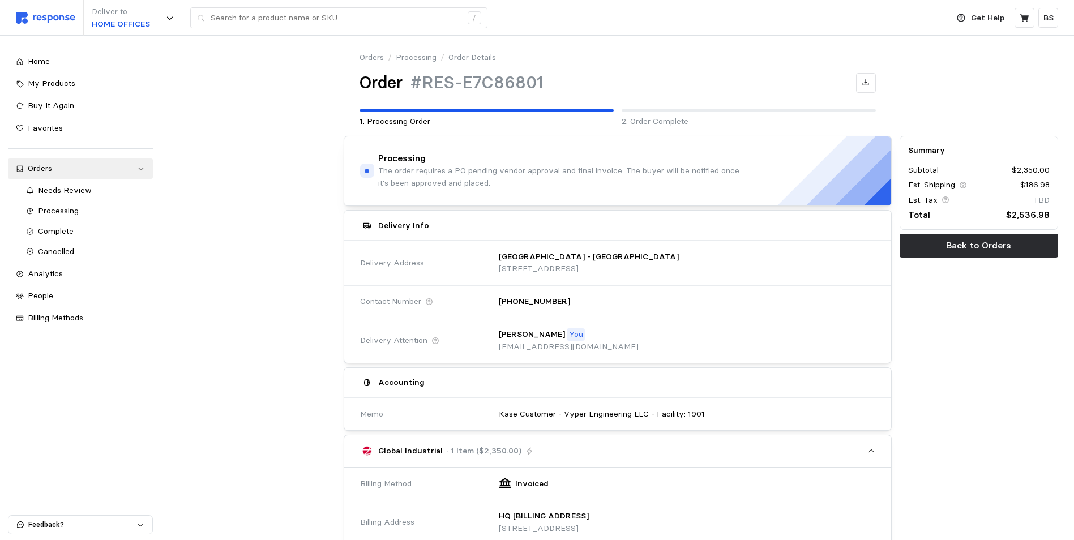
click at [243, 79] on div at bounding box center [256, 90] width 167 height 84
